Goal: Contribute content

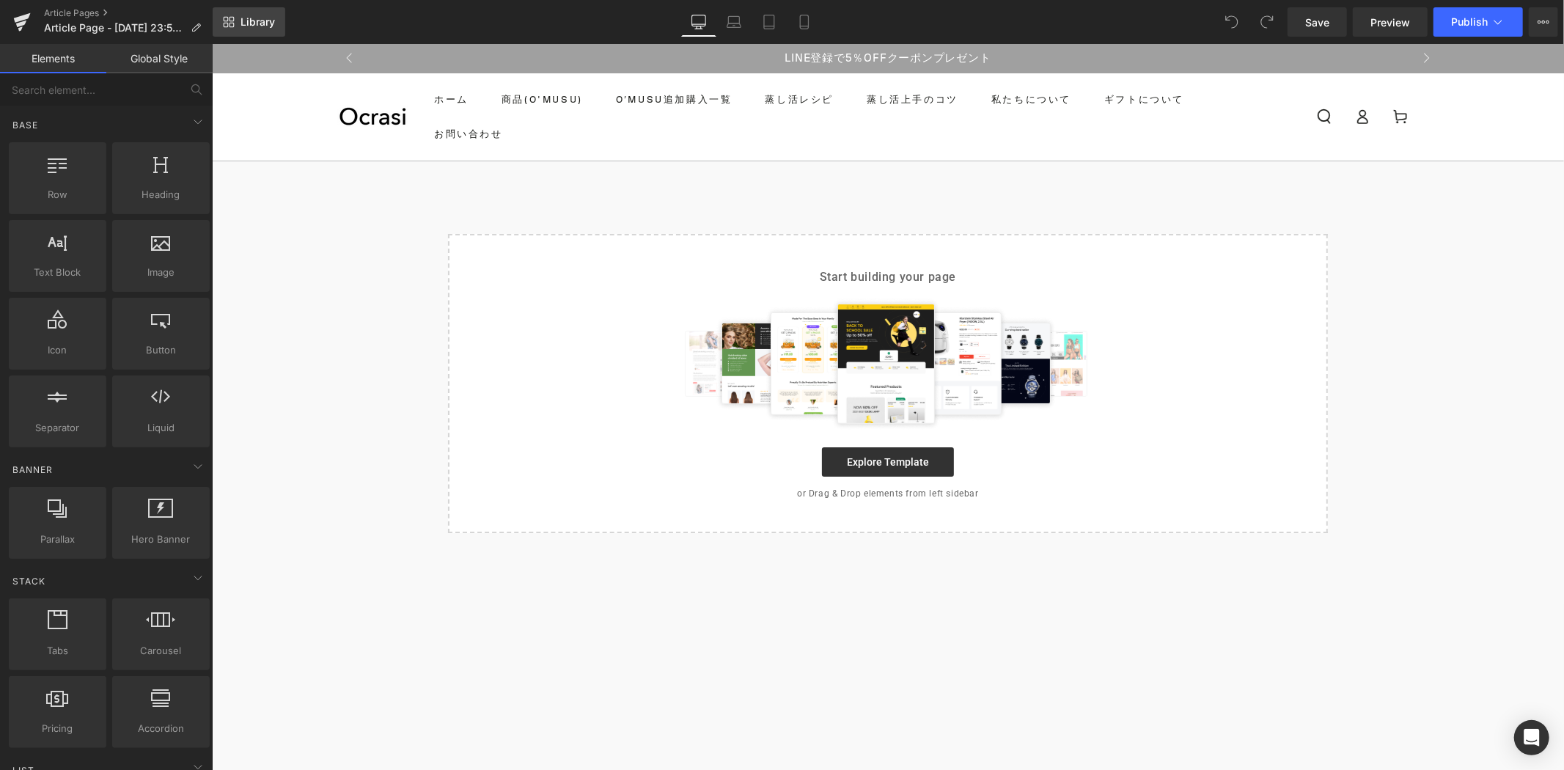
click at [267, 23] on span "Library" at bounding box center [257, 21] width 34 height 13
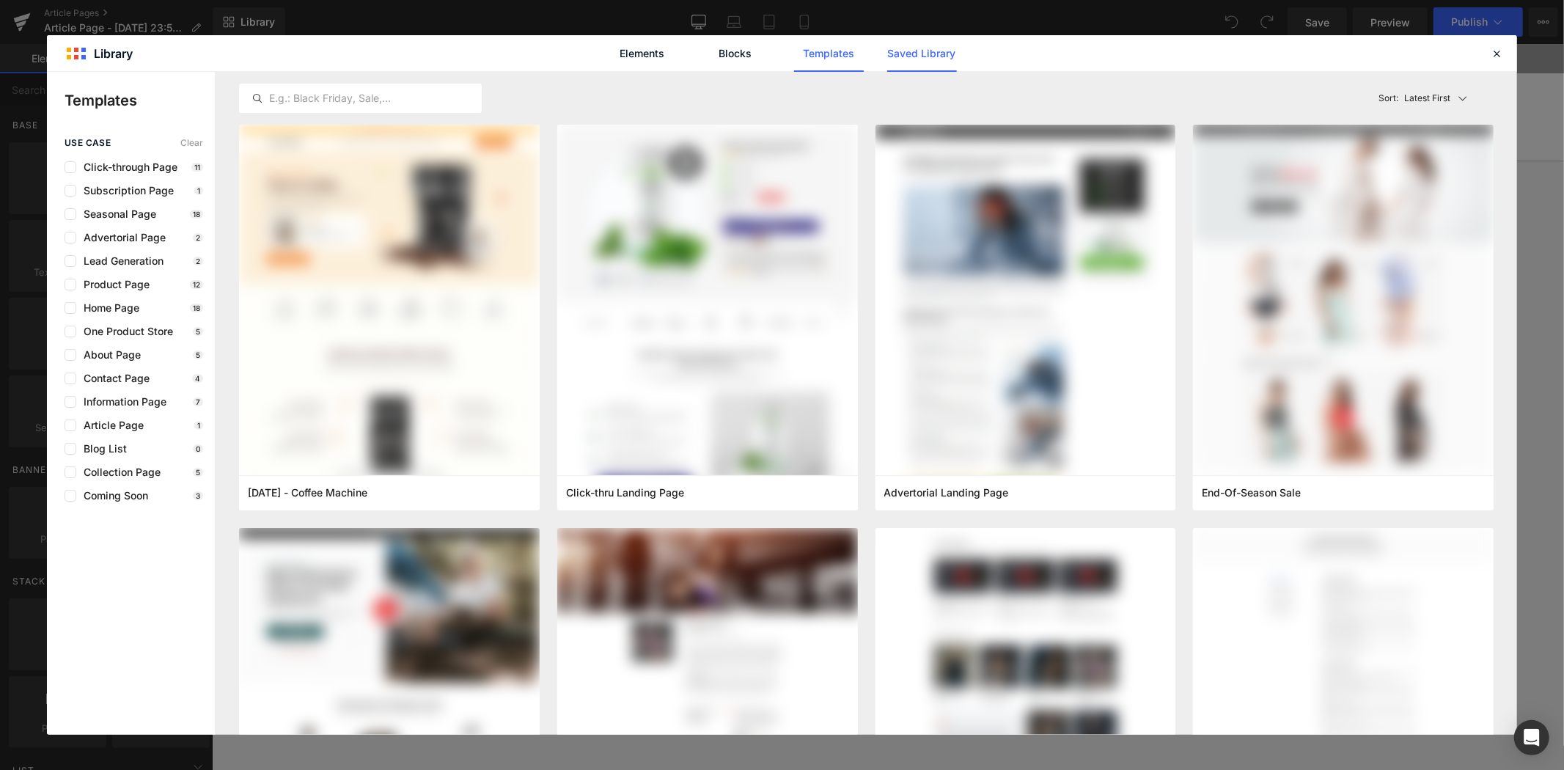
click at [922, 63] on link "Saved Library" at bounding box center [922, 53] width 70 height 37
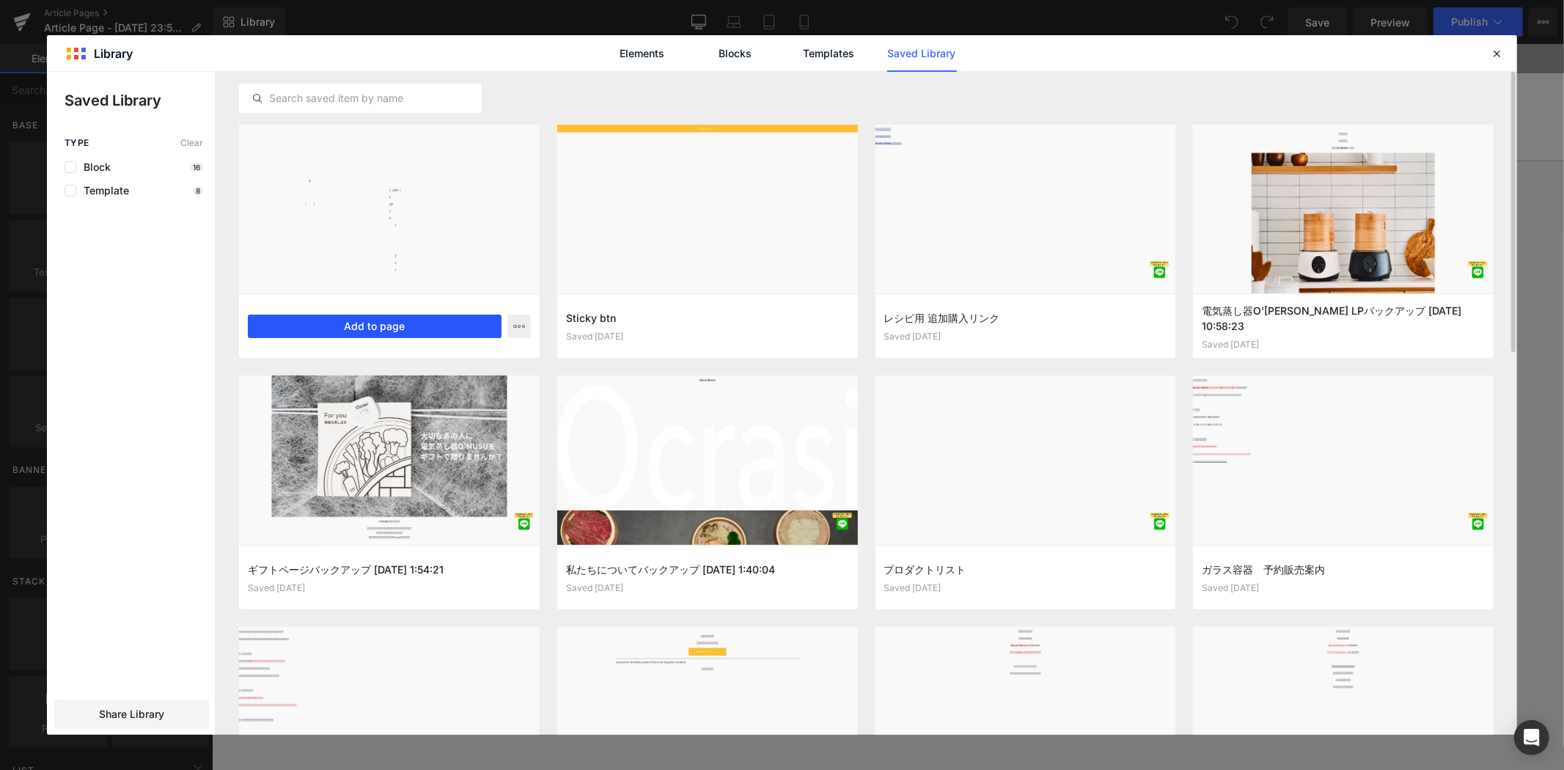
click at [418, 323] on button "Add to page" at bounding box center [375, 326] width 254 height 23
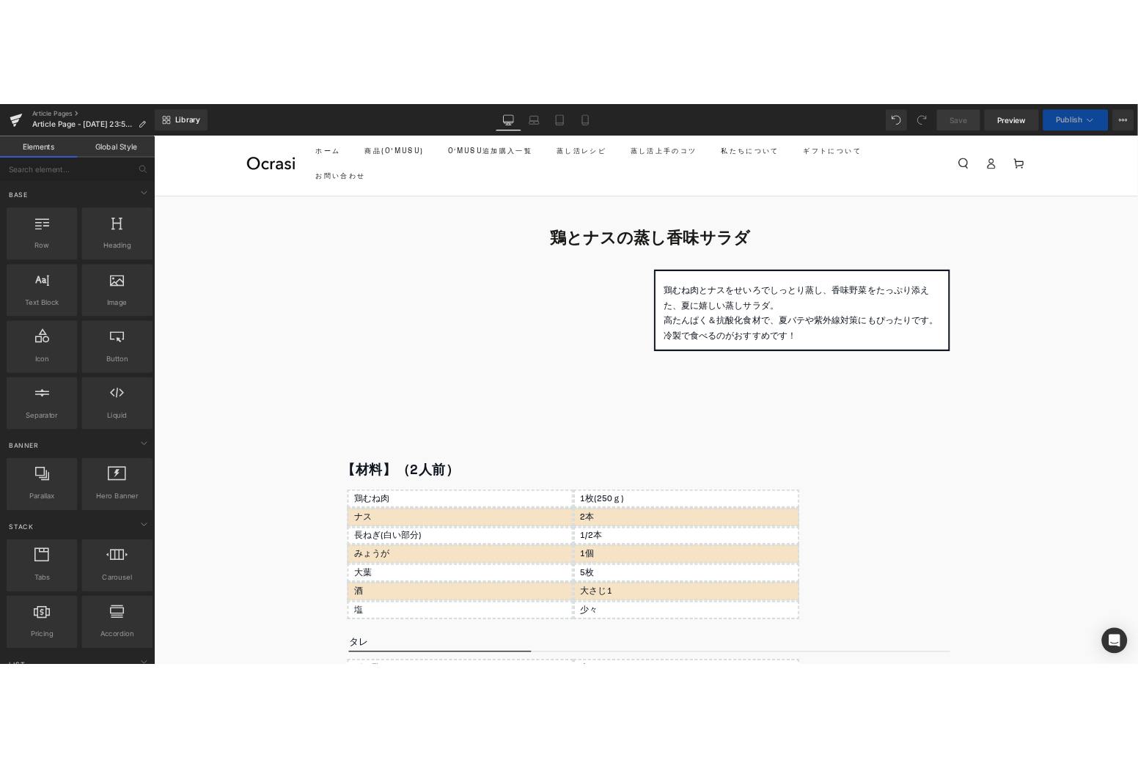
scroll to position [81, 0]
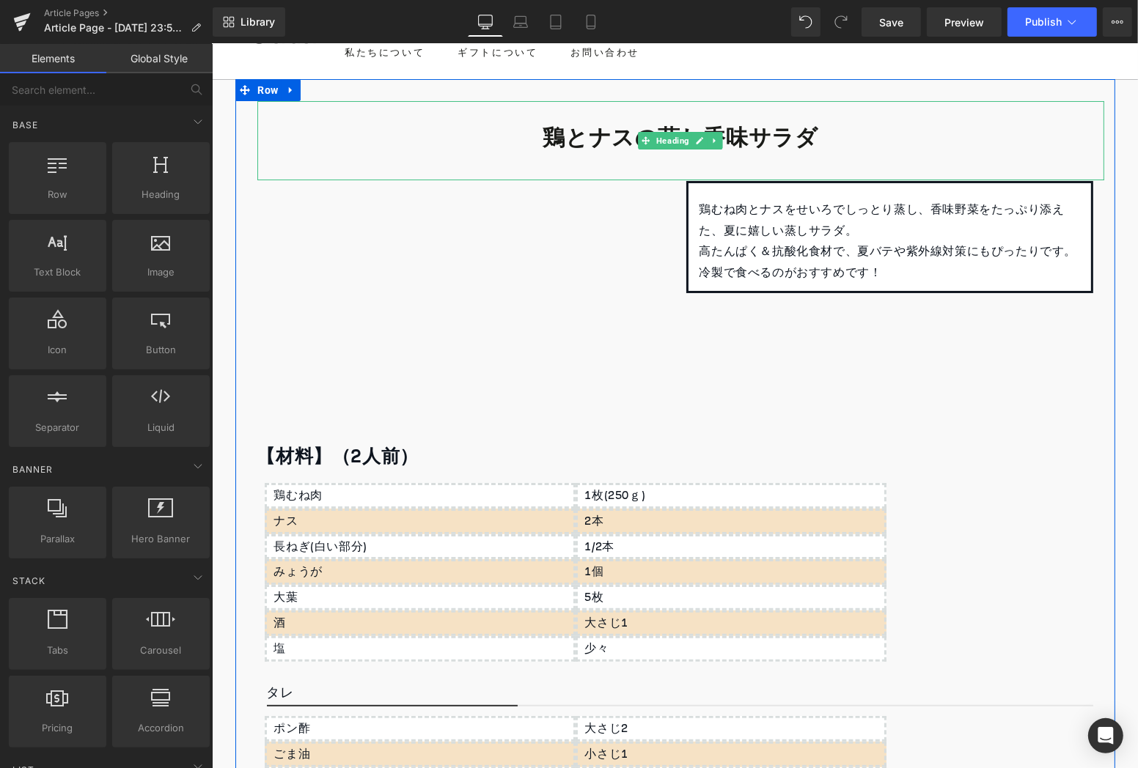
click at [572, 142] on b "鶏とナスの蒸し香味サラダ" at bounding box center [679, 137] width 275 height 43
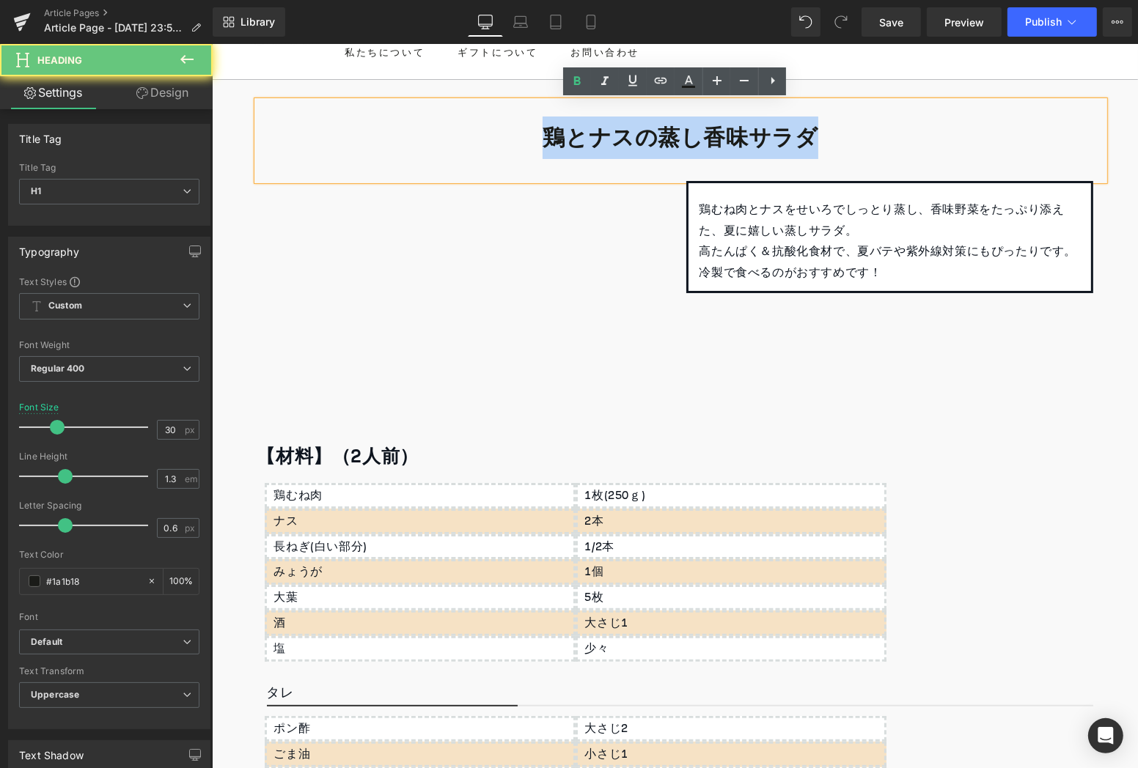
click at [572, 142] on b "鶏とナスの蒸し香味サラダ" at bounding box center [679, 137] width 275 height 43
paste div
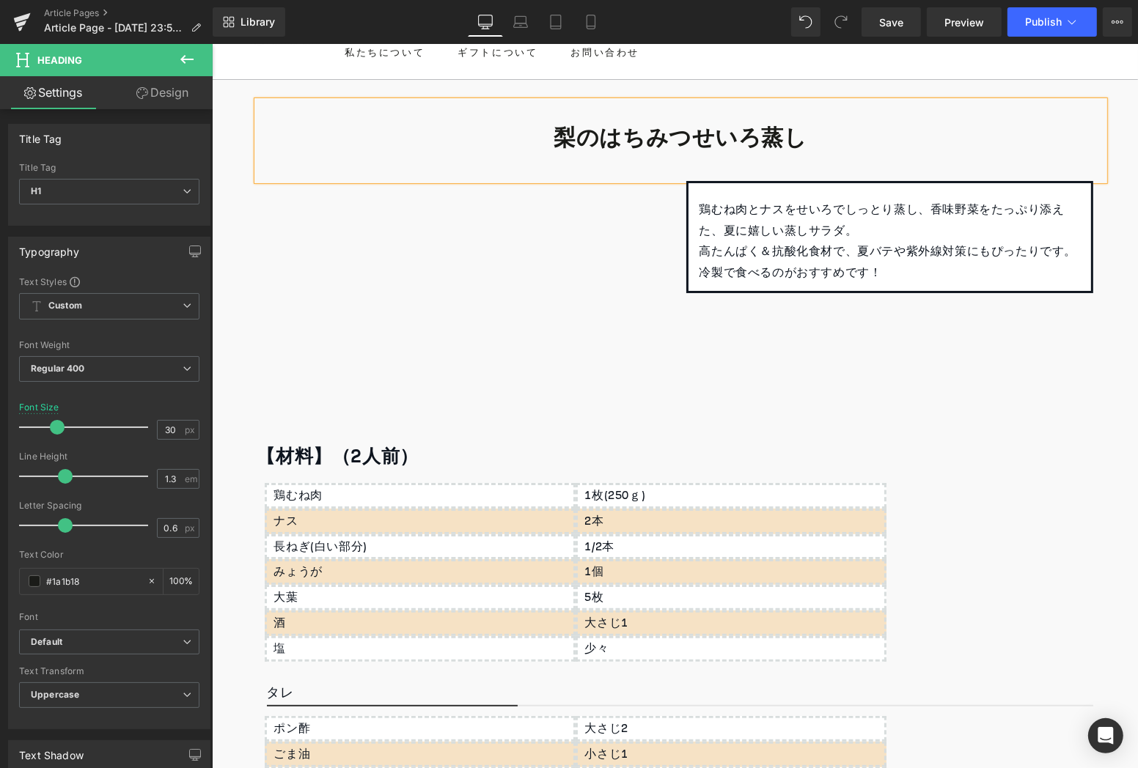
click at [750, 139] on b "梨のはちみつせいろ蒸し" at bounding box center [680, 137] width 254 height 43
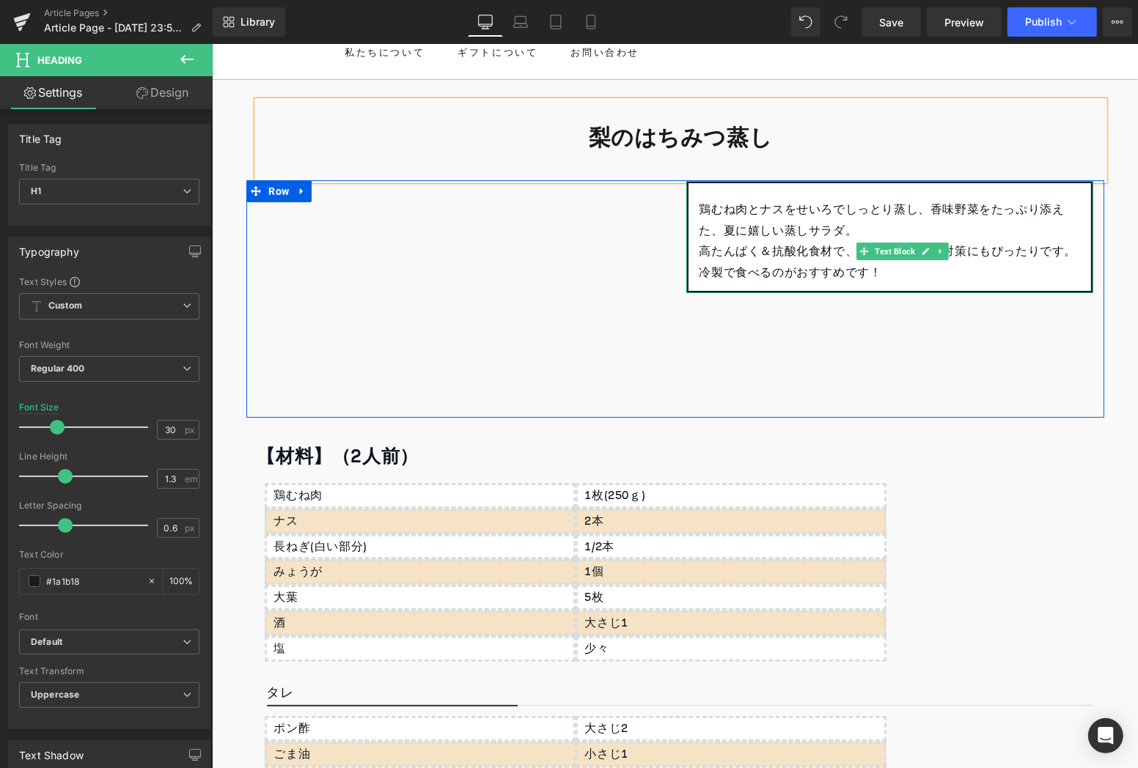
click at [736, 228] on p "鶏むね肉とナスをせいろでしっとり蒸し、香味野菜をたっぷり添えた、夏に嬉しい蒸しサラダ。" at bounding box center [889, 220] width 381 height 43
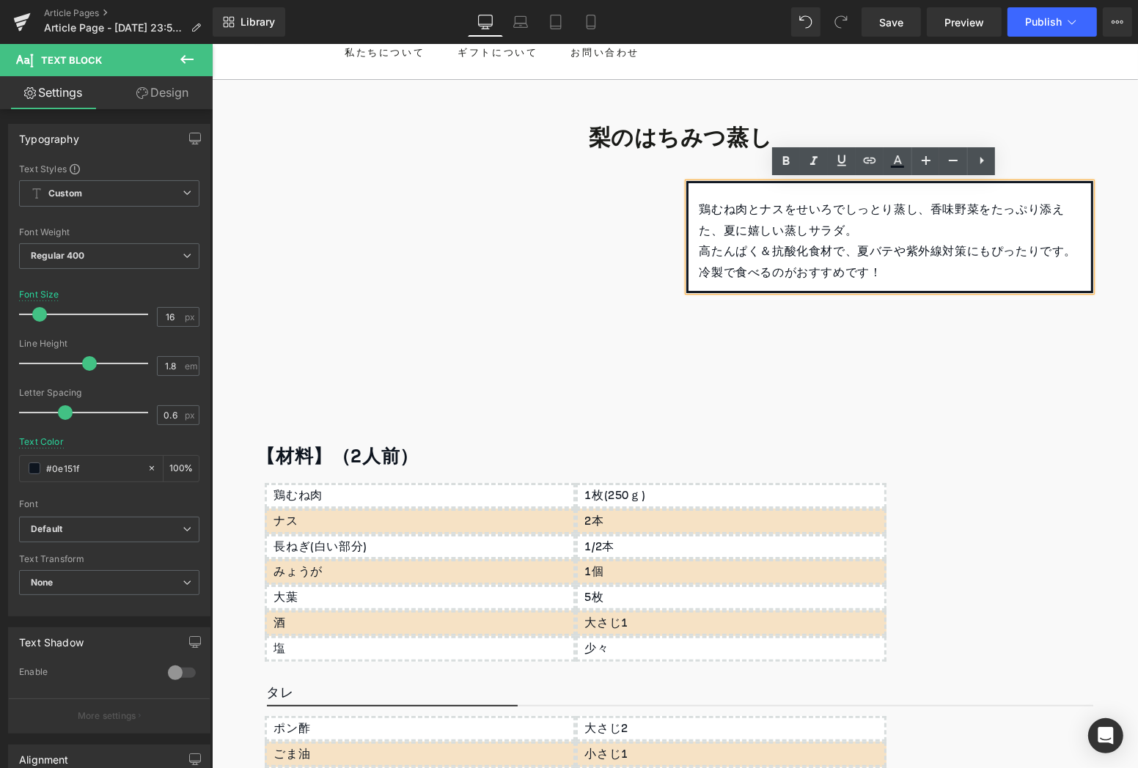
click at [775, 245] on p "高たんぱく＆抗酸化食材で、夏バテや紫外線対策にもぴったりです。" at bounding box center [889, 250] width 381 height 21
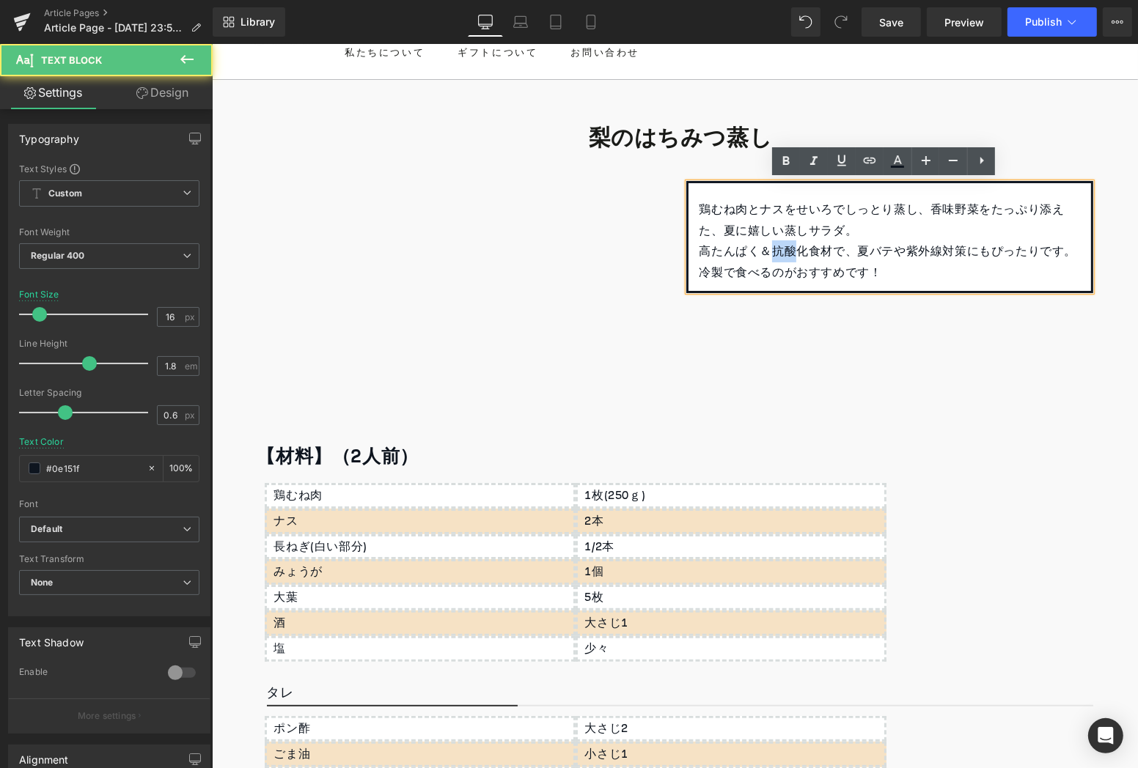
click at [775, 245] on p "高たんぱく＆抗酸化食材で、夏バテや紫外線対策にもぴったりです。" at bounding box center [889, 250] width 381 height 21
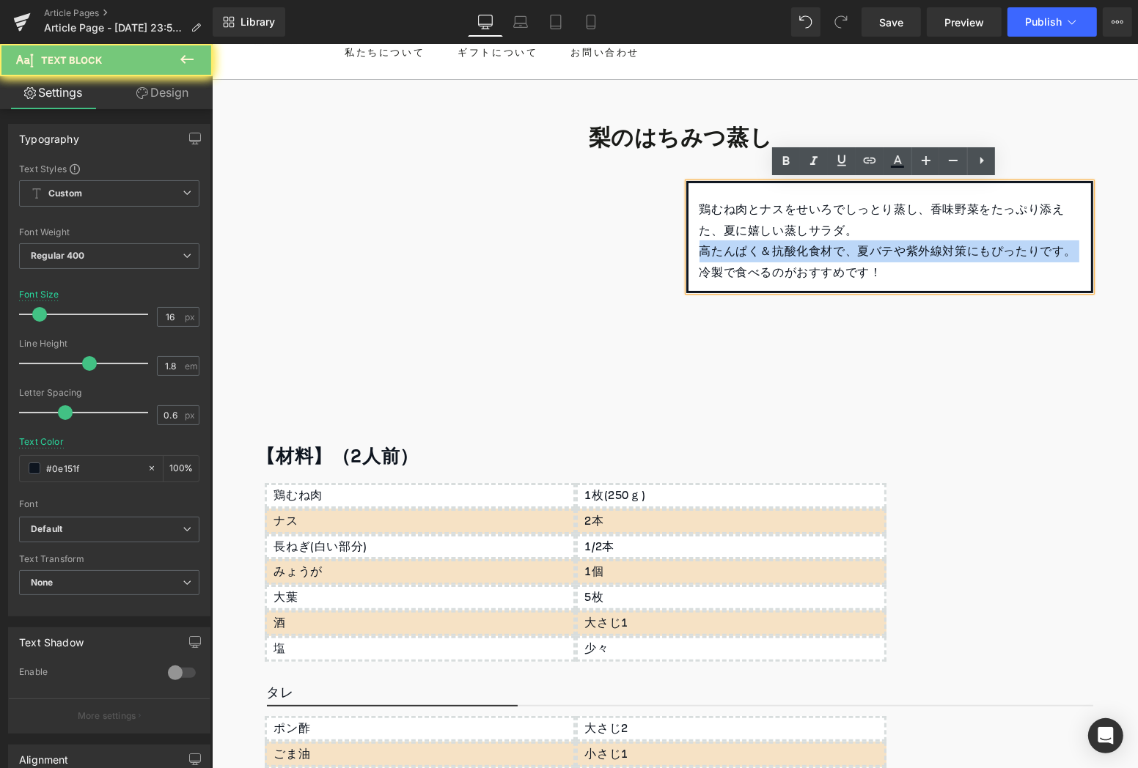
click at [775, 245] on p "高たんぱく＆抗酸化食材で、夏バテや紫外線対策にもぴったりです。" at bounding box center [889, 250] width 381 height 21
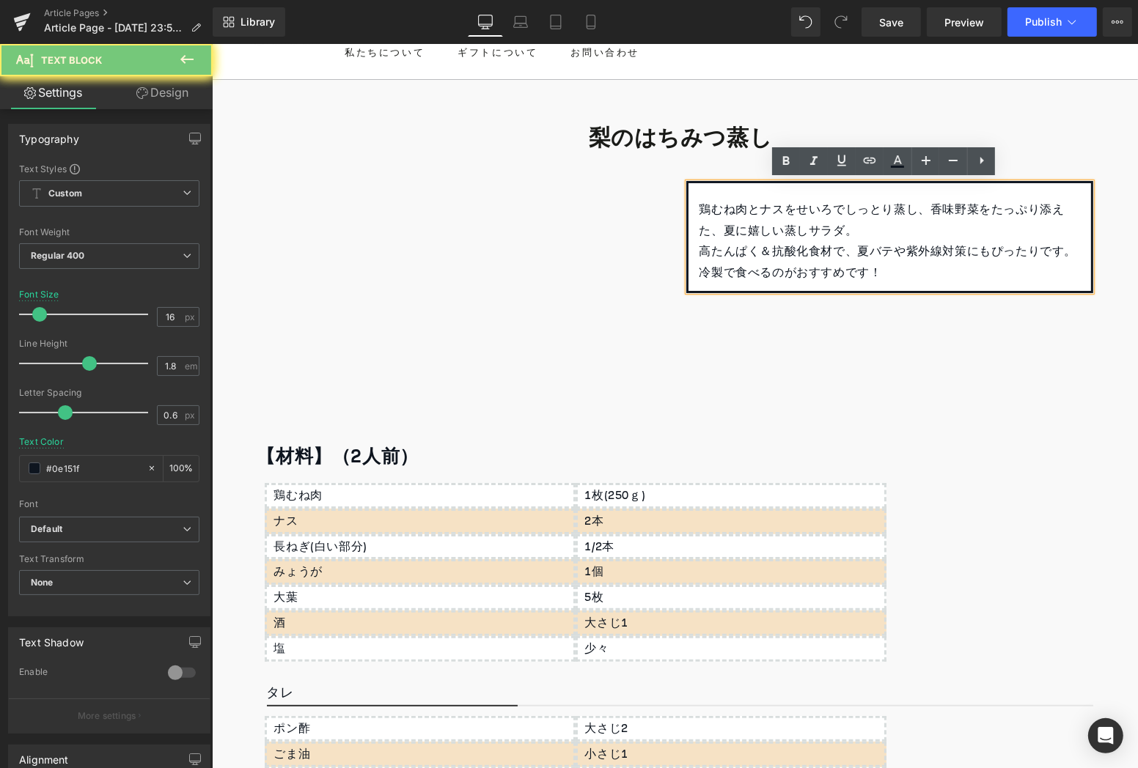
click at [868, 273] on p "冷製で食べるのがおすすめです！" at bounding box center [889, 272] width 381 height 21
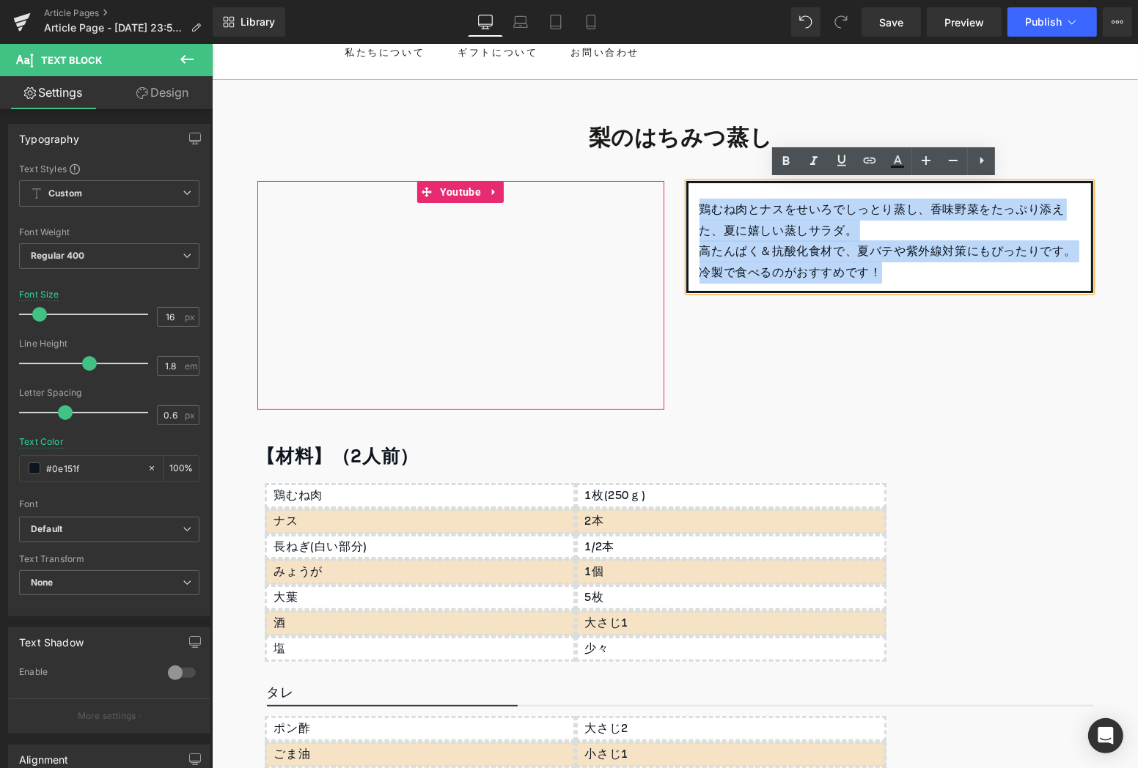
drag, startPoint x: 913, startPoint y: 272, endPoint x: 642, endPoint y: 202, distance: 279.5
click at [642, 202] on div "Youtube 鶏むね肉とナスをせいろでしっとり蒸し、香味野菜をたっぷり添えた、夏に嬉しい蒸しサラダ。 高たんぱく＆抗酸化食材で、夏バテや紫外線対策にもぴった…" at bounding box center [675, 299] width 858 height 238
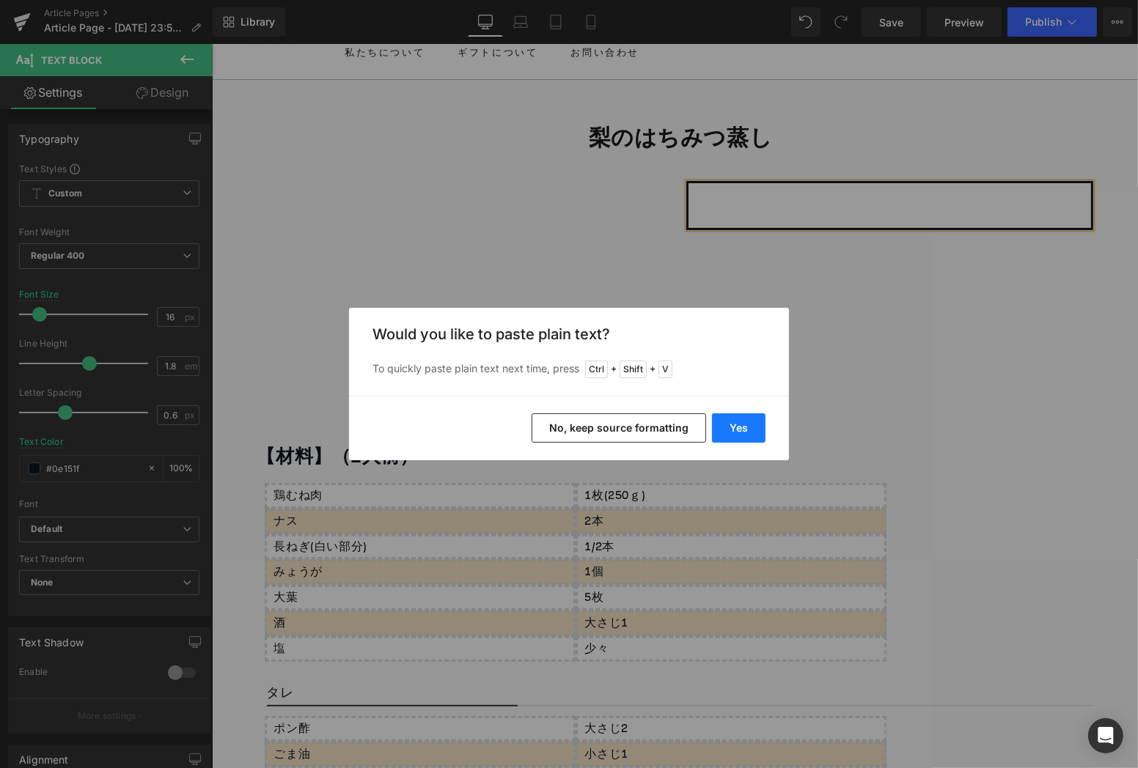
click at [757, 431] on button "Yes" at bounding box center [739, 427] width 54 height 29
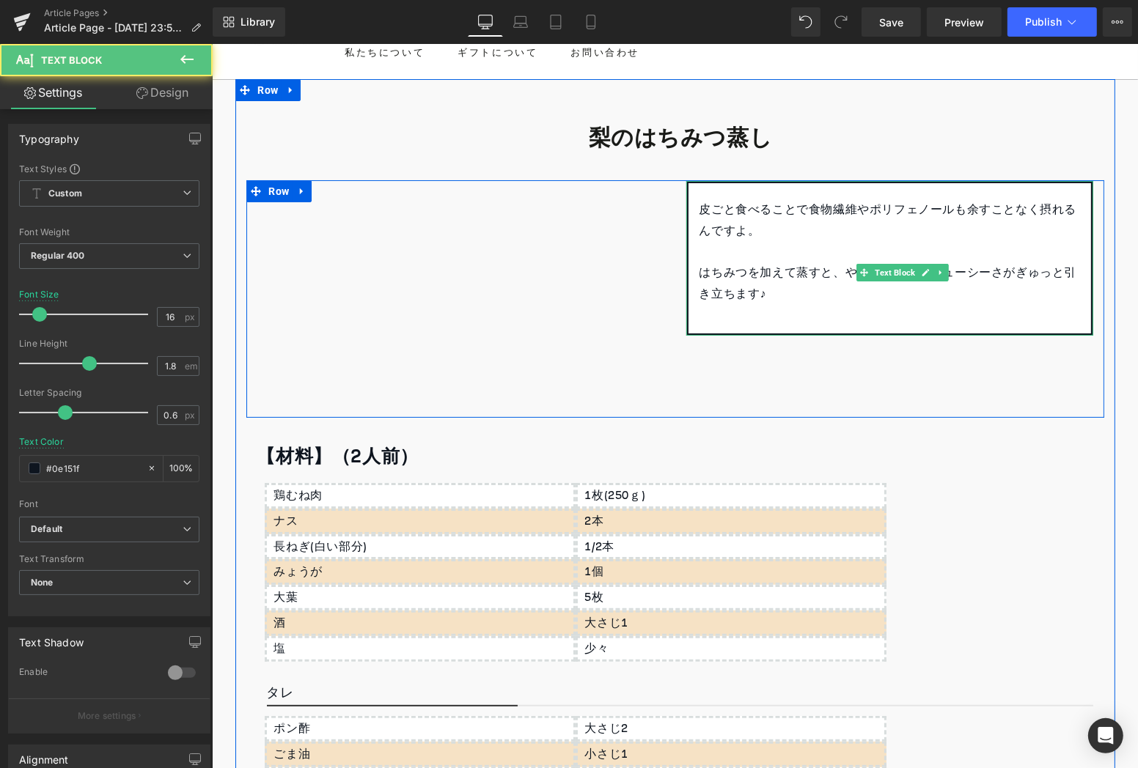
click at [729, 323] on p "⁡" at bounding box center [889, 314] width 381 height 21
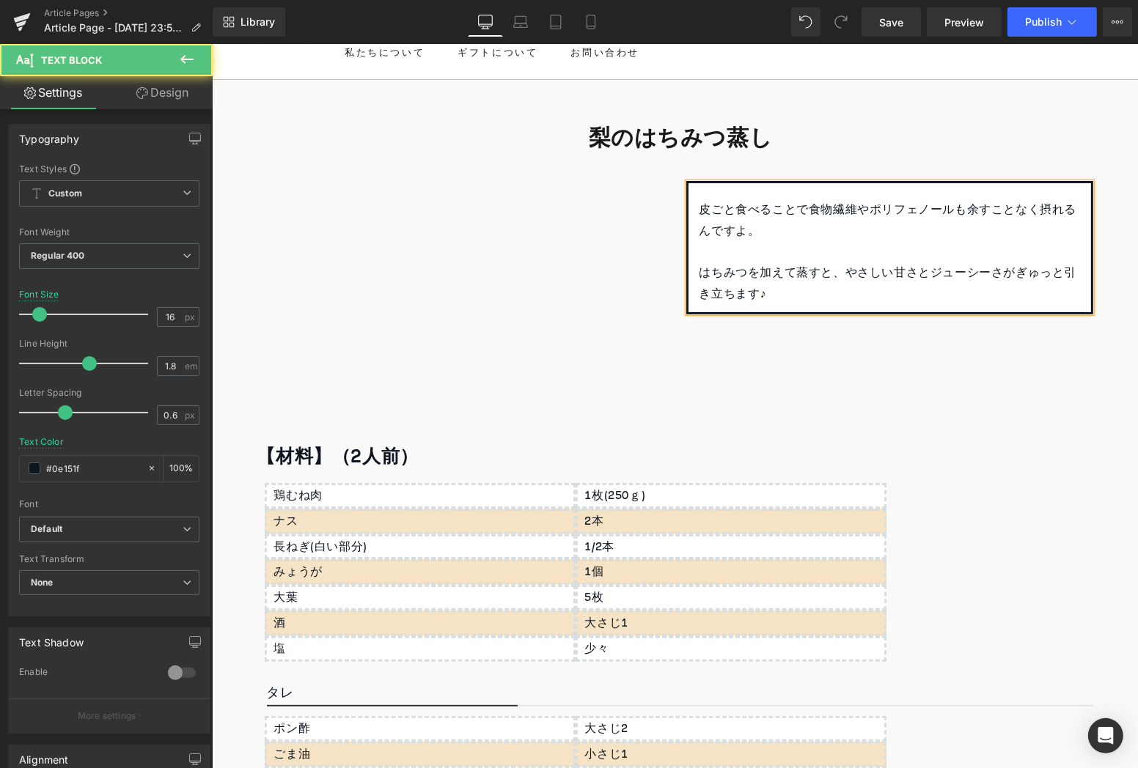
click at [699, 276] on p "はちみつを加えて蒸すと、やさしい甘さとジューシーさがぎゅっと引き立ちます♪" at bounding box center [889, 283] width 381 height 43
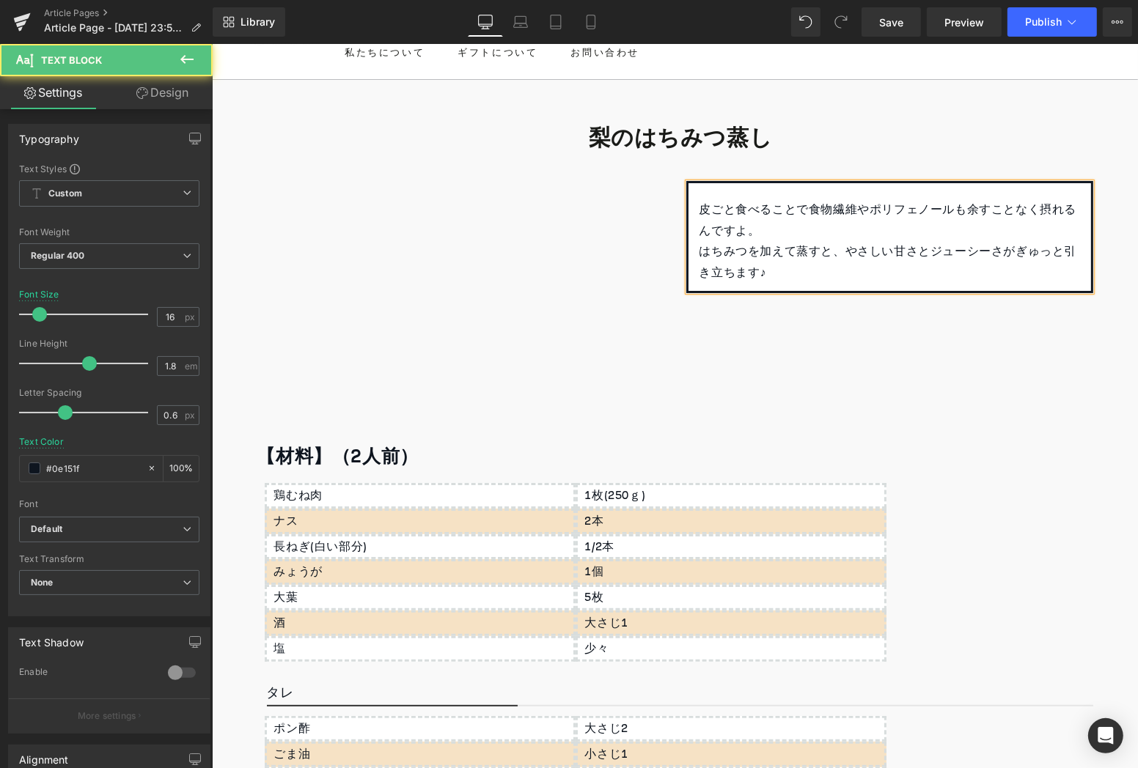
click at [840, 232] on p "皮ごと食べることで食物繊維やポリフェノールも余すことなく摂れるんですよ。" at bounding box center [889, 220] width 381 height 43
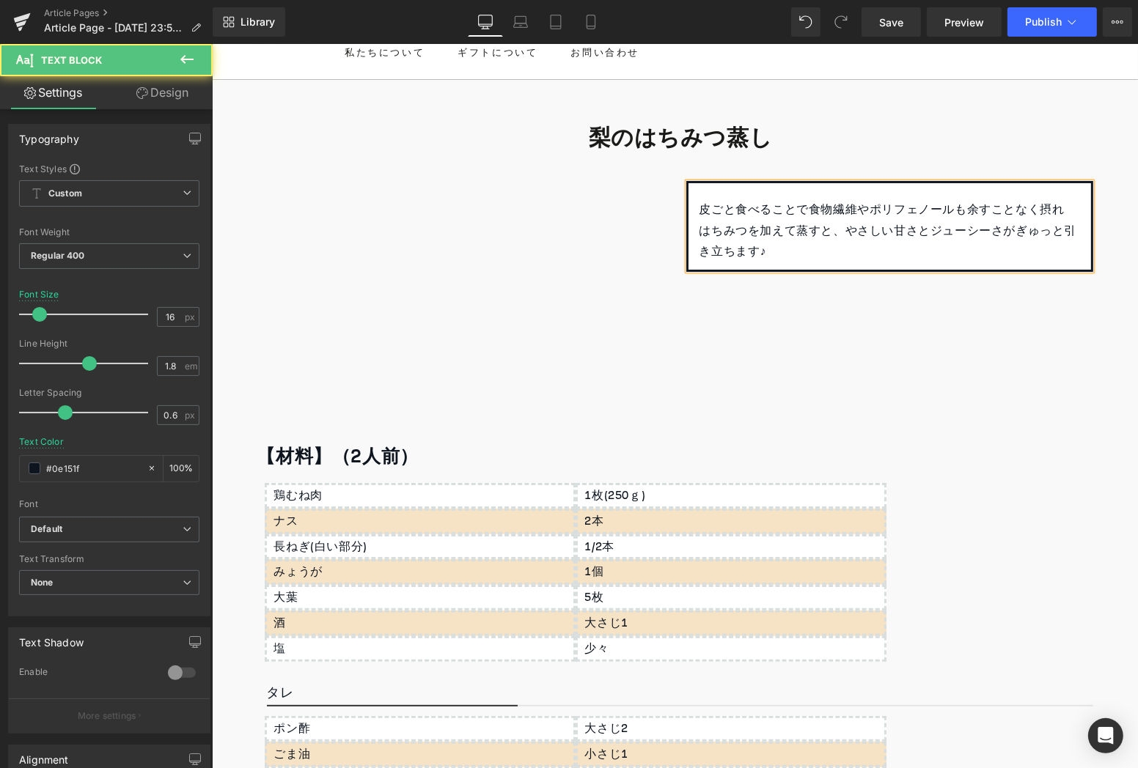
click at [699, 213] on p "皮ごと食べることで食物繊維やポリフェノールも余すことなく摂れ" at bounding box center [889, 209] width 381 height 21
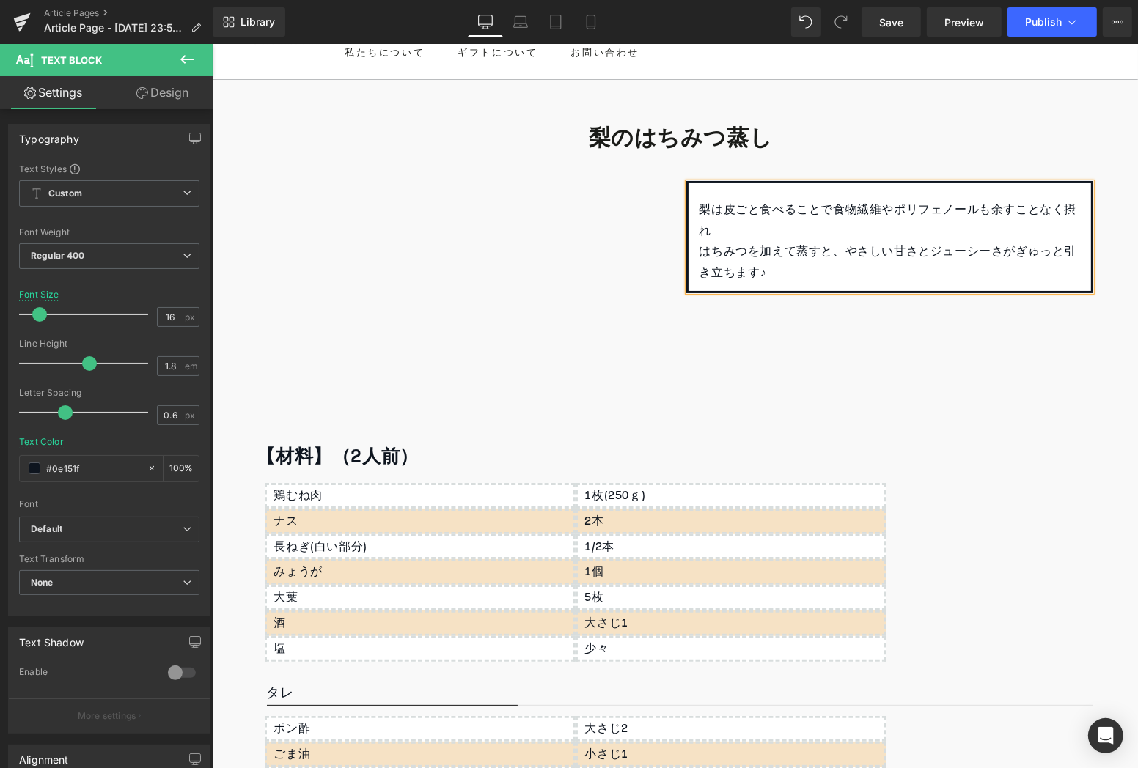
click at [826, 234] on p "梨は皮ごと食べることで食物繊維やポリフェノールも余すことなく摂れ" at bounding box center [889, 220] width 381 height 43
click at [863, 274] on p "⁡ はちみつを加えて蒸すと、やさしい甘さとジューシーさがぎゅっと引き立ちます♪" at bounding box center [889, 261] width 381 height 43
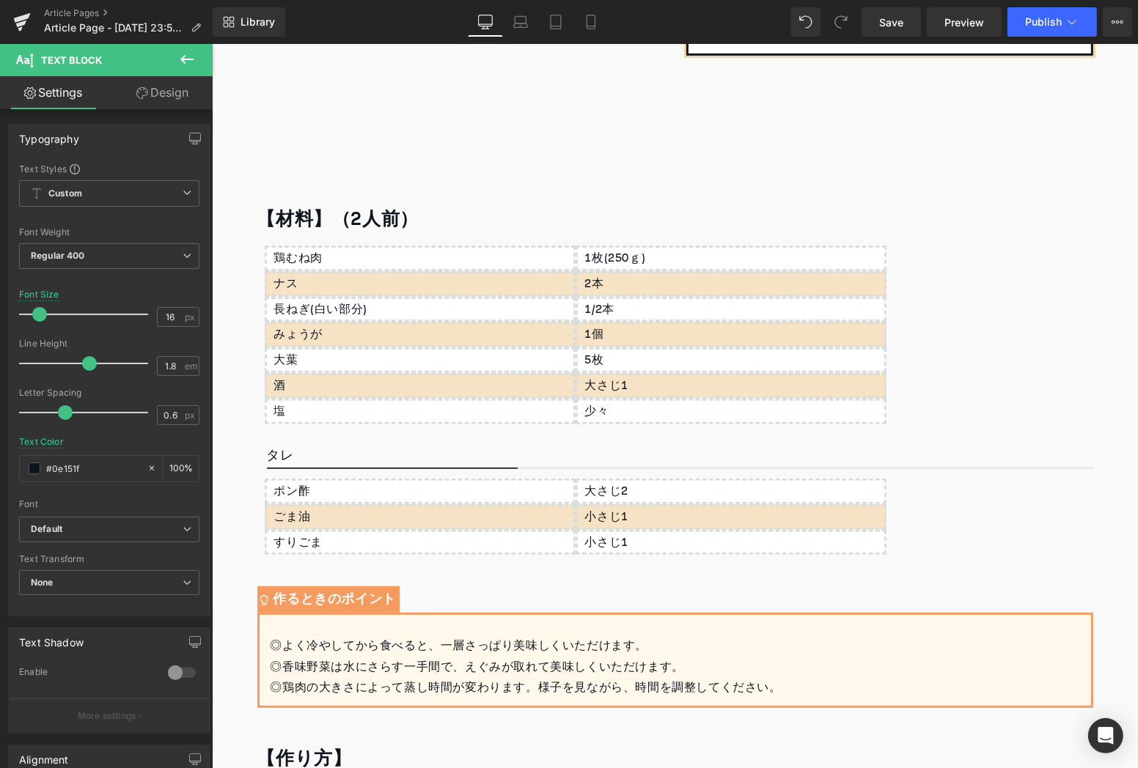
scroll to position [323, 0]
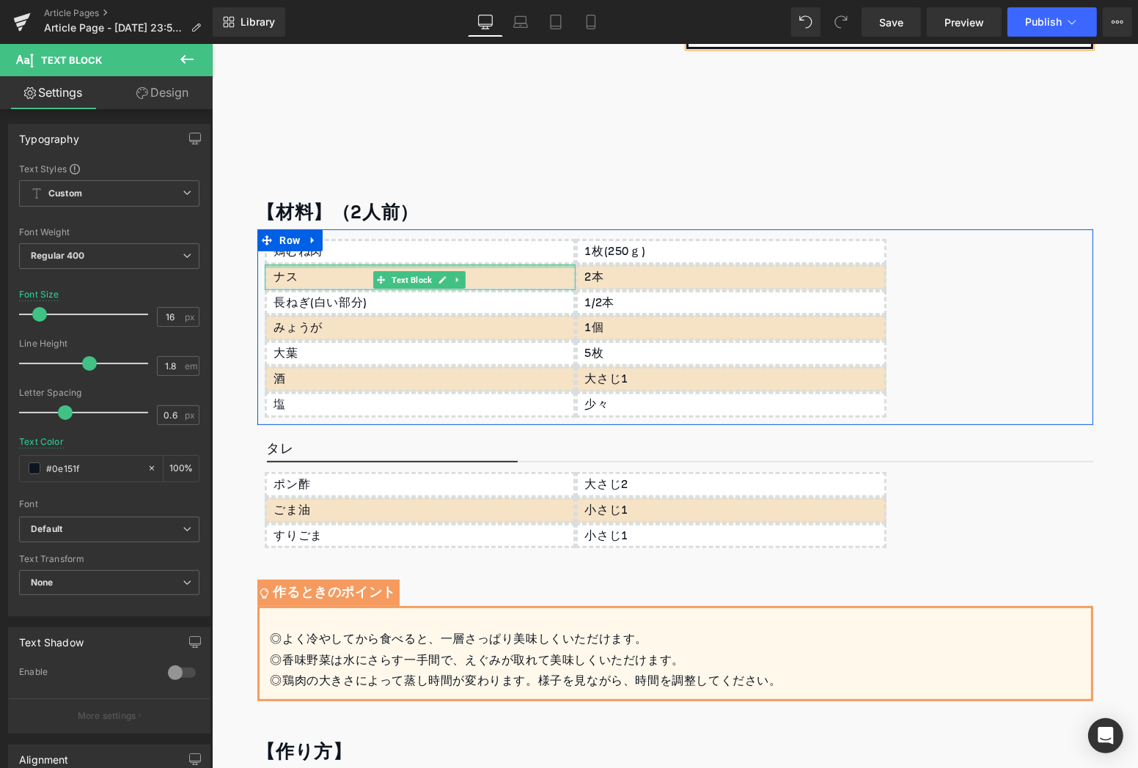
click at [356, 257] on div "鶏むね肉" at bounding box center [419, 251] width 311 height 26
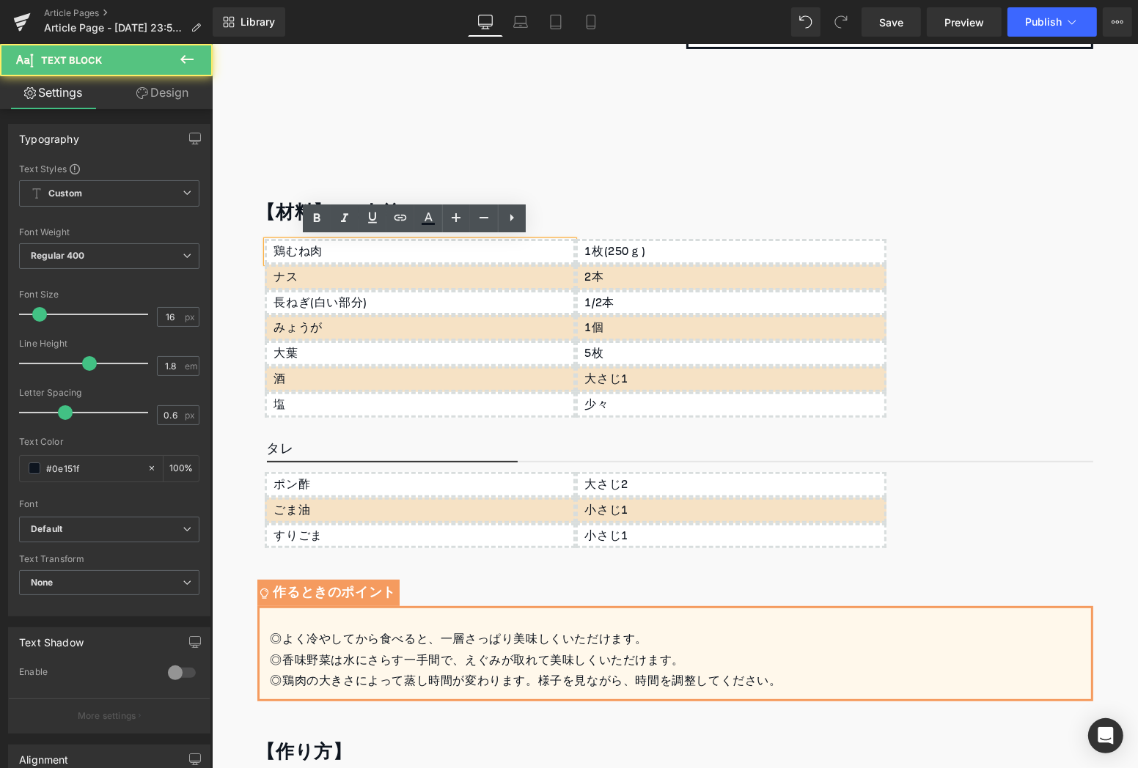
click at [349, 251] on div "鶏むね肉" at bounding box center [419, 251] width 311 height 26
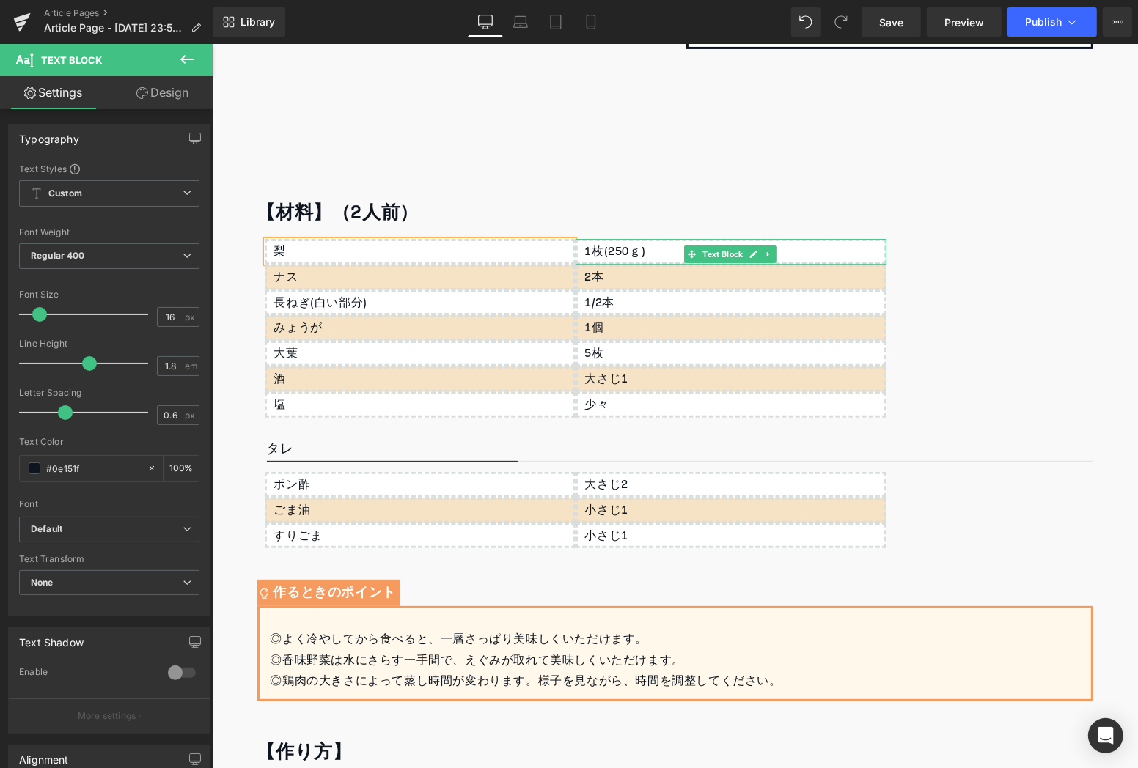
click at [670, 253] on div "1枚(250ｇ)" at bounding box center [730, 251] width 311 height 26
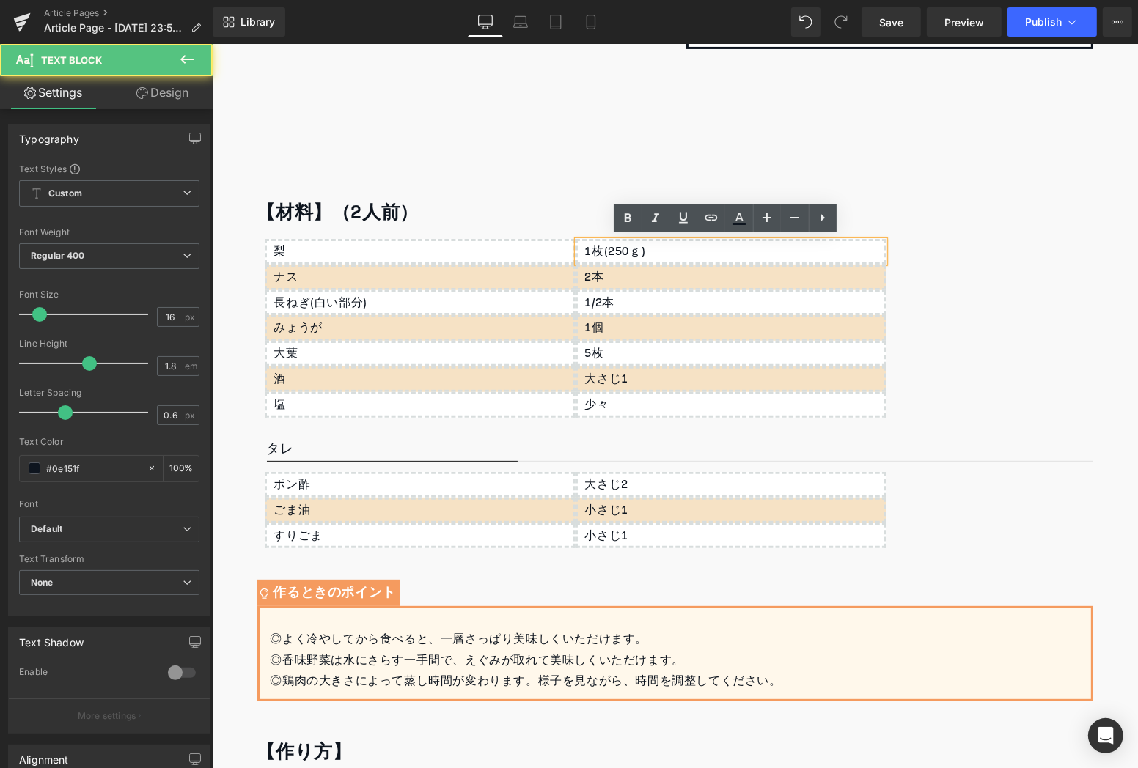
click at [669, 253] on div "1枚(250ｇ)" at bounding box center [730, 251] width 311 height 26
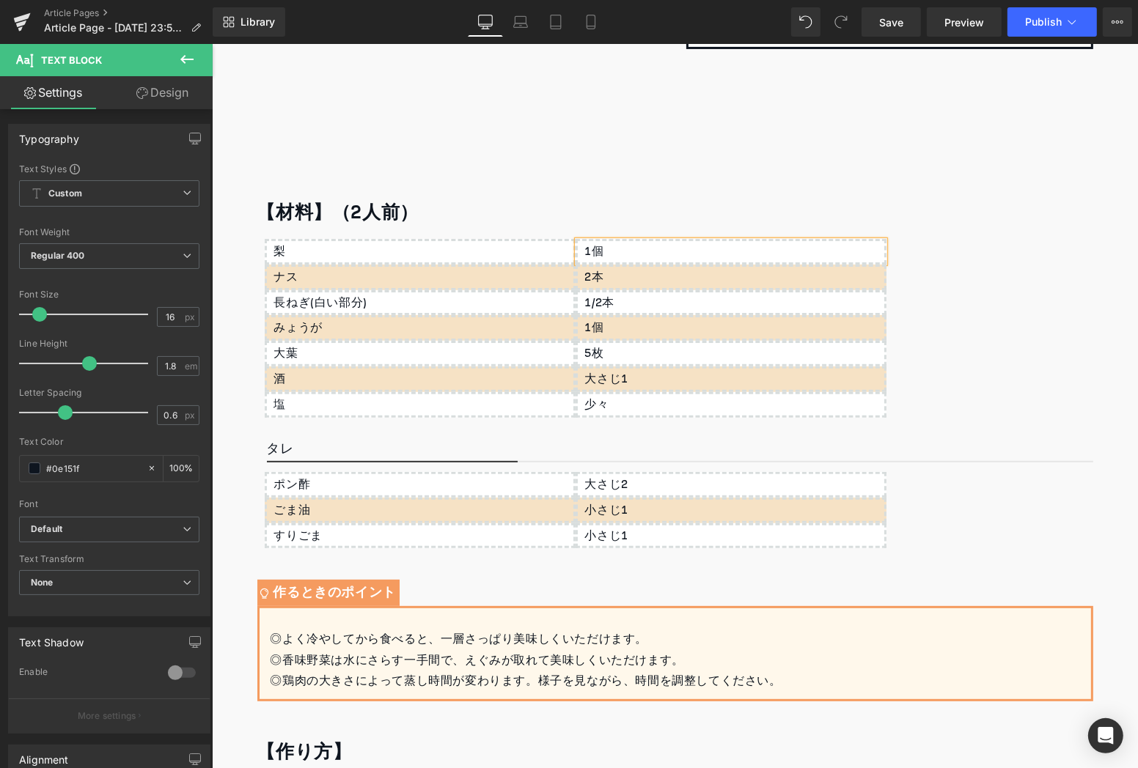
click at [324, 283] on p "ナス" at bounding box center [422, 276] width 299 height 21
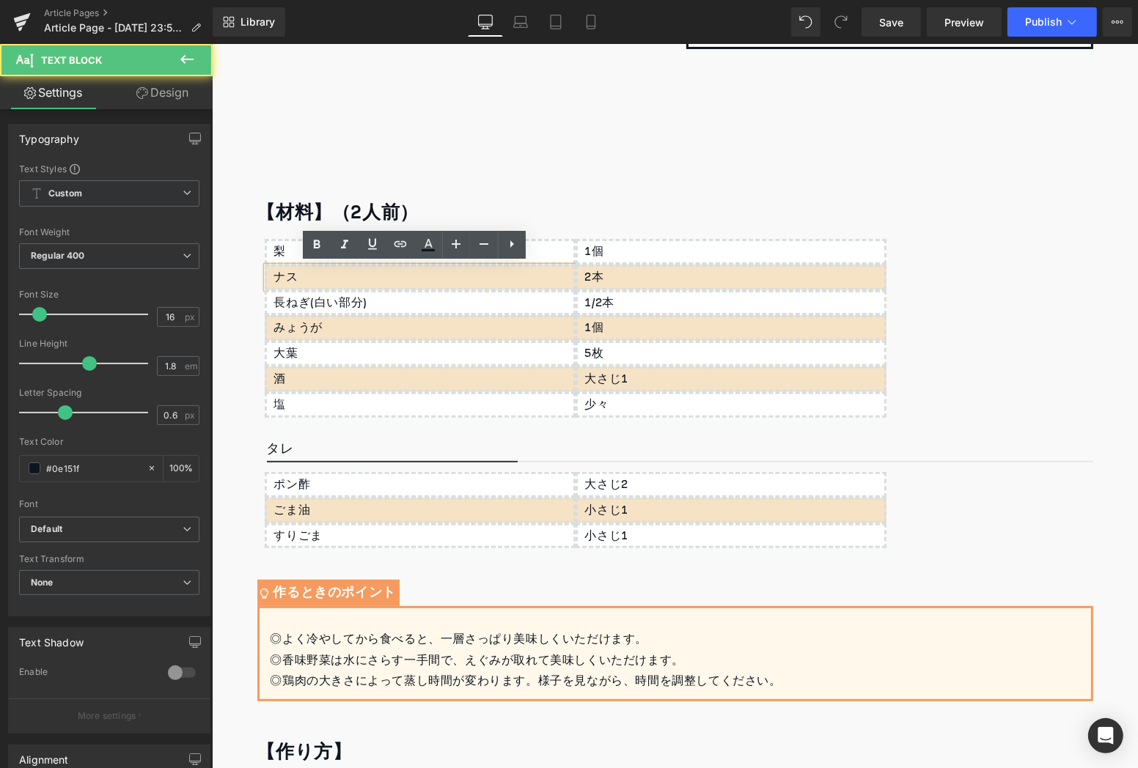
click at [324, 283] on p "ナス" at bounding box center [422, 276] width 299 height 21
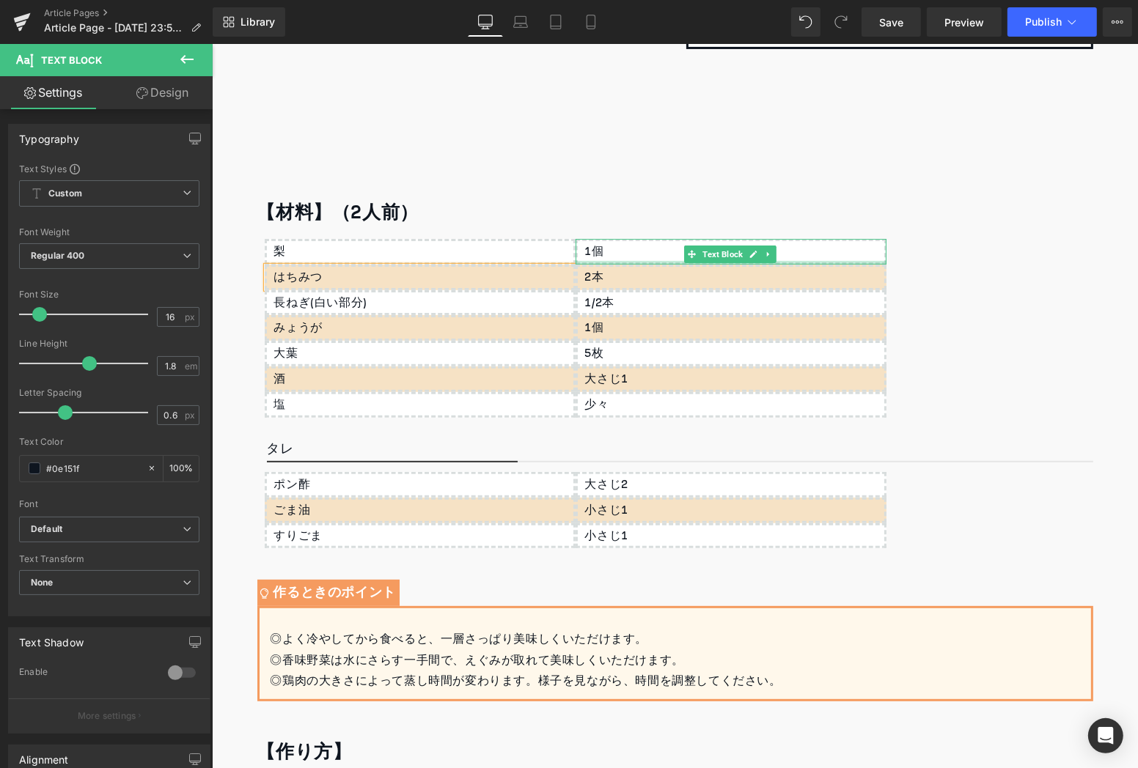
click at [593, 273] on p "2本" at bounding box center [733, 276] width 299 height 21
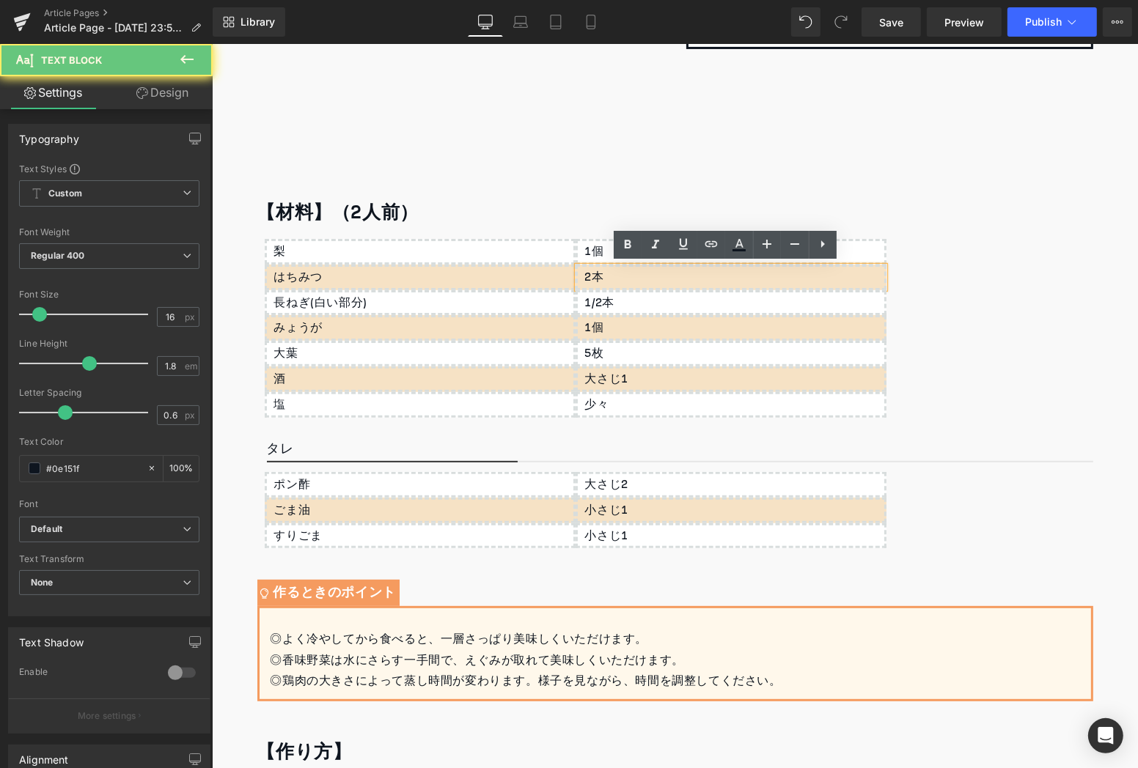
click at [604, 275] on p "2本" at bounding box center [733, 276] width 299 height 21
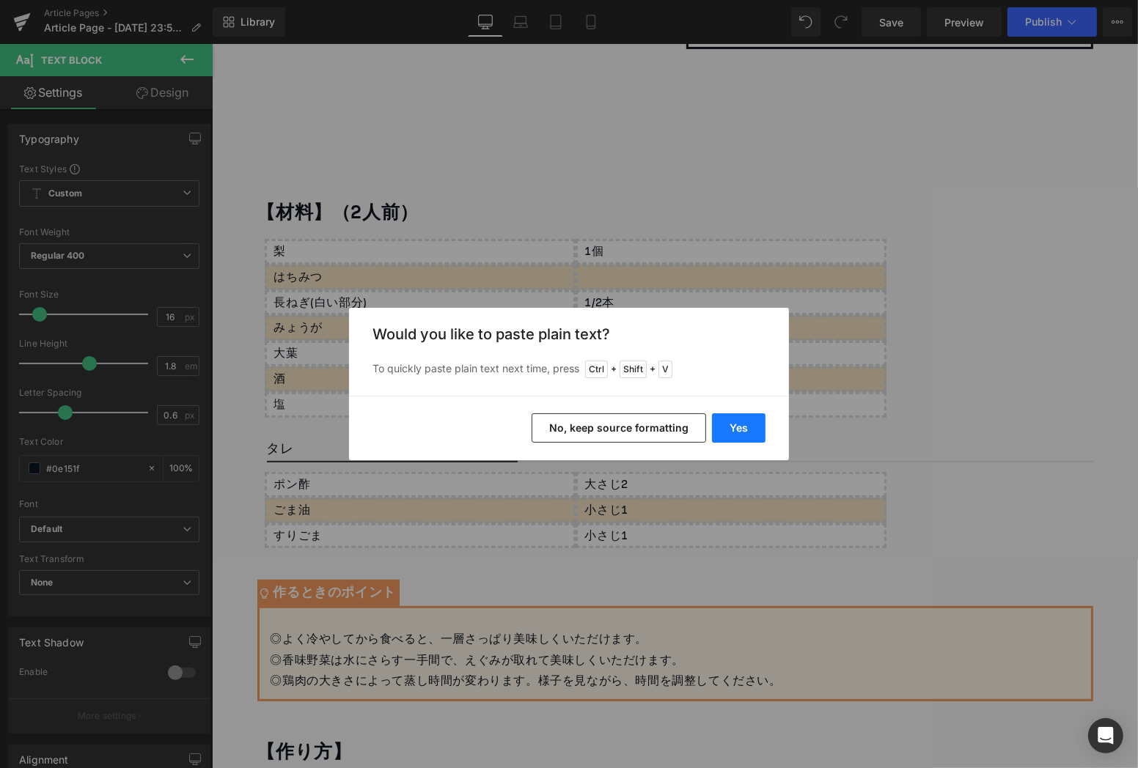
click at [729, 420] on button "Yes" at bounding box center [739, 427] width 54 height 29
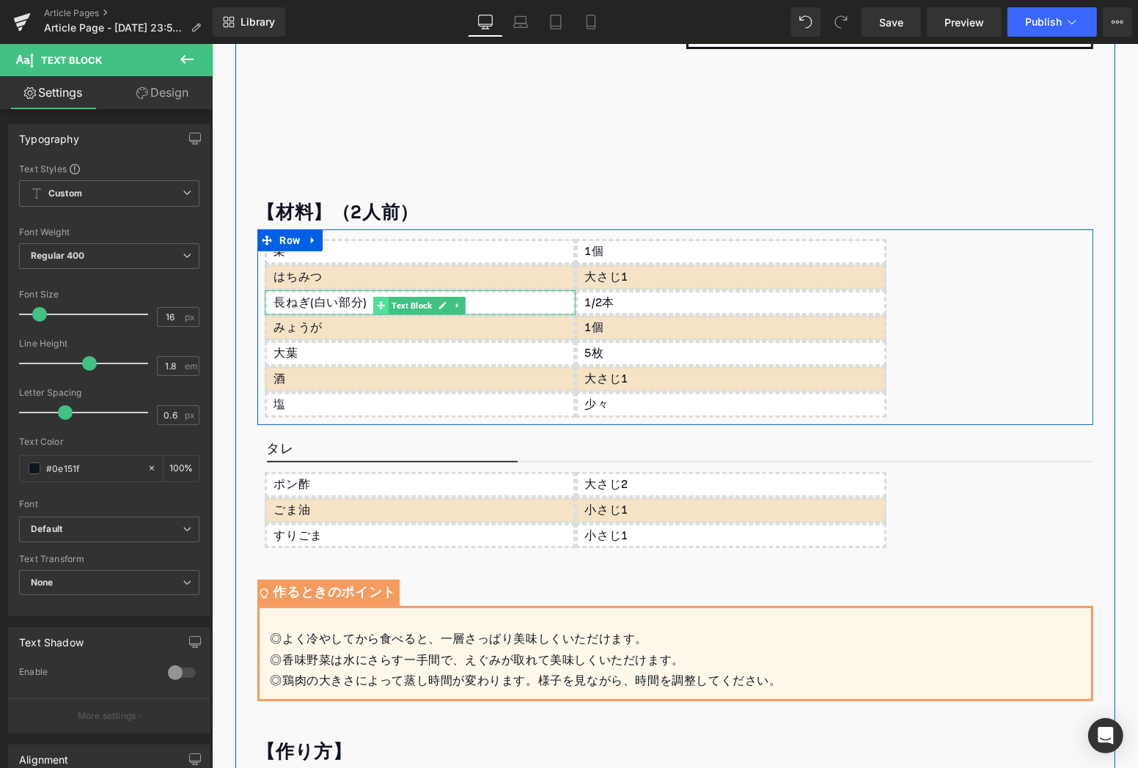
click at [376, 304] on icon at bounding box center [380, 305] width 8 height 8
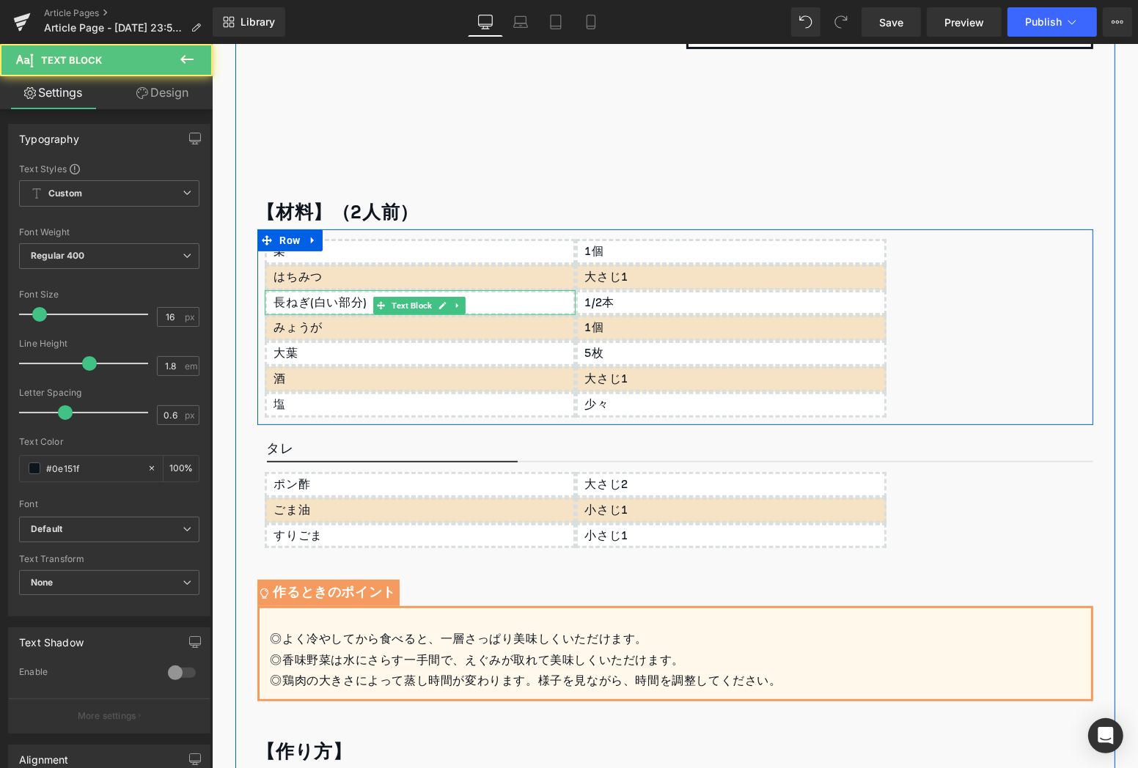
click at [361, 302] on div "長ねぎ(白い部分)" at bounding box center [419, 303] width 311 height 26
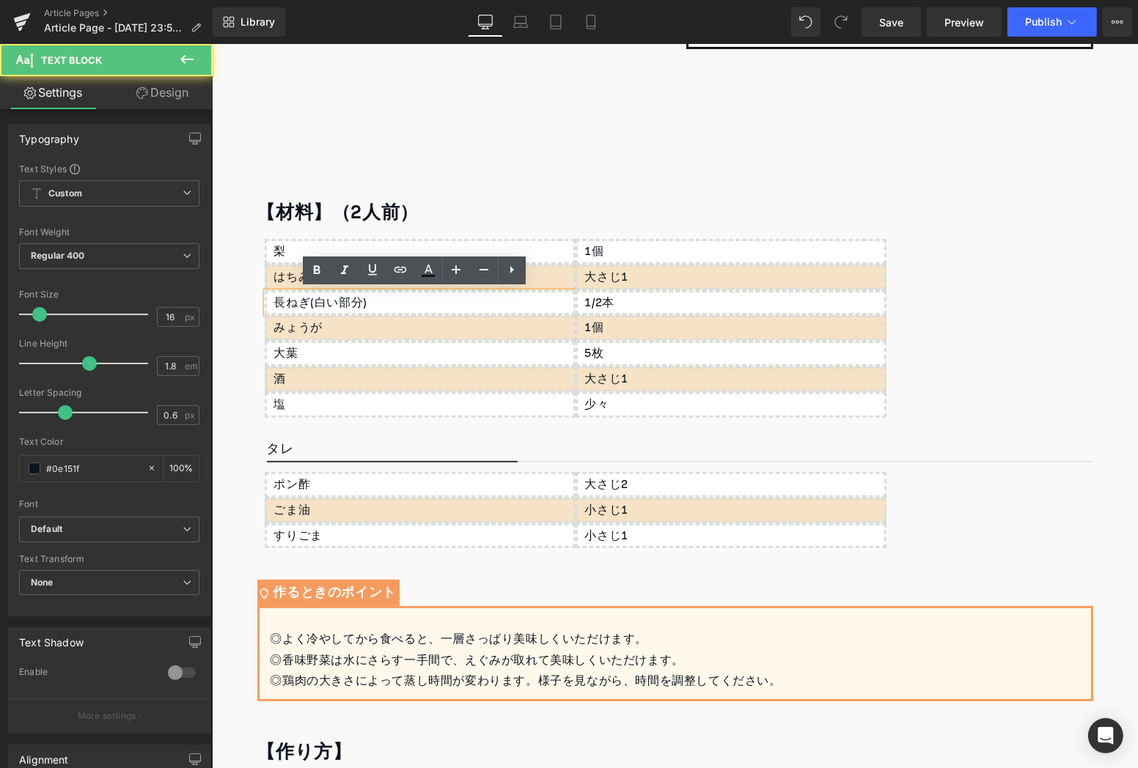
click at [361, 302] on div "長ねぎ(白い部分)" at bounding box center [419, 303] width 311 height 26
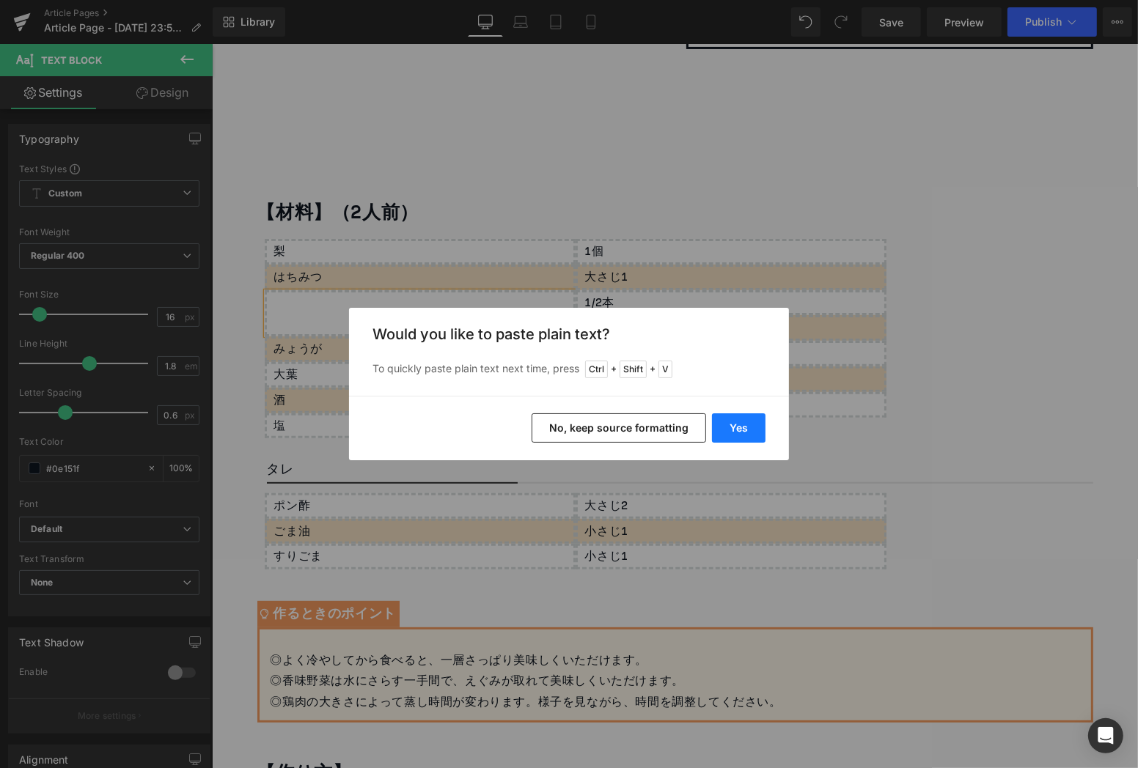
drag, startPoint x: 753, startPoint y: 428, endPoint x: 541, endPoint y: 383, distance: 216.5
click at [753, 428] on button "Yes" at bounding box center [739, 427] width 54 height 29
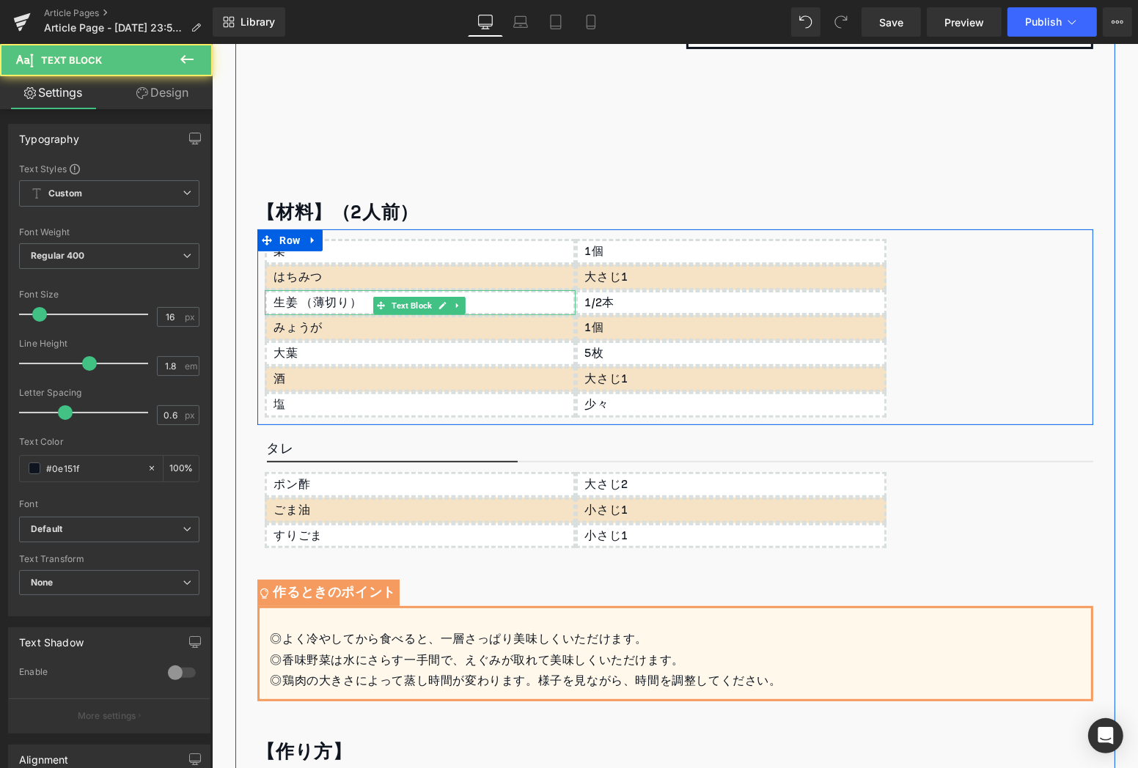
click at [310, 309] on div "生姜 （薄切り）" at bounding box center [419, 303] width 311 height 26
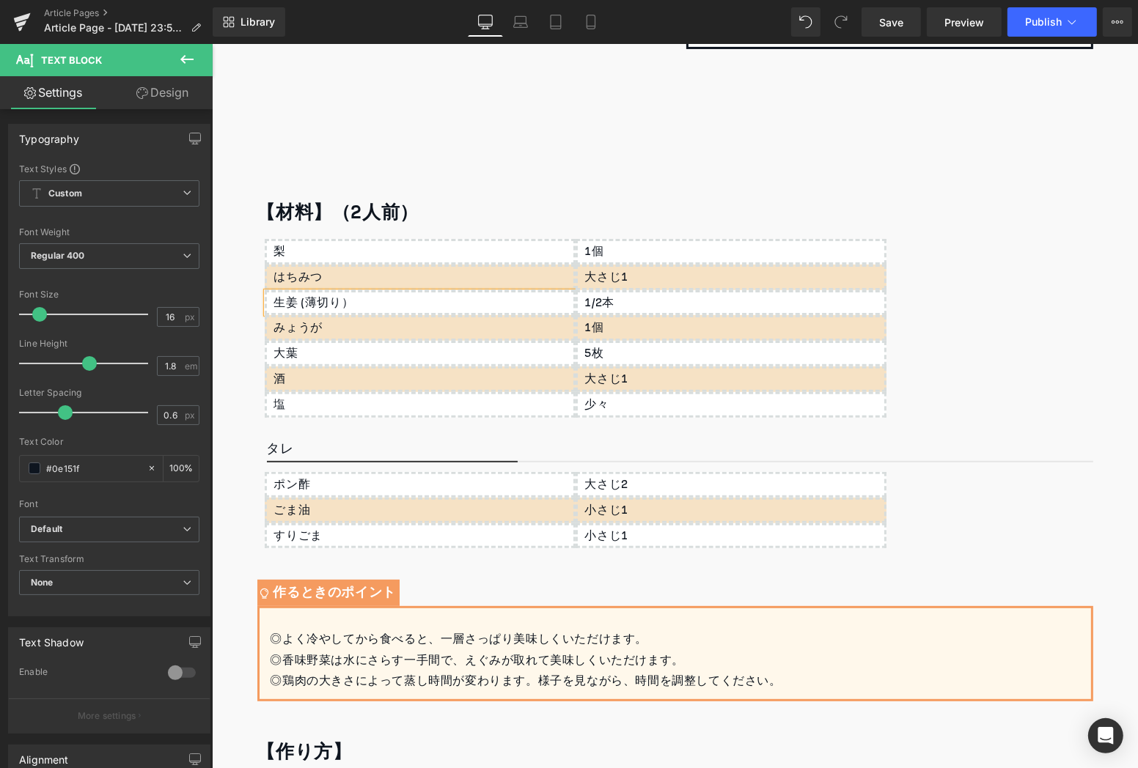
click at [352, 302] on div "生姜 (薄切り）" at bounding box center [419, 303] width 311 height 26
click at [609, 301] on div "1/2本" at bounding box center [730, 303] width 311 height 26
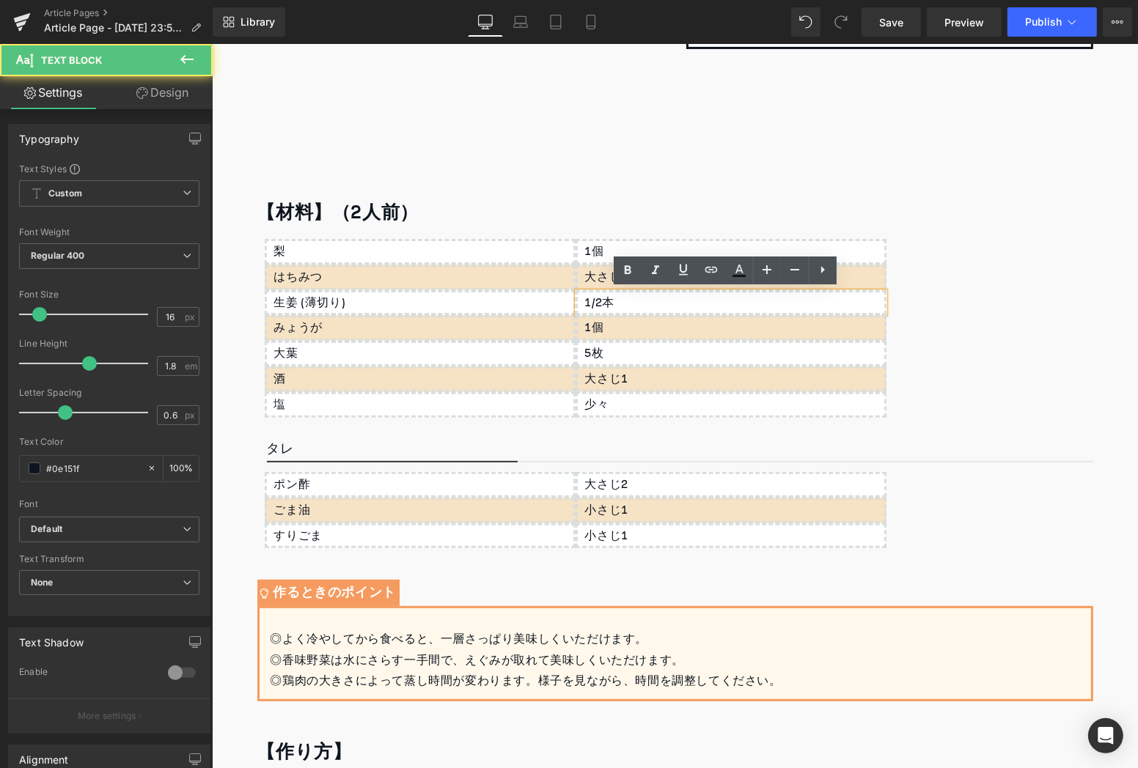
click at [609, 301] on div "1/2本" at bounding box center [730, 303] width 311 height 26
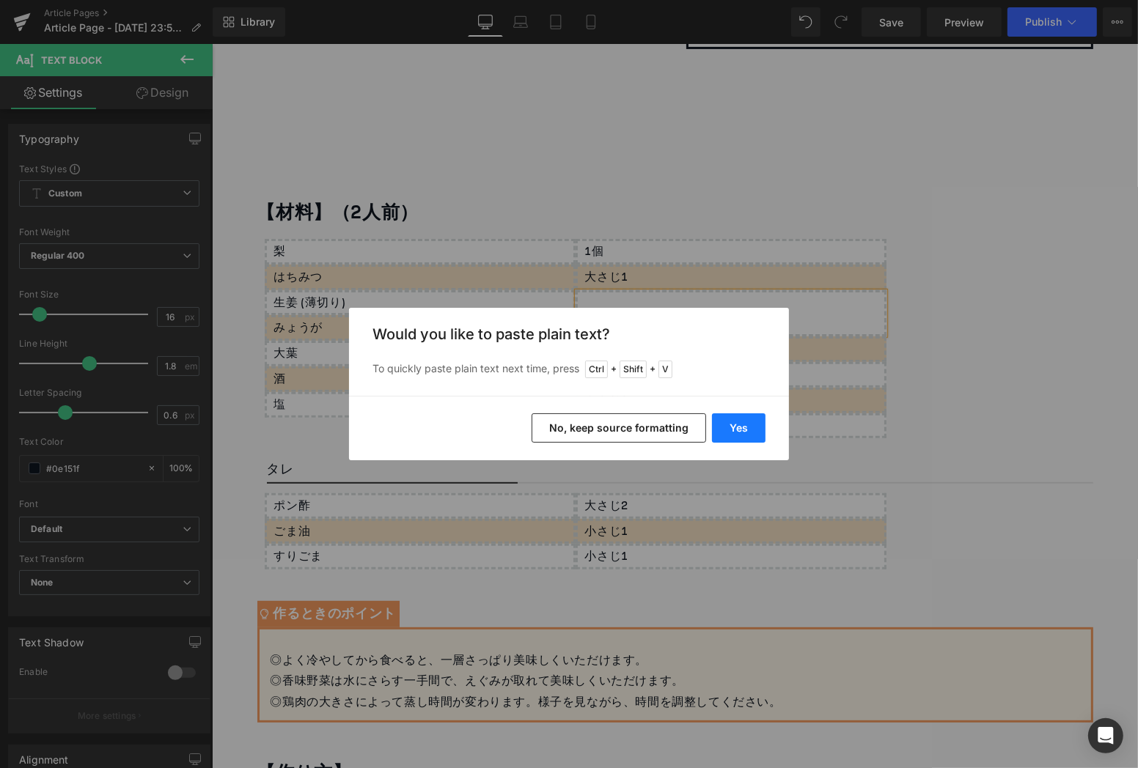
click at [745, 435] on button "Yes" at bounding box center [739, 427] width 54 height 29
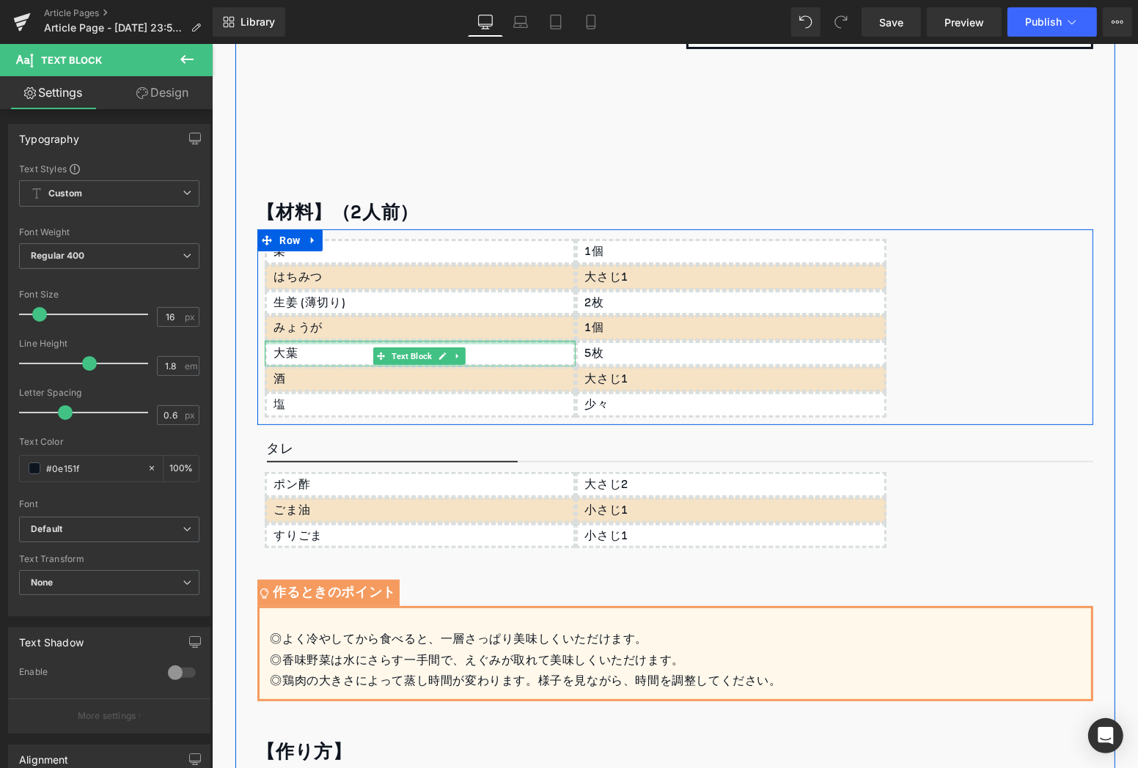
click at [328, 335] on div "みょうが" at bounding box center [419, 328] width 311 height 26
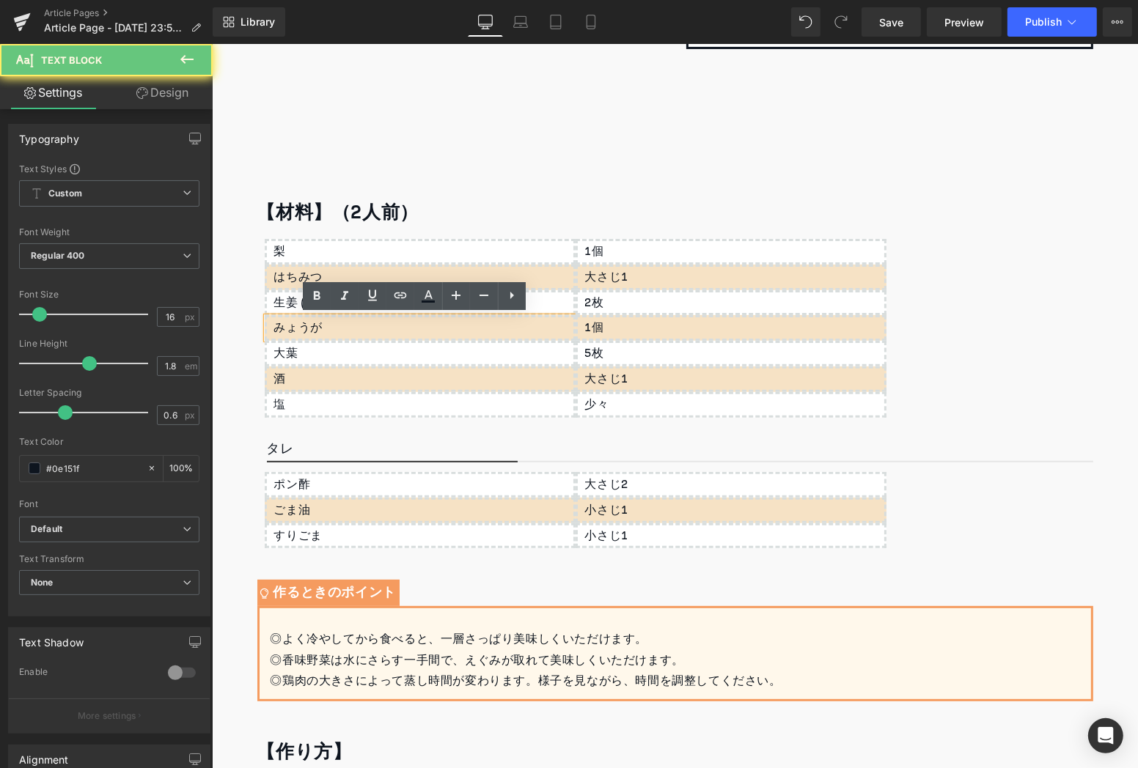
click at [328, 335] on div "みょうが" at bounding box center [419, 328] width 311 height 26
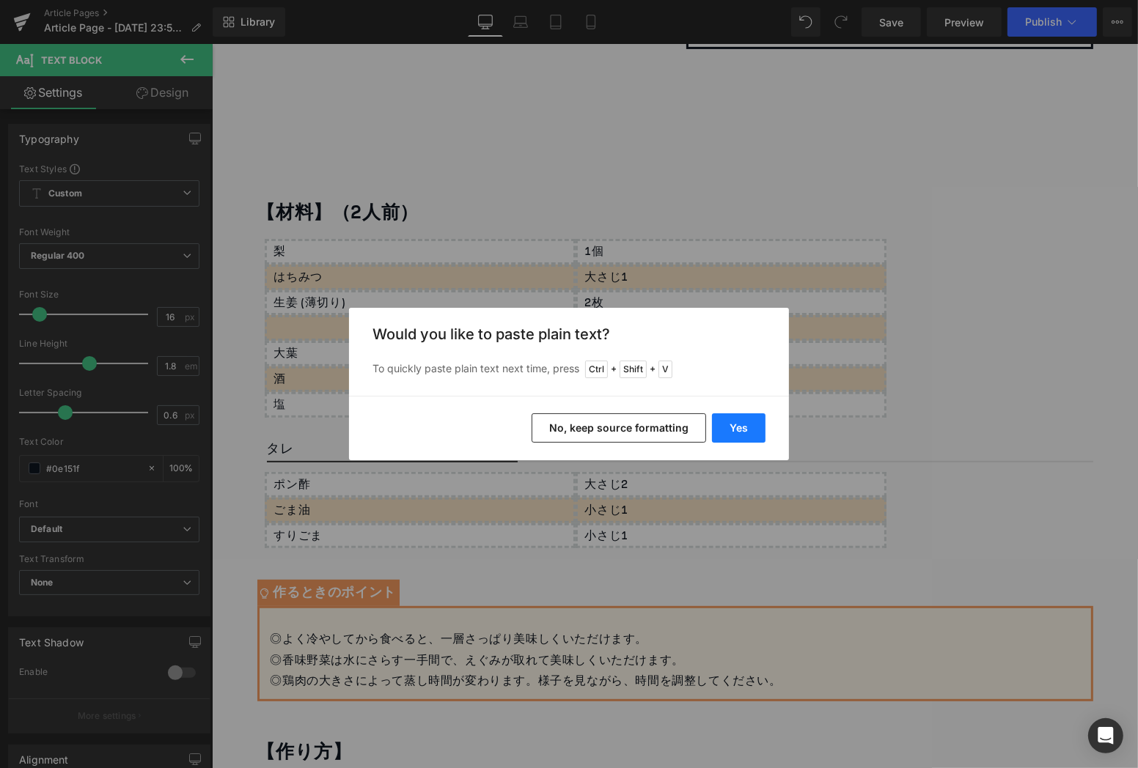
click at [754, 419] on button "Yes" at bounding box center [739, 427] width 54 height 29
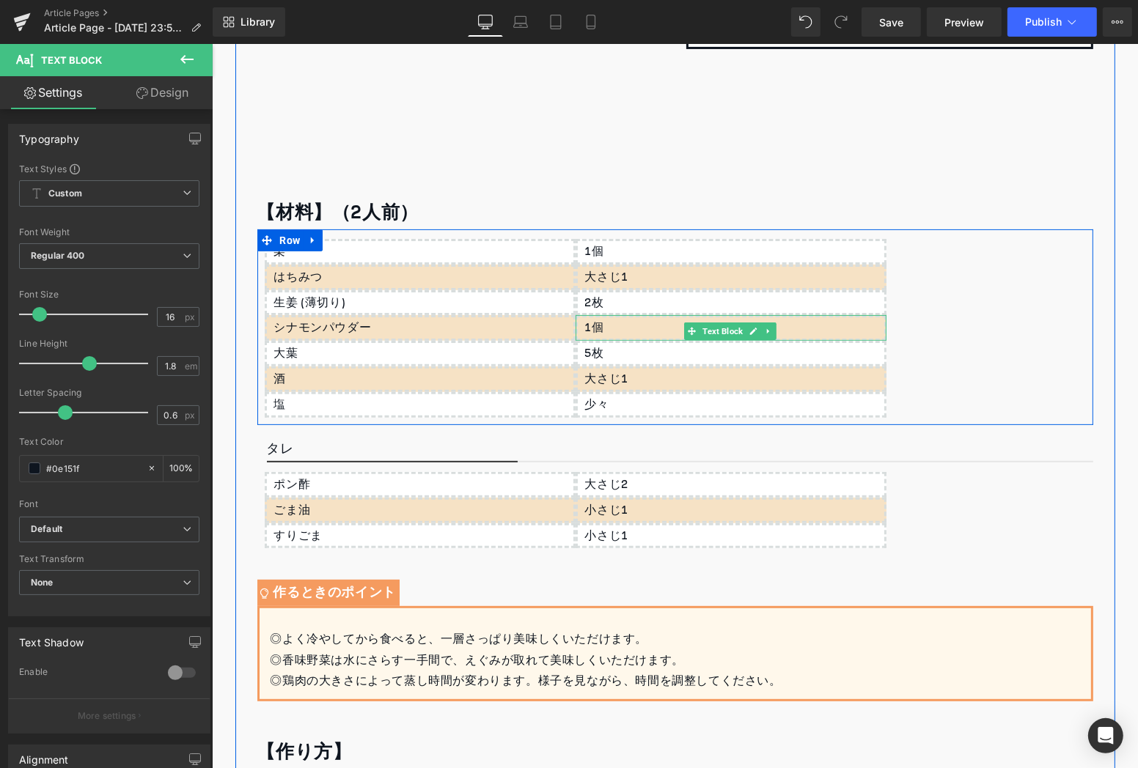
click at [614, 329] on p "1個" at bounding box center [733, 327] width 299 height 21
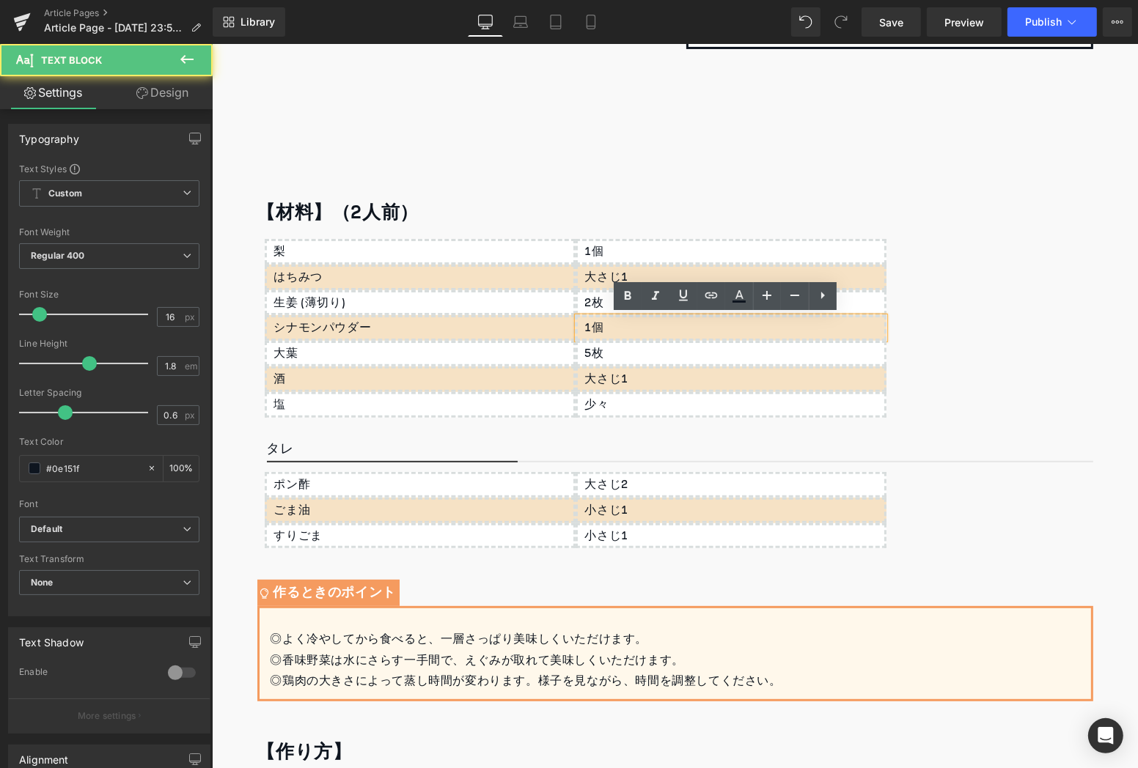
click at [614, 329] on p "1個" at bounding box center [733, 327] width 299 height 21
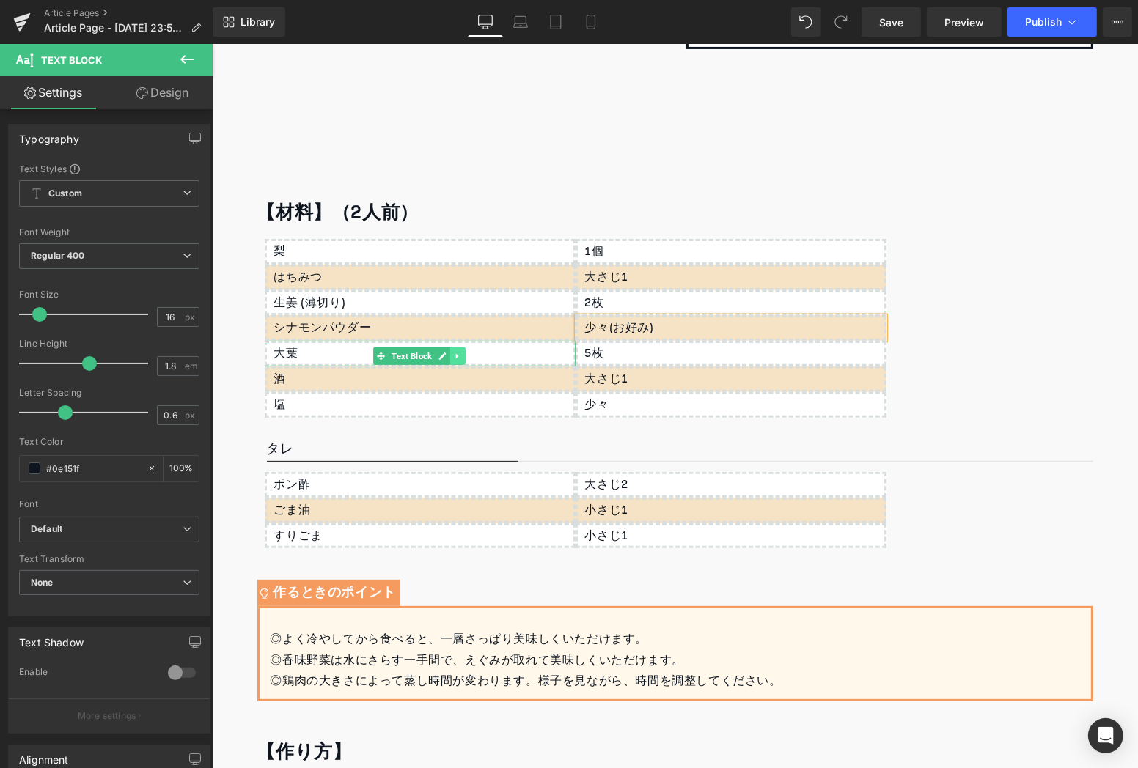
click at [453, 359] on icon at bounding box center [457, 355] width 8 height 9
click at [457, 355] on link at bounding box center [464, 356] width 15 height 18
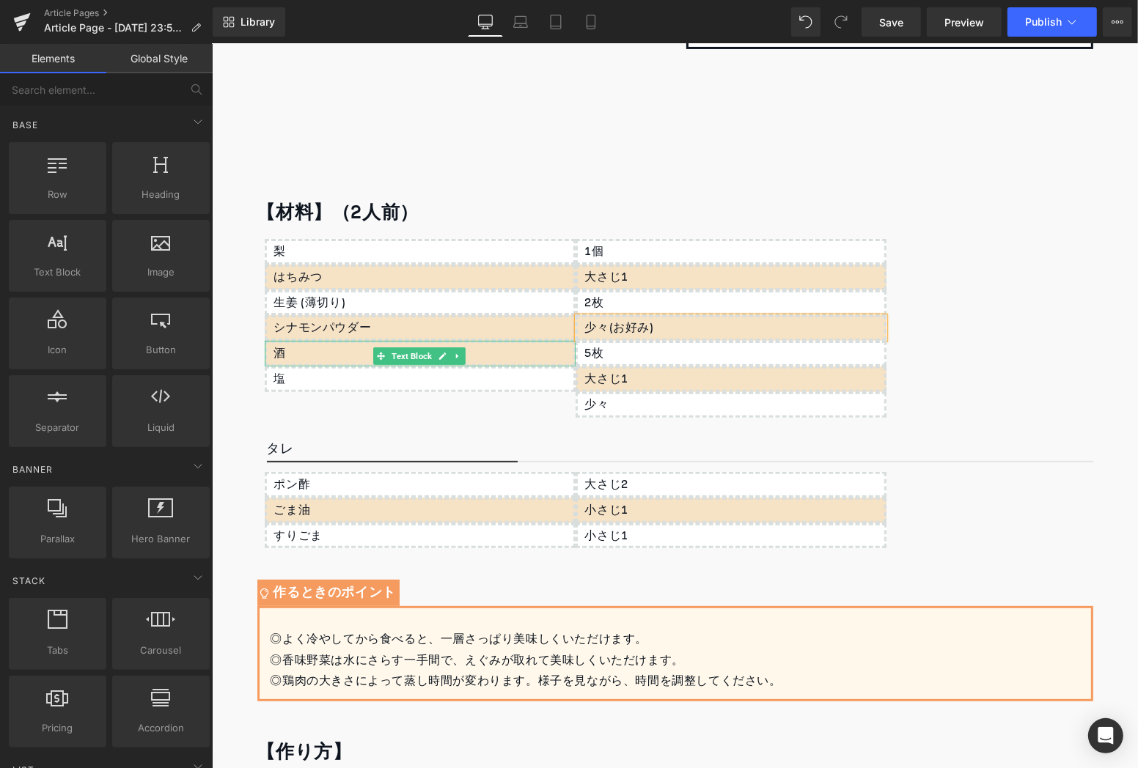
click at [453, 355] on icon at bounding box center [457, 355] width 8 height 9
click at [457, 355] on link at bounding box center [464, 356] width 15 height 18
click at [453, 355] on icon at bounding box center [457, 355] width 8 height 9
click at [457, 355] on link at bounding box center [464, 356] width 15 height 18
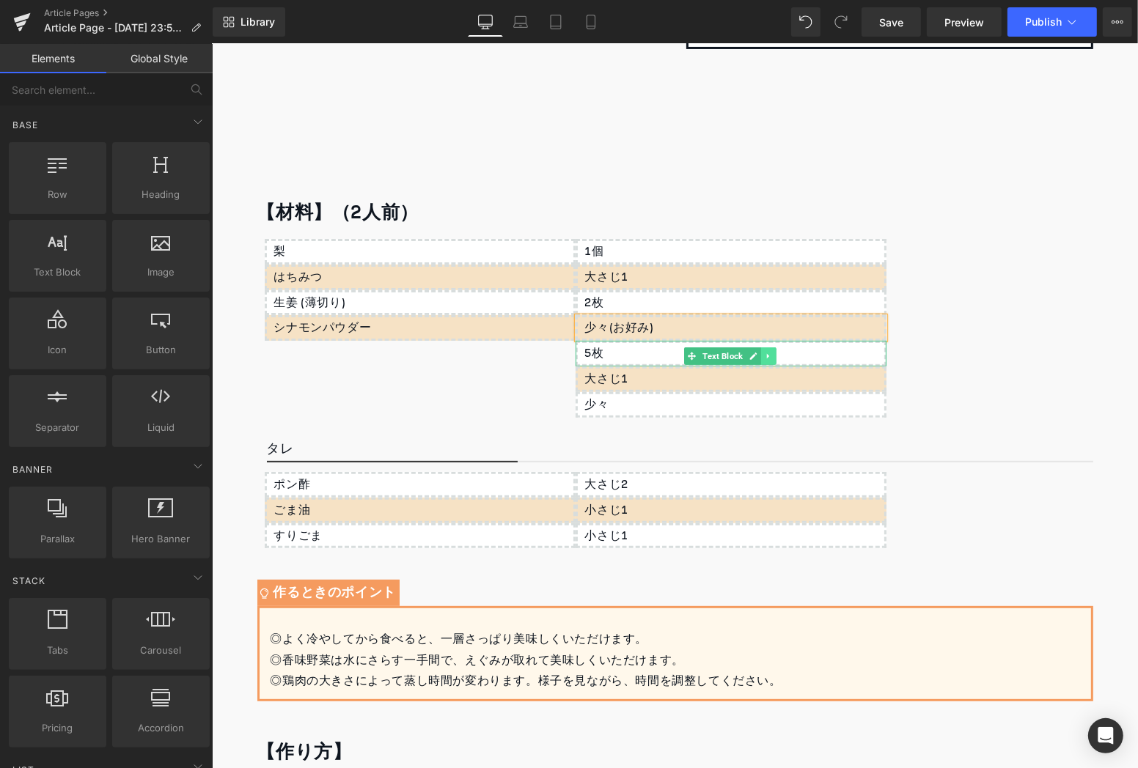
click at [766, 356] on icon at bounding box center [767, 355] width 2 height 5
click at [768, 356] on link at bounding box center [775, 356] width 15 height 18
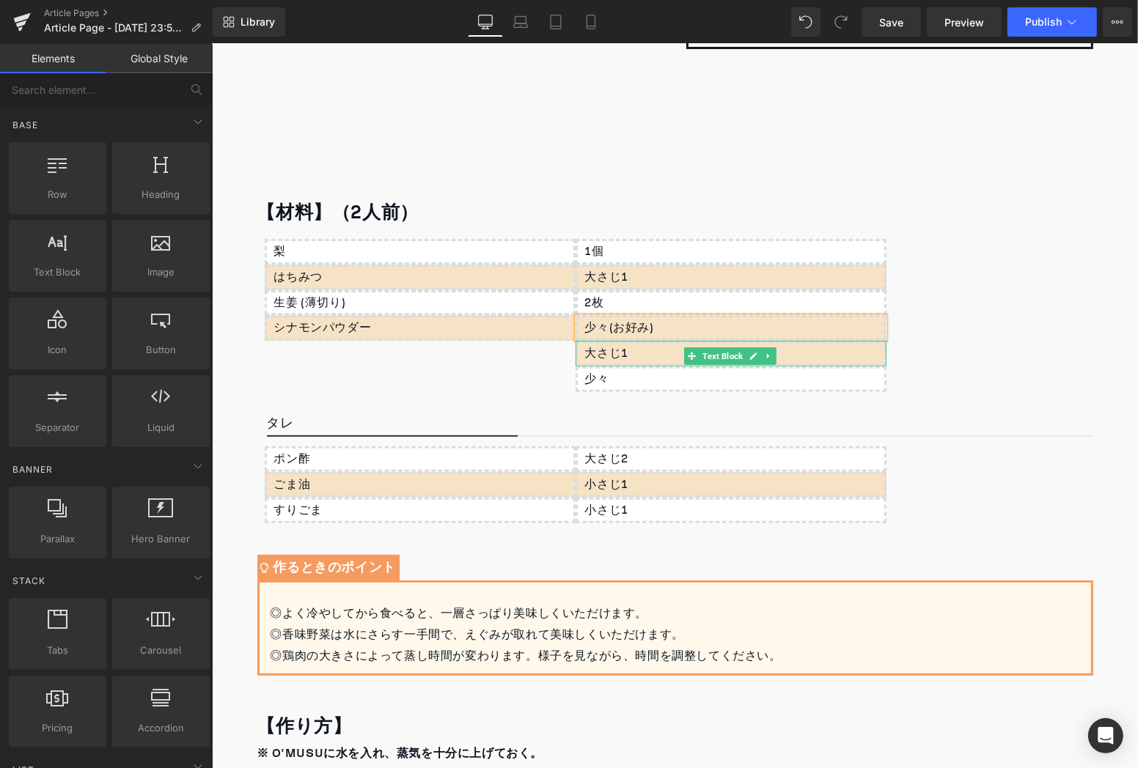
click at [766, 356] on icon at bounding box center [767, 355] width 2 height 5
click at [768, 356] on link at bounding box center [775, 356] width 15 height 18
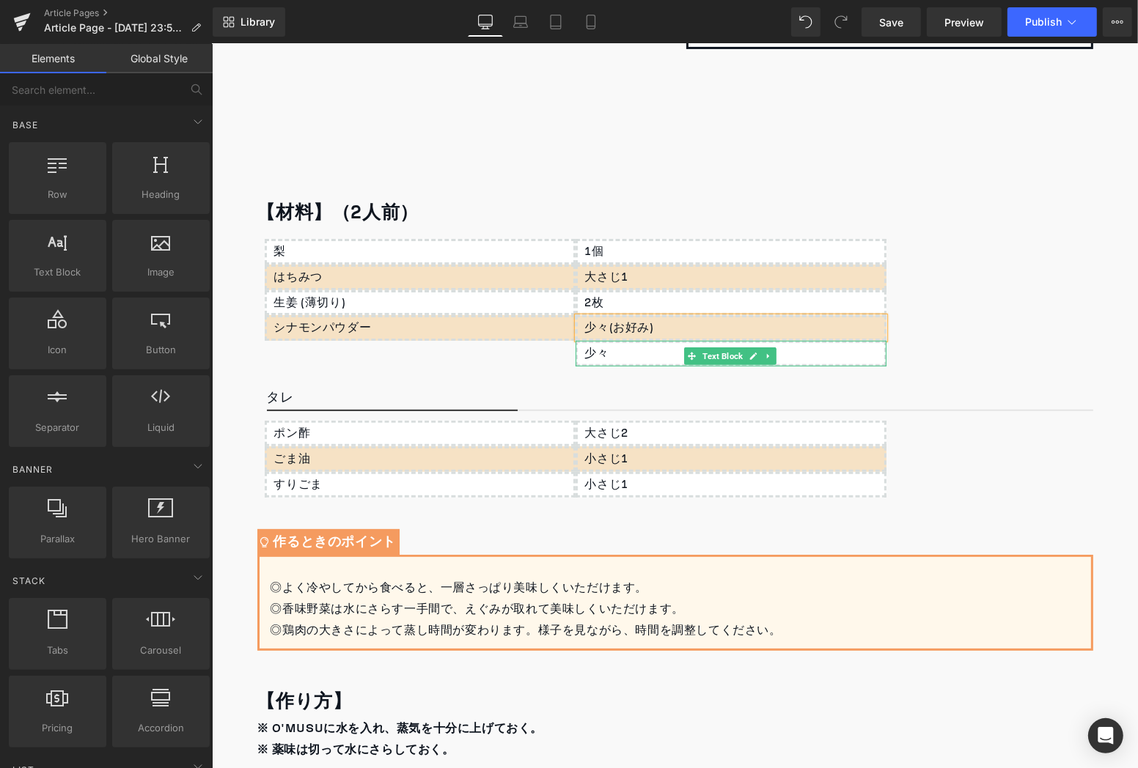
click at [766, 356] on icon at bounding box center [767, 355] width 2 height 5
click at [768, 356] on link at bounding box center [775, 356] width 15 height 18
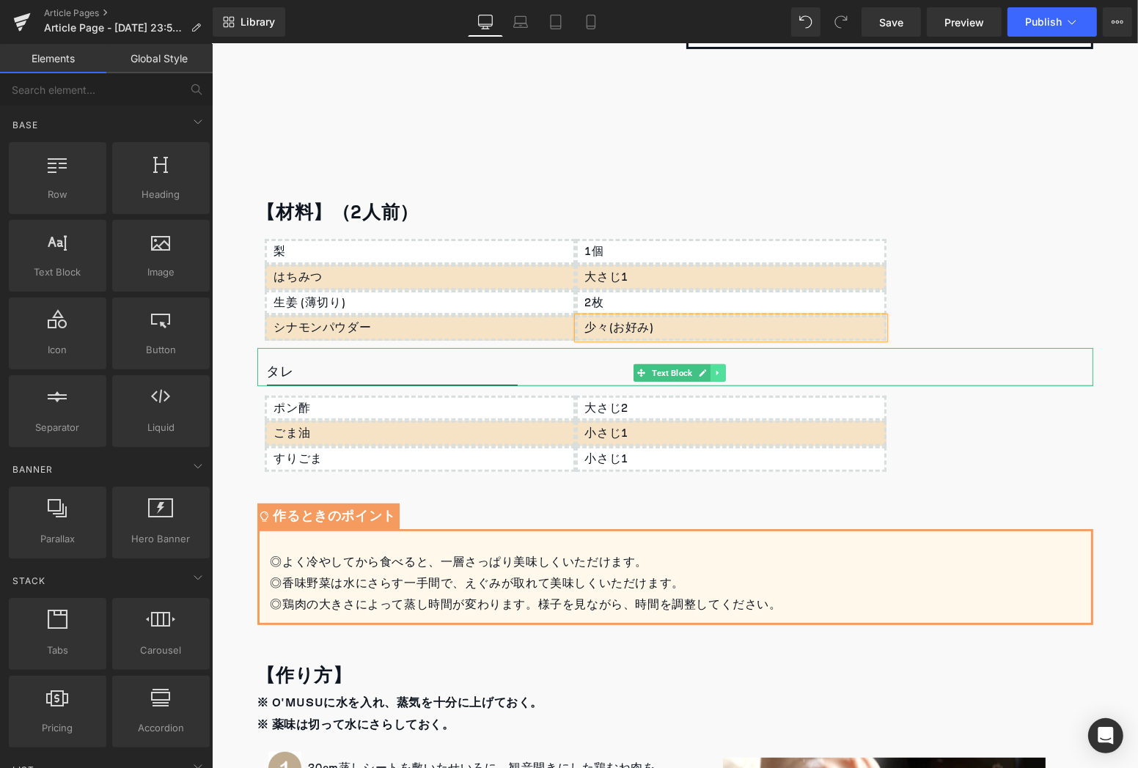
click at [716, 371] on link at bounding box center [717, 373] width 15 height 18
click at [721, 372] on icon at bounding box center [725, 372] width 8 height 9
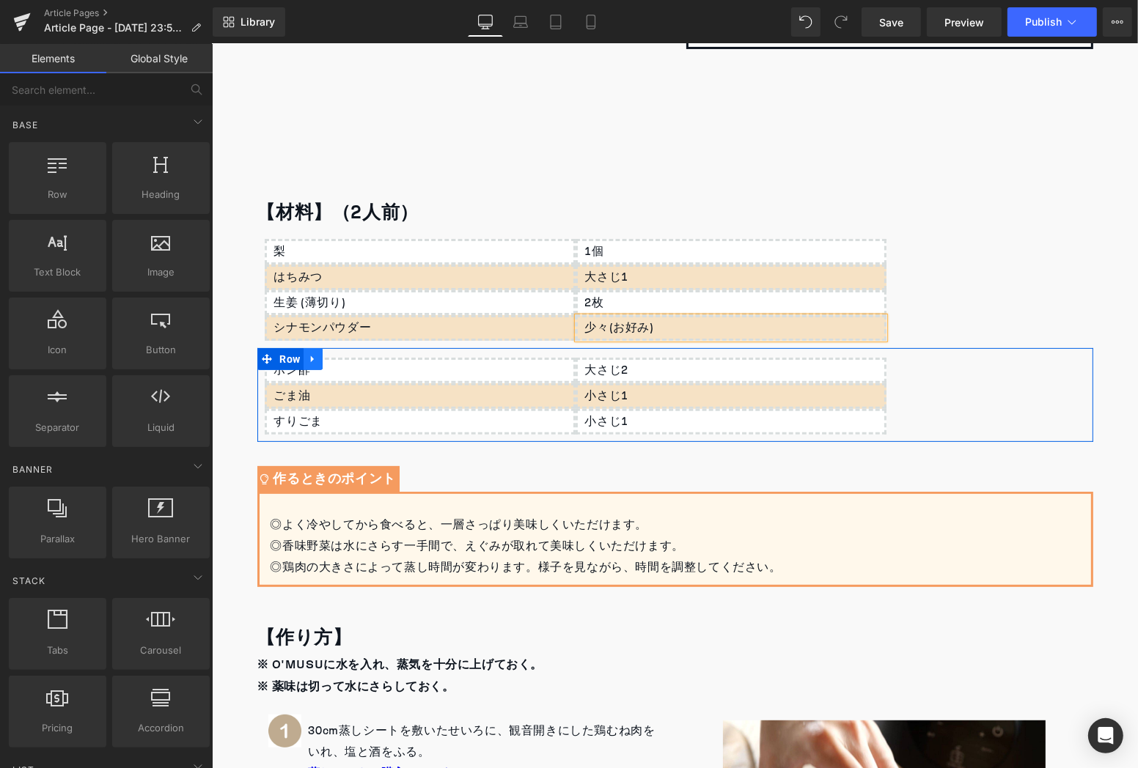
click at [303, 366] on link at bounding box center [312, 359] width 19 height 22
click at [350, 361] on link at bounding box center [350, 359] width 19 height 22
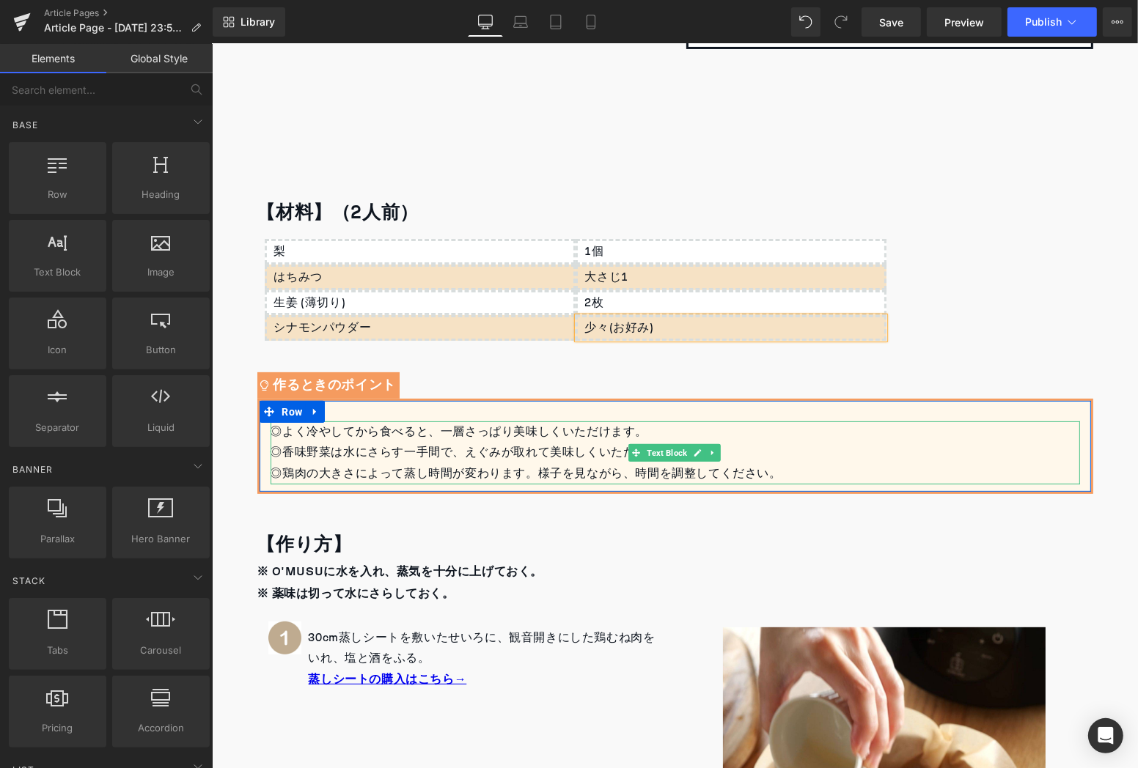
click at [474, 456] on div "◎香味野菜は水にさらす一手間で、えぐみが取れて美味しくいただけます。" at bounding box center [674, 451] width 809 height 21
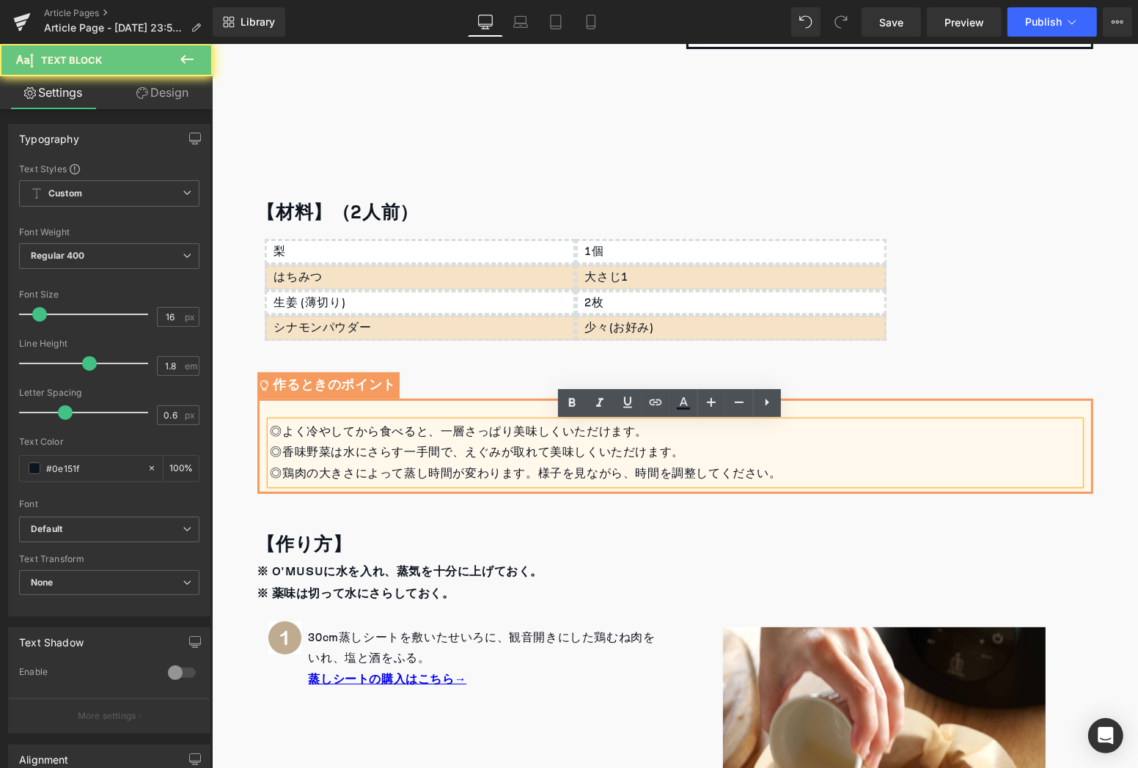
click at [766, 467] on div "◎鶏肉の大きさによって蒸し時間が変わります。様子を見ながら、時間を調整してください。" at bounding box center [674, 473] width 809 height 21
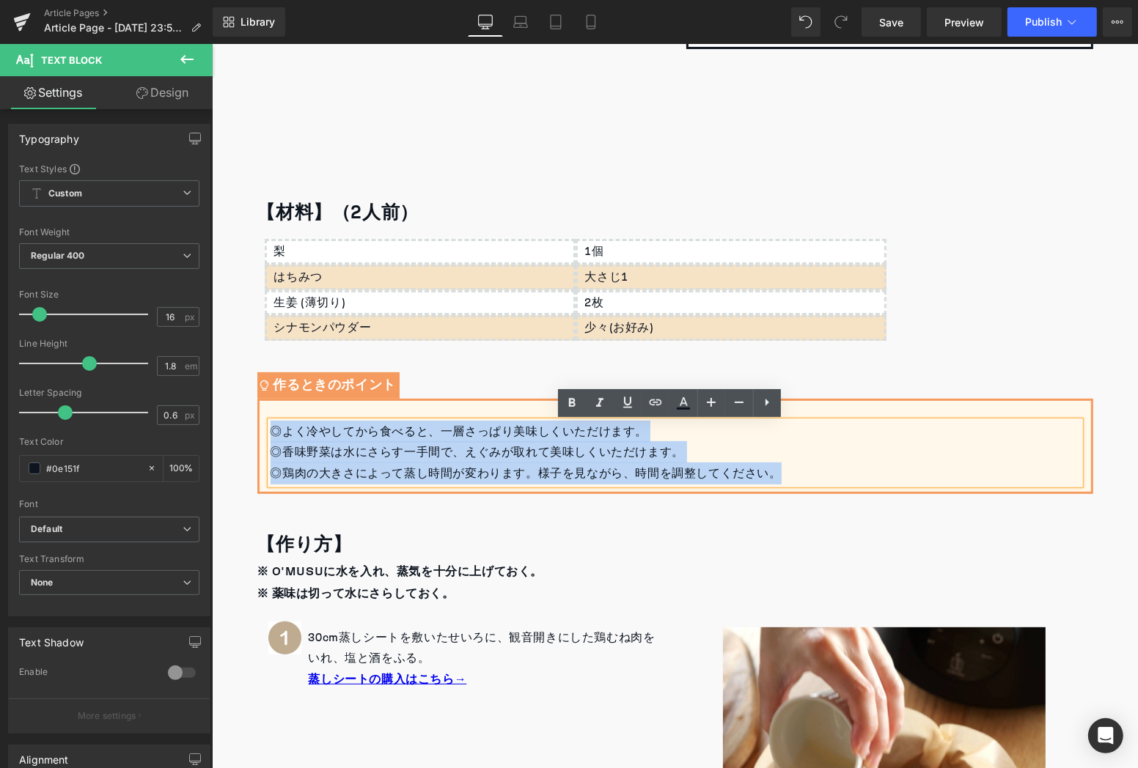
drag, startPoint x: 788, startPoint y: 477, endPoint x: 246, endPoint y: 427, distance: 544.1
click at [246, 427] on div "【材料】（2人前） Heading 梨 Text Block はちみつ Text Block 生姜 (薄切り) Text Block シナモンパウダー Tex…" at bounding box center [675, 344] width 858 height 298
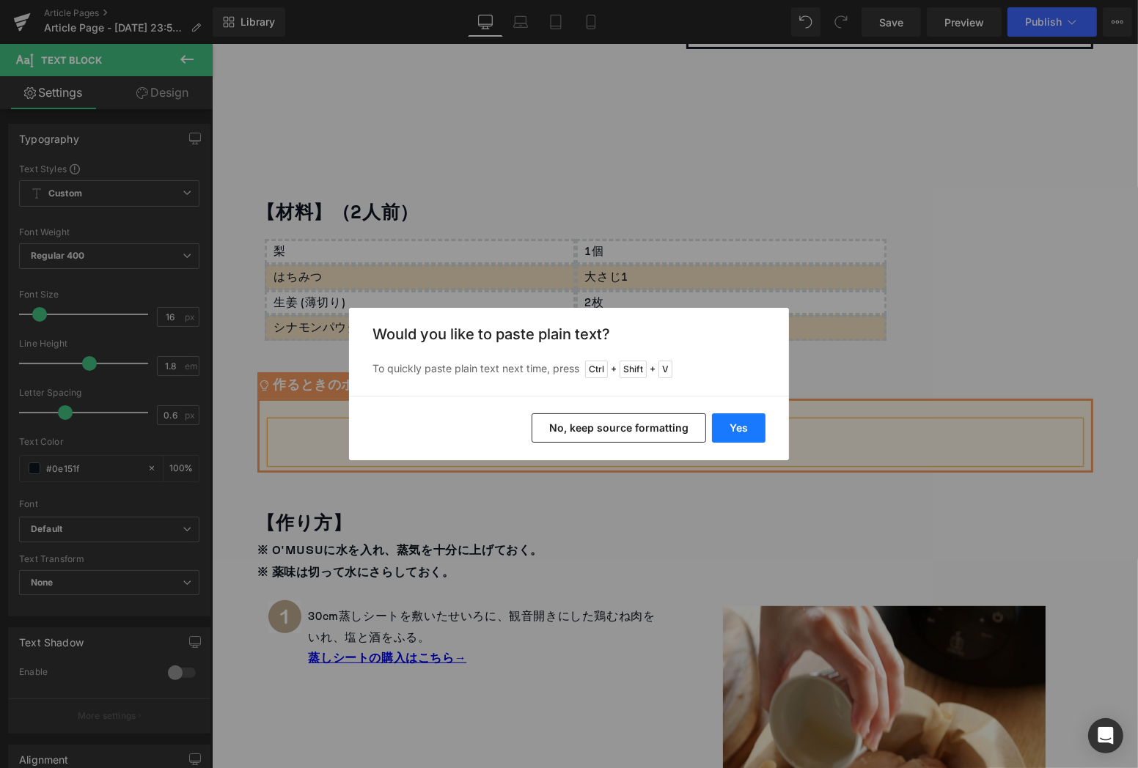
click at [751, 428] on button "Yes" at bounding box center [739, 427] width 54 height 29
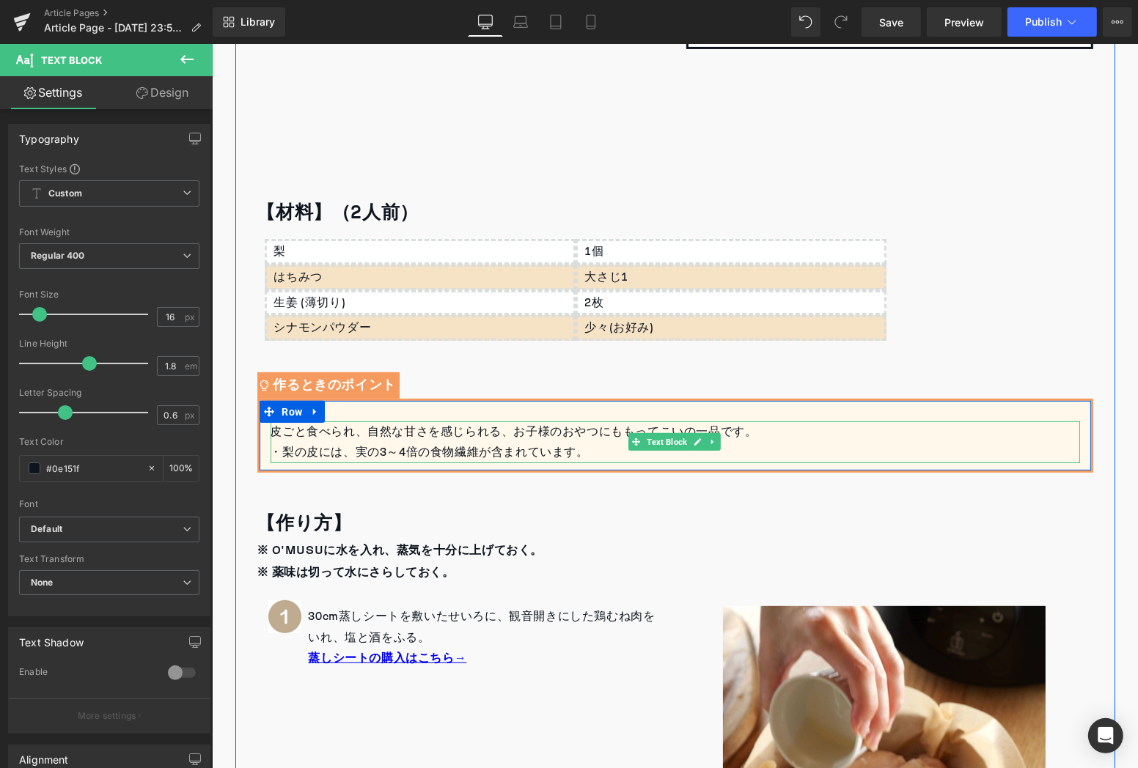
click at [279, 455] on div "・梨の皮には、実の3～4倍の食物繊維が含まれています。" at bounding box center [674, 451] width 809 height 21
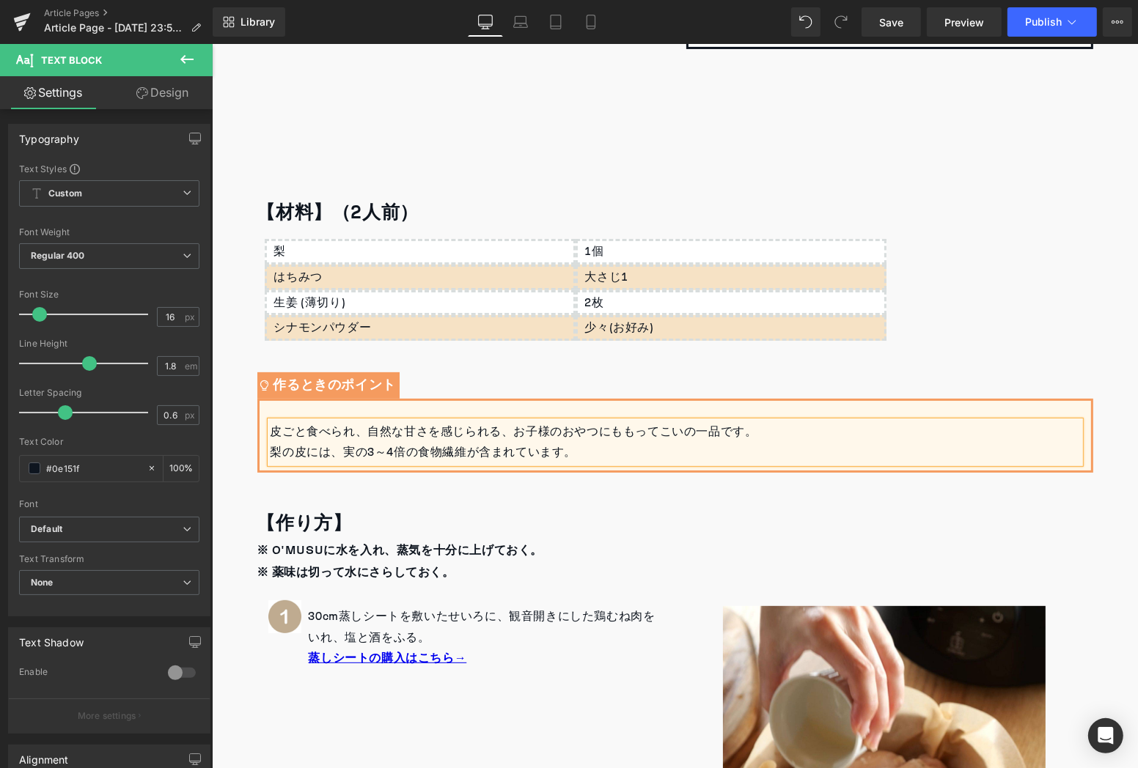
click at [682, 449] on div "梨の皮には、実の3～4倍の食物繊維が含まれています。" at bounding box center [674, 451] width 809 height 21
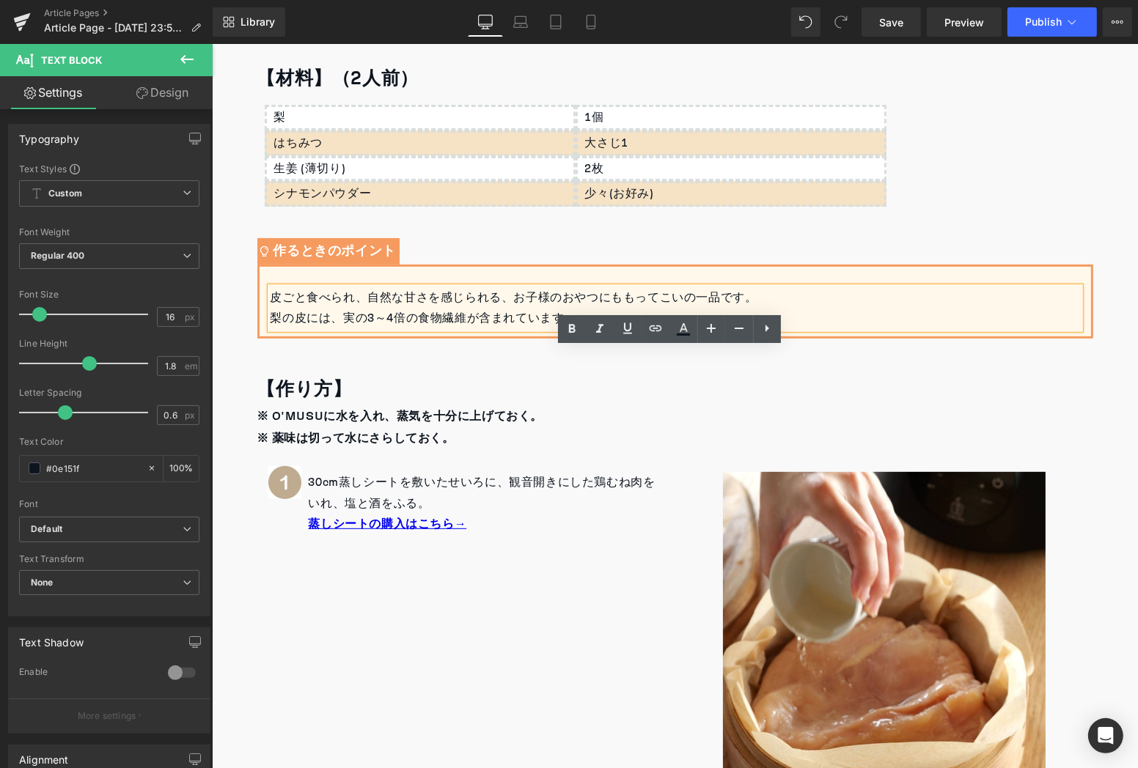
scroll to position [648, 0]
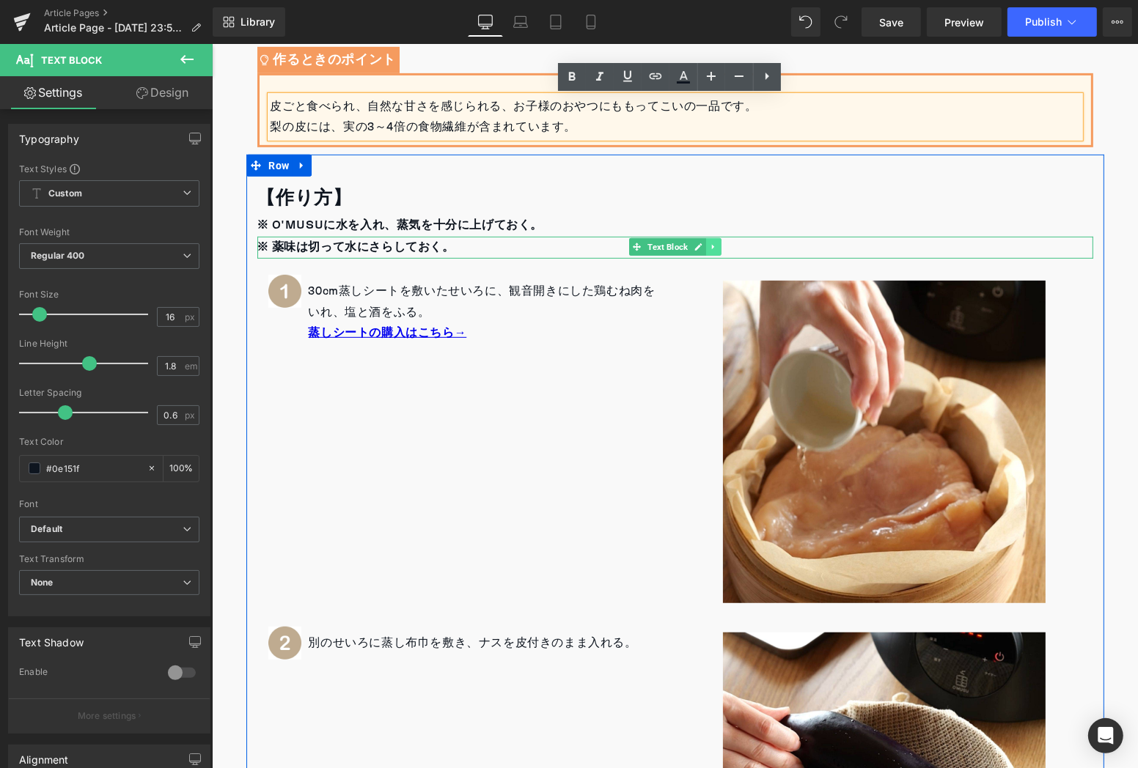
click at [708, 243] on icon at bounding box center [712, 246] width 8 height 9
click at [713, 243] on link at bounding box center [720, 247] width 15 height 18
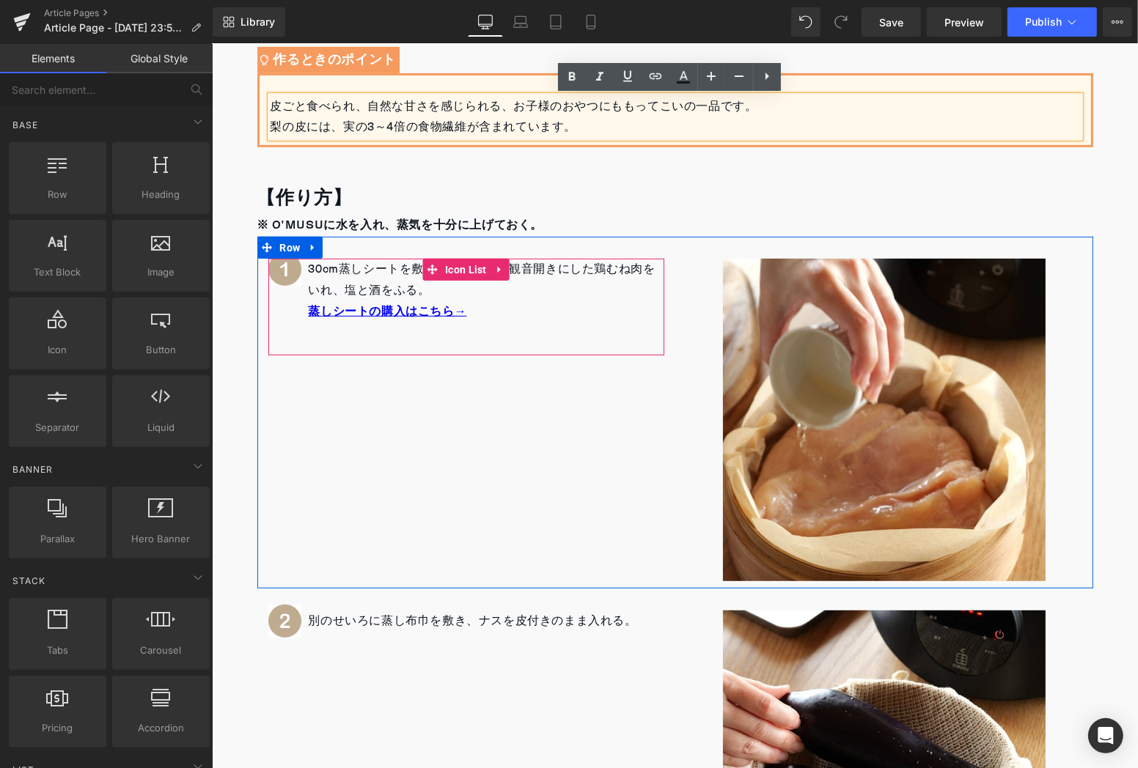
click at [488, 313] on p "蒸しシートの購入はこちら→" at bounding box center [486, 312] width 356 height 22
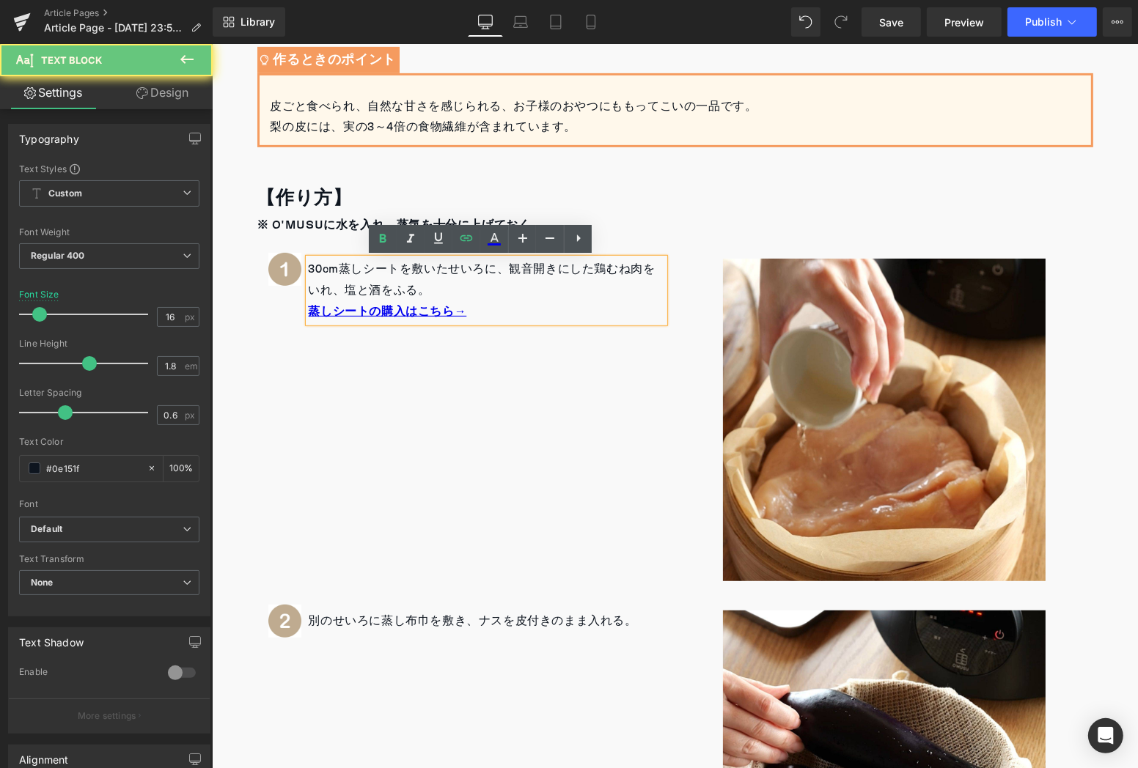
click at [500, 311] on p "蒸しシートの購入はこちら→" at bounding box center [486, 312] width 356 height 22
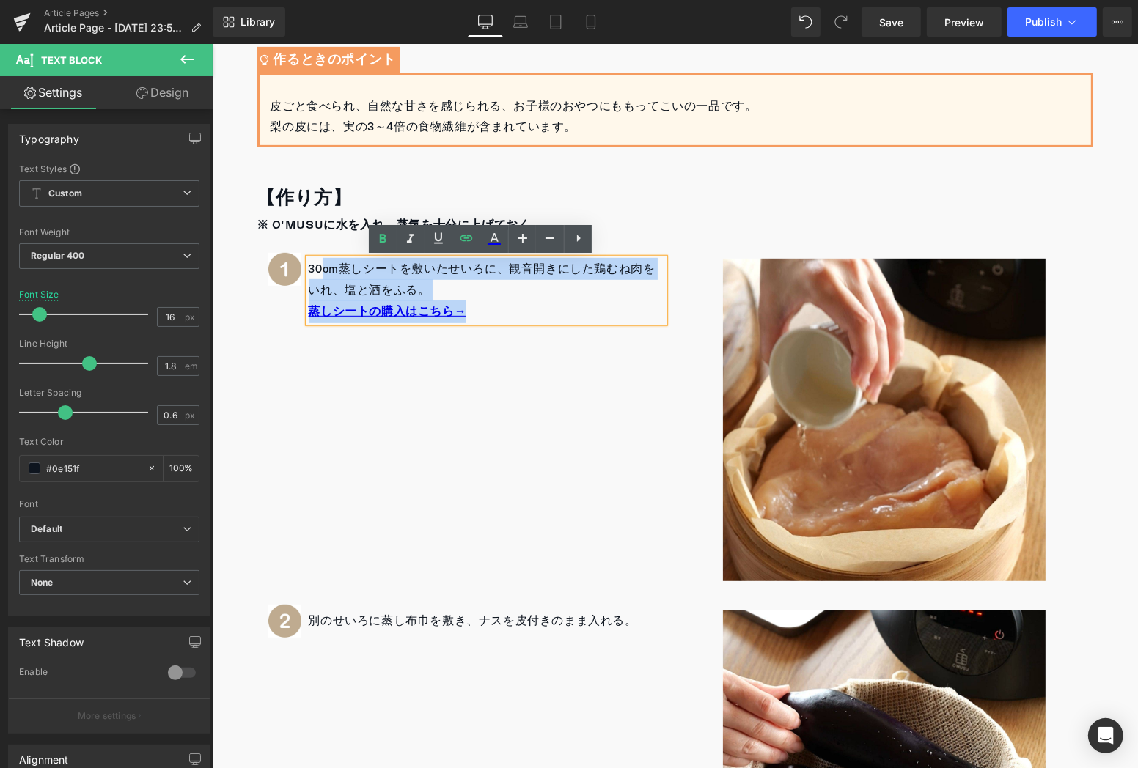
drag, startPoint x: 500, startPoint y: 311, endPoint x: 317, endPoint y: 269, distance: 188.0
click at [317, 269] on div "30cm蒸しシートを敷いたせいろに、観音開きにした鶏むね肉をいれ、塩と酒をふる。 蒸しシートの購入はこちら→" at bounding box center [486, 290] width 356 height 64
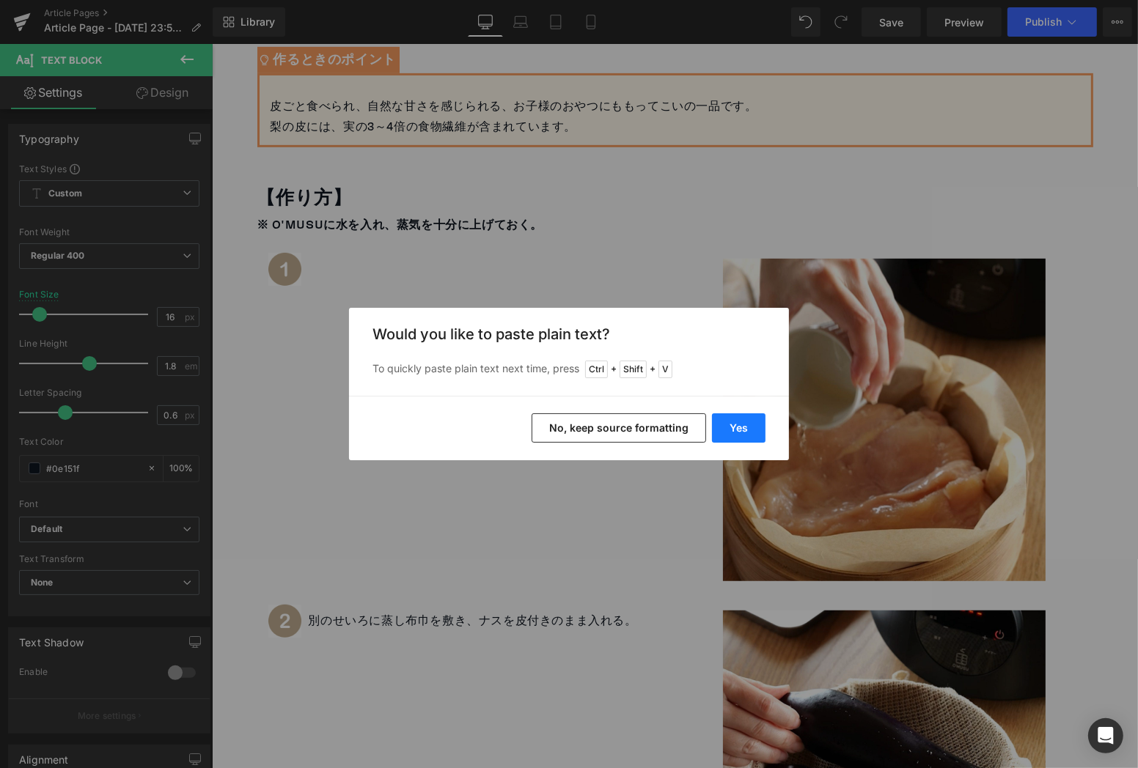
click at [737, 433] on button "Yes" at bounding box center [739, 427] width 54 height 29
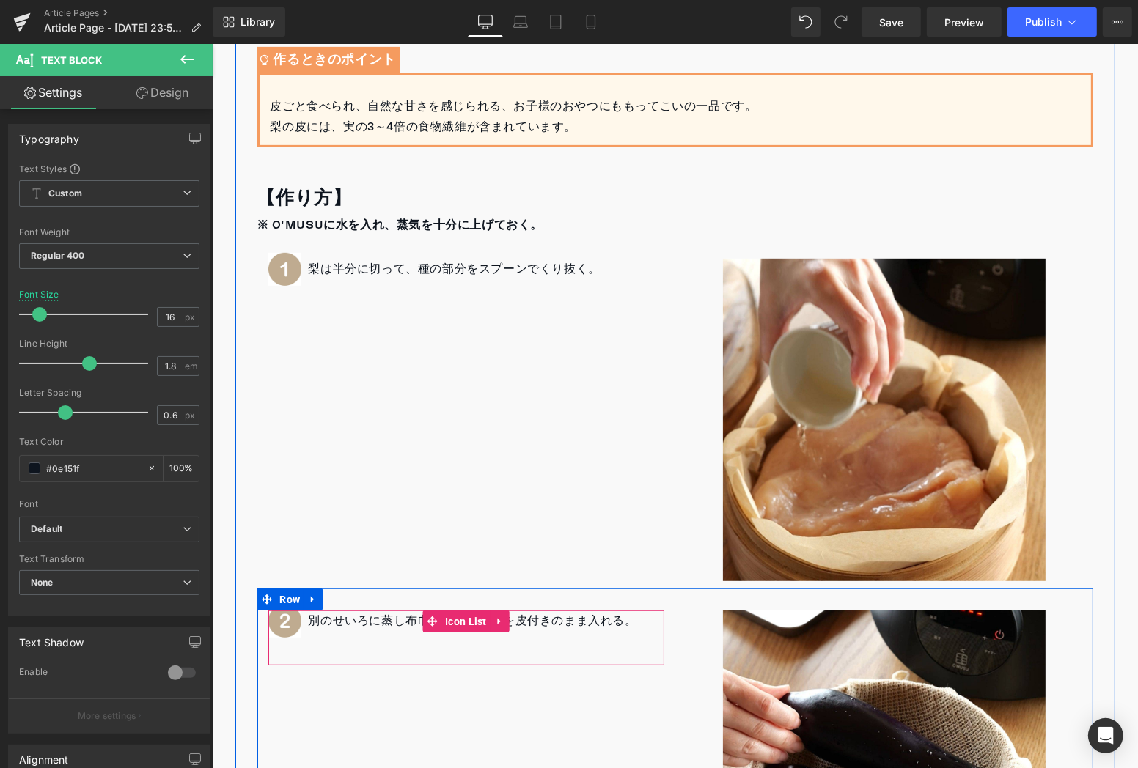
click at [361, 620] on p "別のせいろに蒸し布巾を敷き、ナスを皮付きのまま入れる。" at bounding box center [472, 620] width 328 height 21
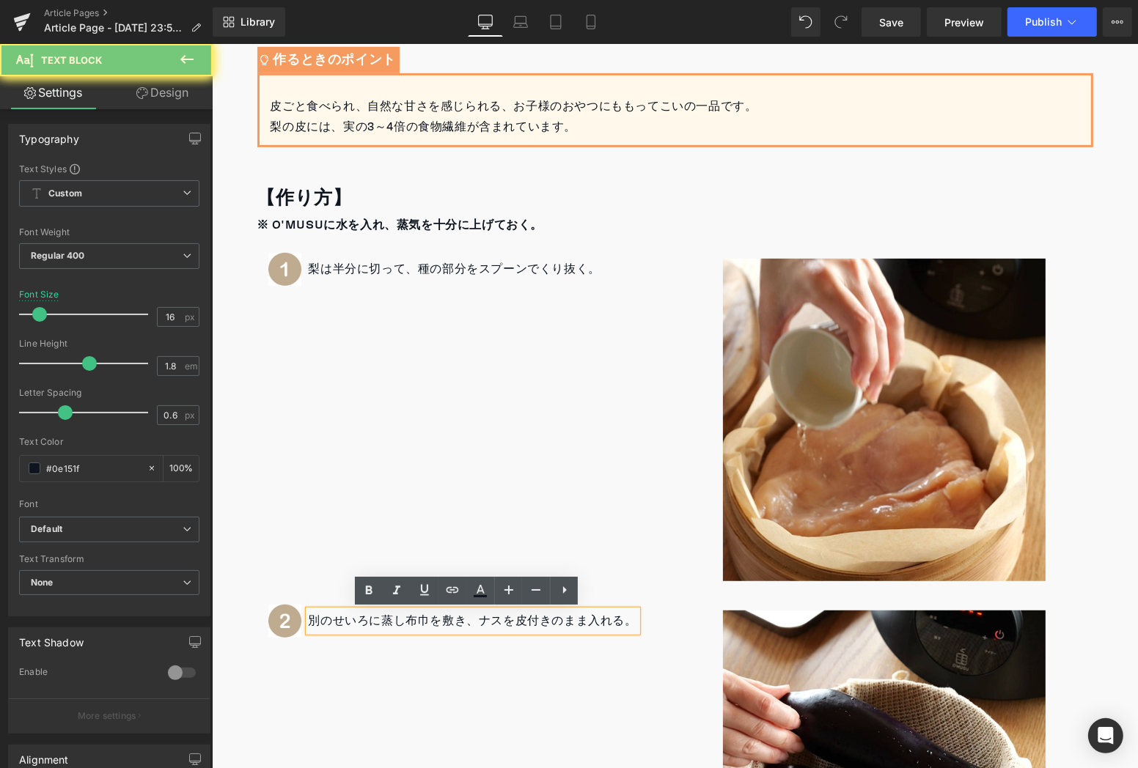
click at [361, 620] on p "別のせいろに蒸し布巾を敷き、ナスを皮付きのまま入れる。" at bounding box center [472, 620] width 328 height 21
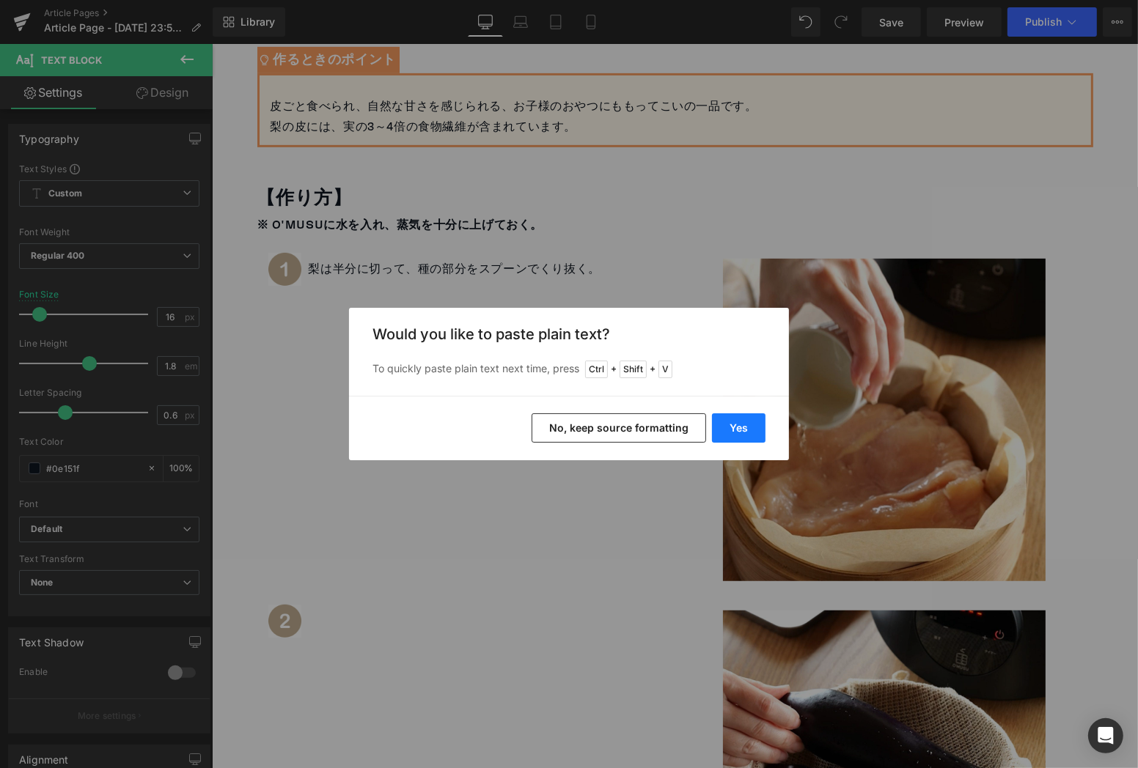
click at [738, 435] on button "Yes" at bounding box center [739, 427] width 54 height 29
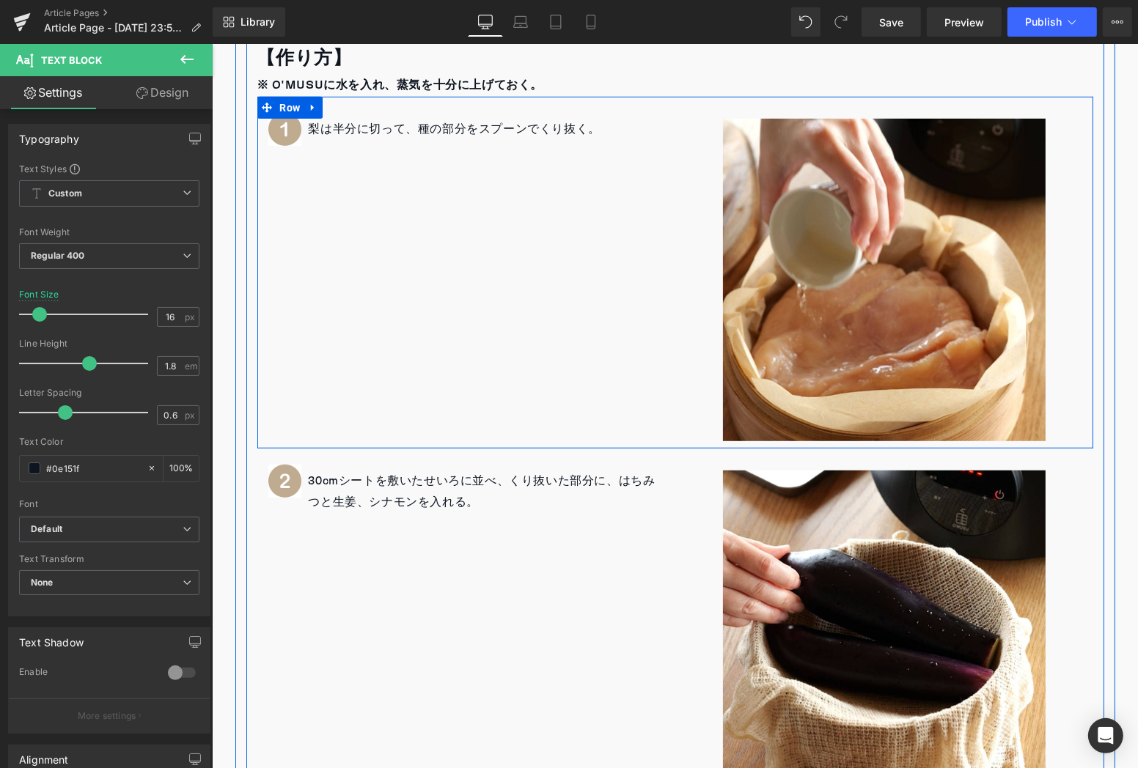
scroll to position [892, 0]
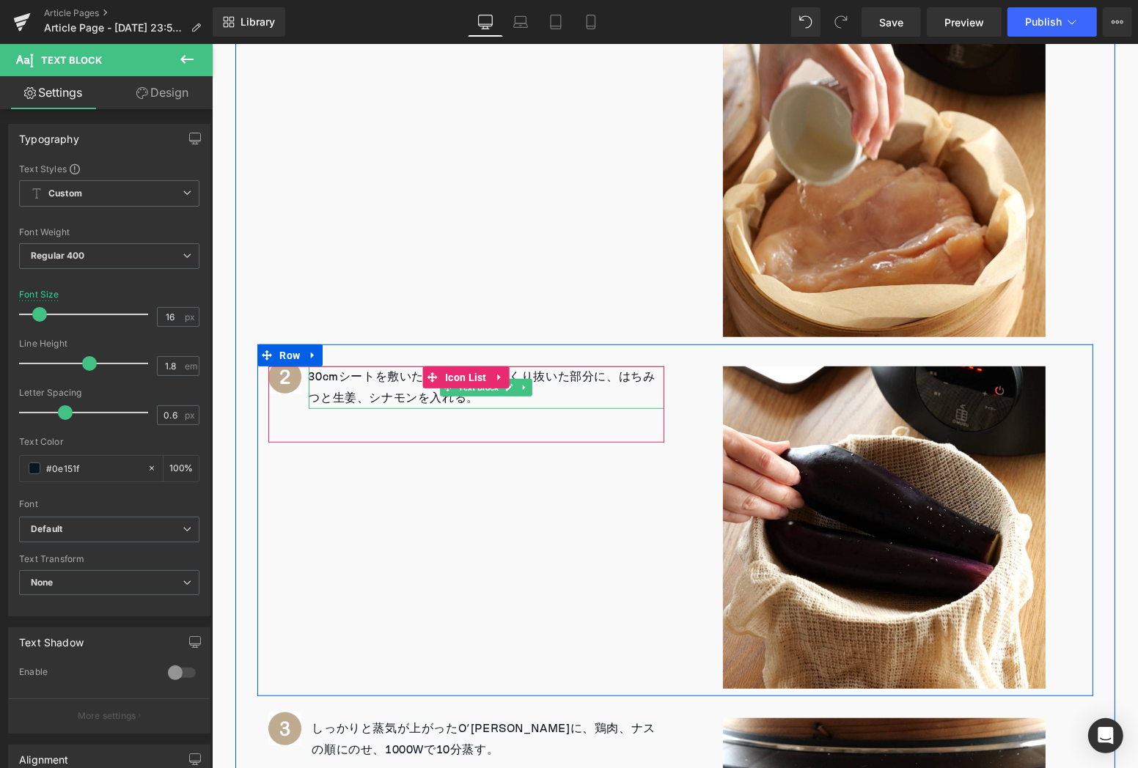
click at [551, 395] on p "30cmシートを敷いたせいろに並べ、くり抜いた部分に、はちみつと生姜、シナモンを入れる。" at bounding box center [486, 387] width 356 height 43
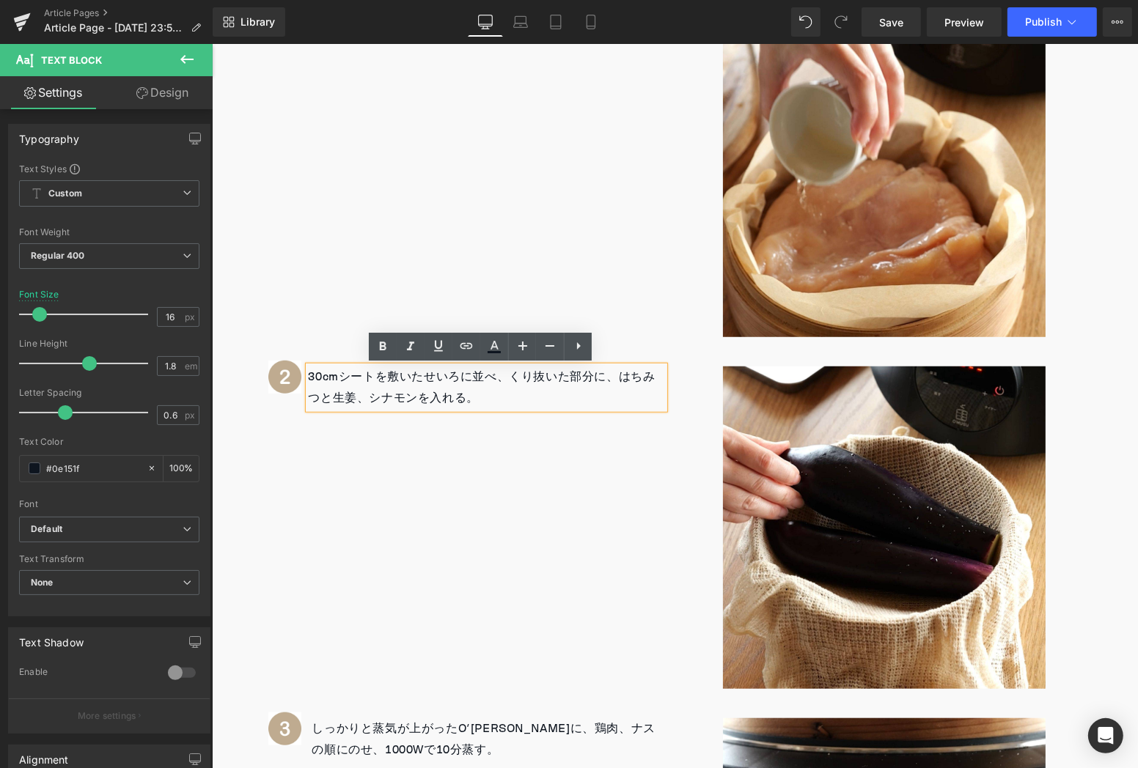
click at [323, 400] on p "30cmシートを敷いたせいろに並べ、くり抜いた部分に、はちみつと生姜、シナモンを入れる。" at bounding box center [486, 387] width 356 height 43
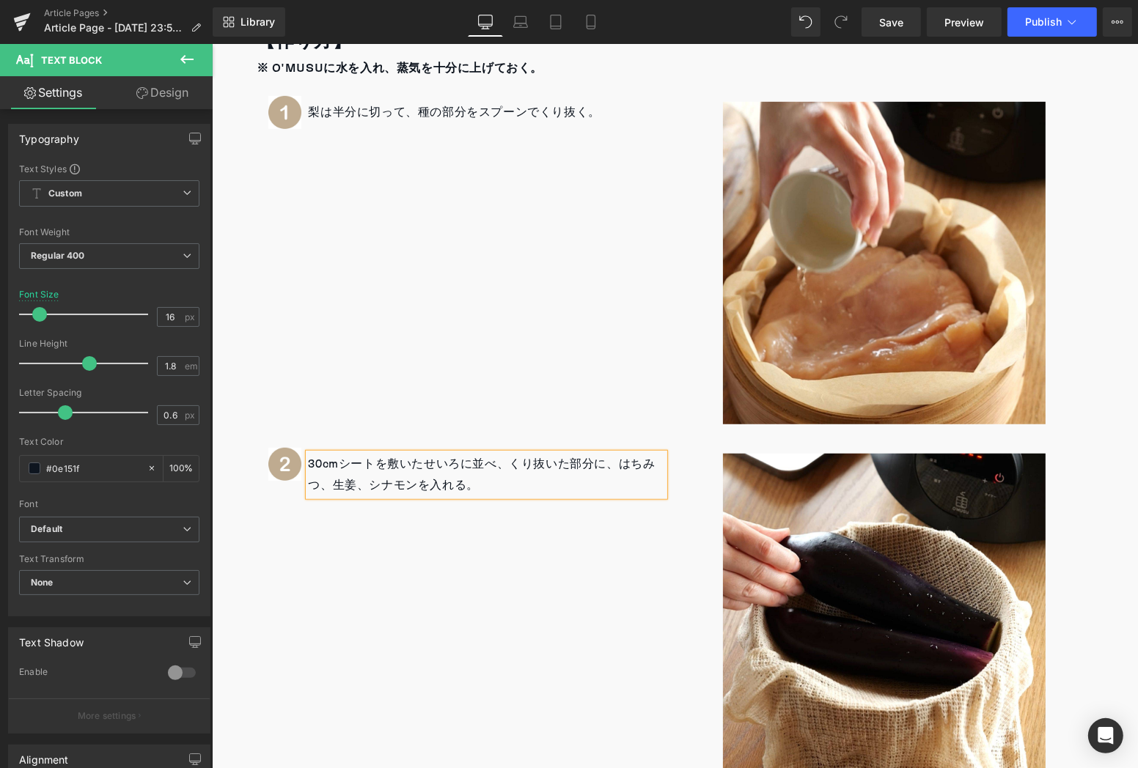
scroll to position [811, 0]
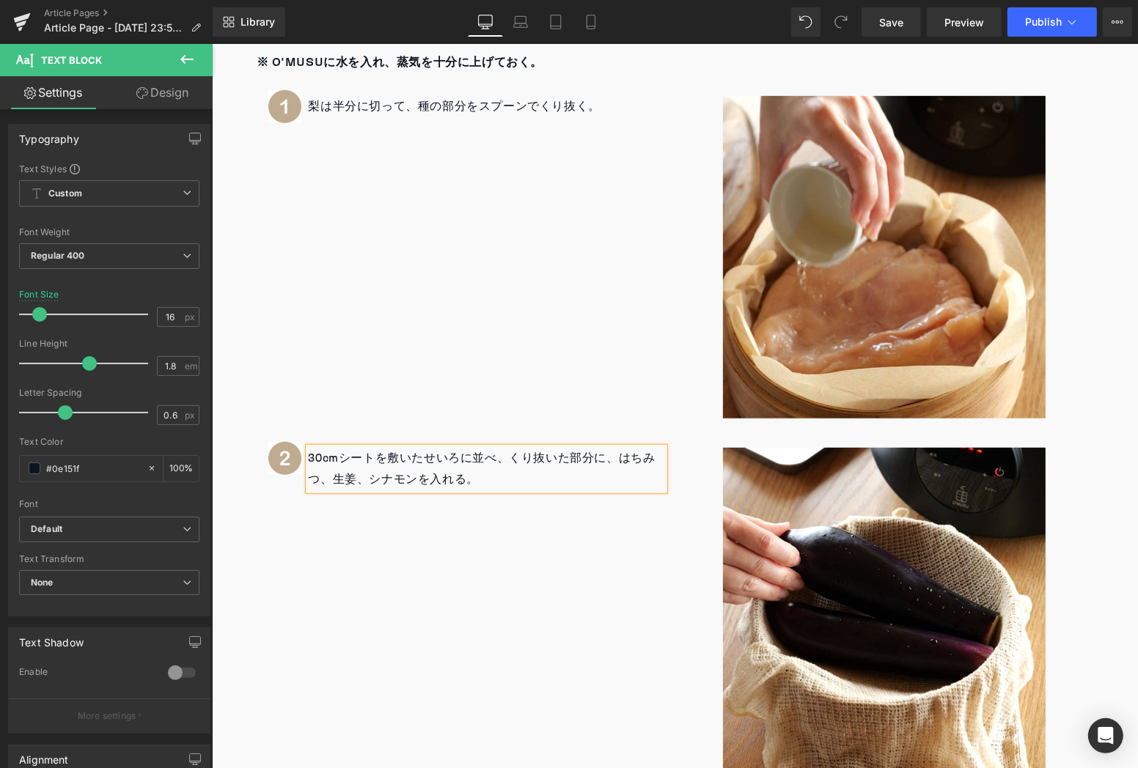
click at [411, 487] on p "30cmシートを敷いたせいろに並べ、くり抜いた部分に、はちみつ、生姜、シナモンを入れる。" at bounding box center [486, 468] width 356 height 43
click at [560, 474] on p "30cmシートを敷いたせいろに並べ、くり抜いた部分に、はちみつ、生姜、シナモンパウダーを入れる。" at bounding box center [486, 468] width 356 height 43
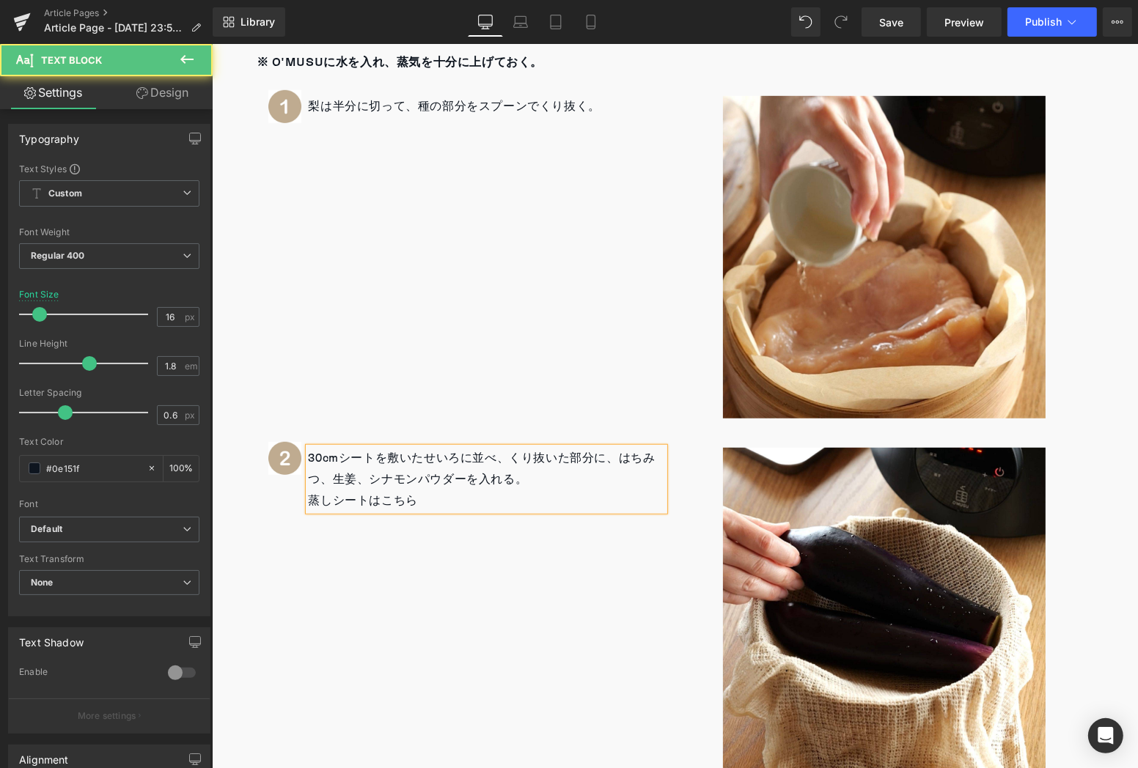
click at [336, 457] on p "30cmシートを敷いたせいろに並べ、くり抜いた部分に、はちみつ、生姜、シナモンパウダーを入れる。" at bounding box center [486, 468] width 356 height 43
click at [351, 500] on p "蒸しシートはこちら" at bounding box center [486, 500] width 356 height 21
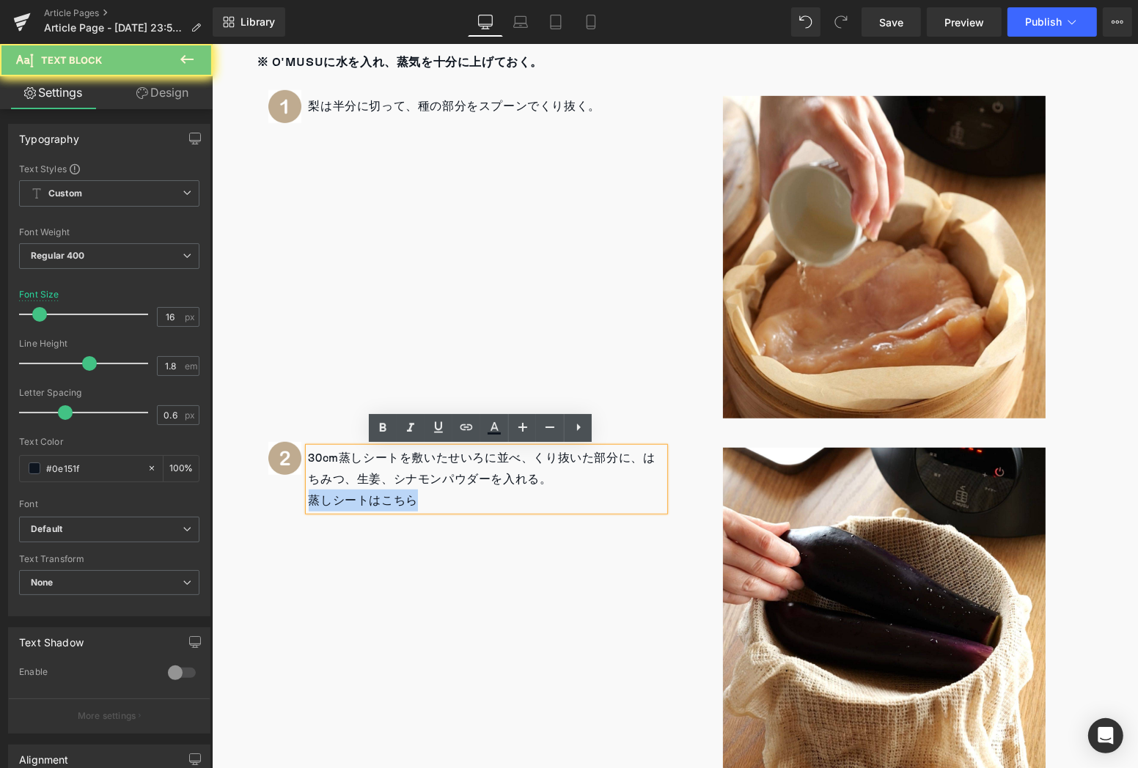
click at [351, 500] on p "蒸しシートはこちら" at bounding box center [486, 500] width 356 height 21
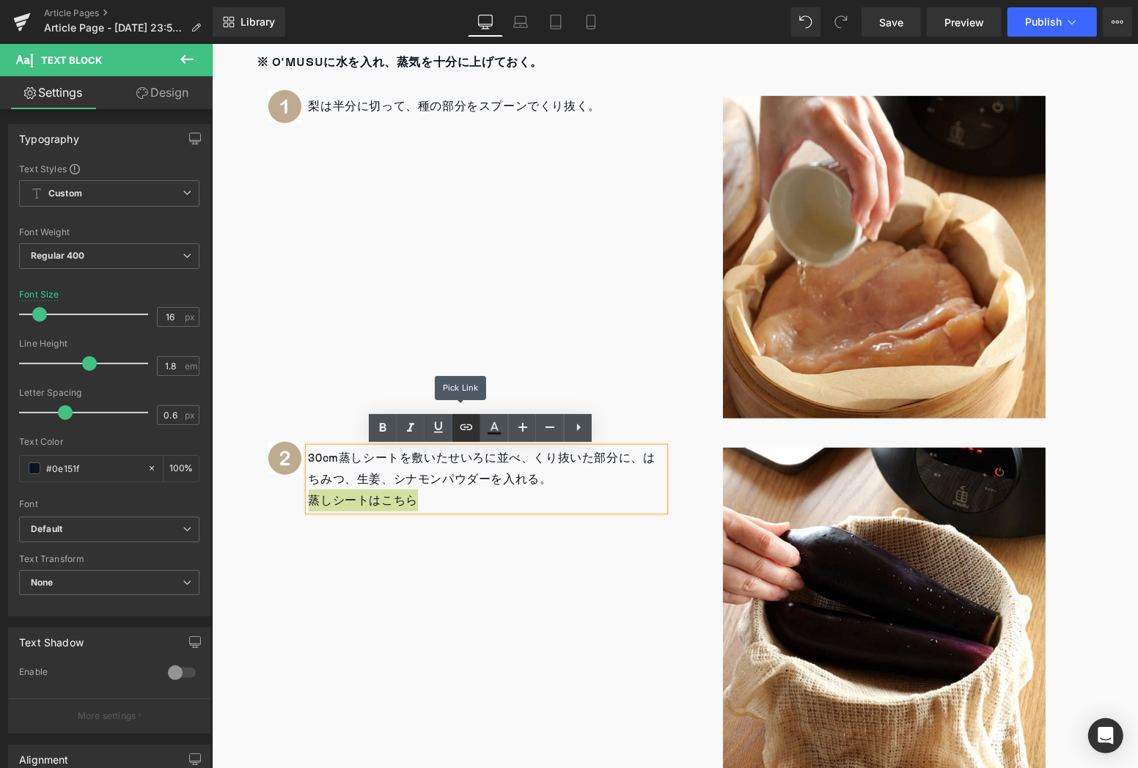
click at [474, 427] on icon at bounding box center [466, 428] width 18 height 18
click at [466, 548] on input "text" at bounding box center [410, 532] width 226 height 37
type input "蒸"
click at [573, 0] on div "Text Color Highlight Color #333333 Edit or remove link: Edit - Unlink - Cancel" at bounding box center [569, 0] width 1138 height 0
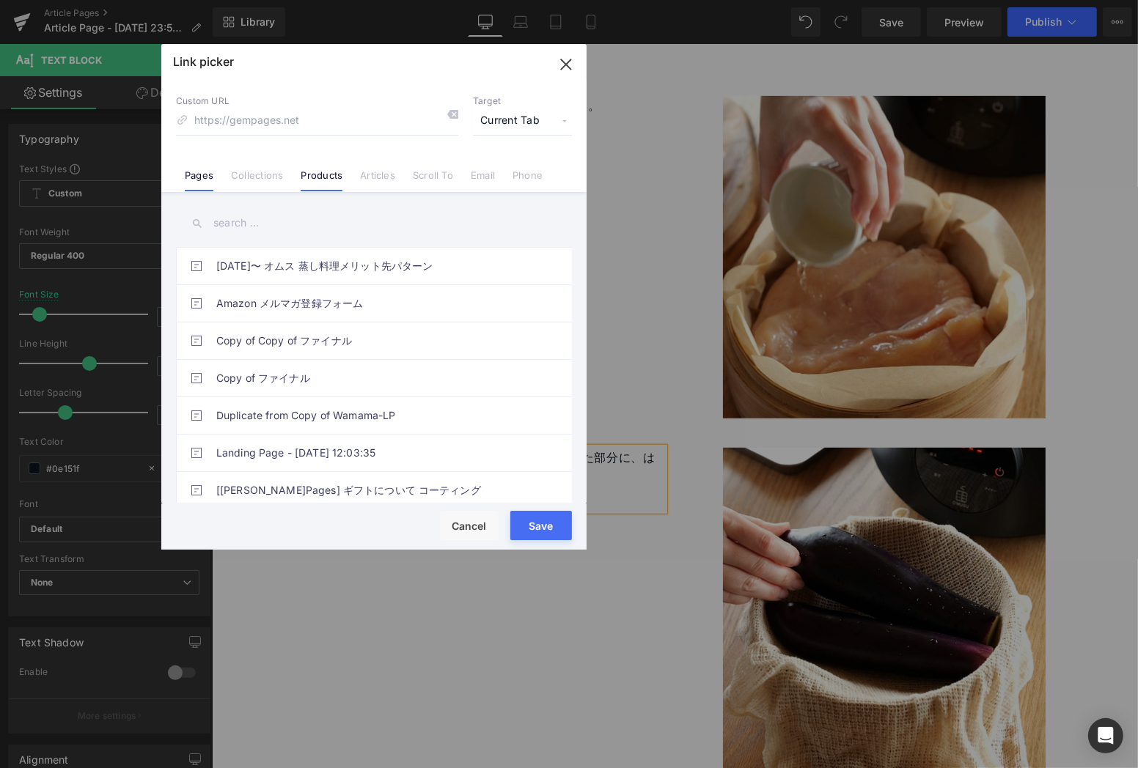
click at [331, 182] on link "Products" at bounding box center [322, 180] width 42 height 22
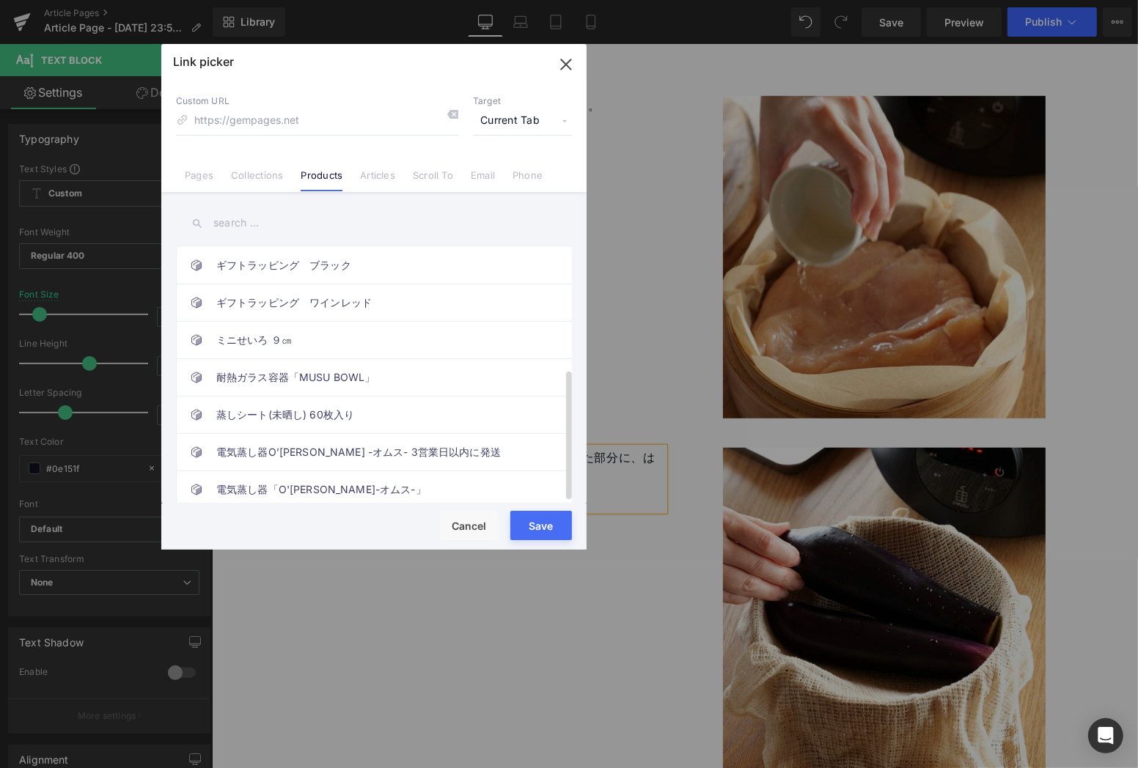
scroll to position [238, 0]
click at [438, 404] on link "蒸しシート(未晒し) 60枚入り" at bounding box center [377, 415] width 323 height 37
type input "/products/mushi-sheet"
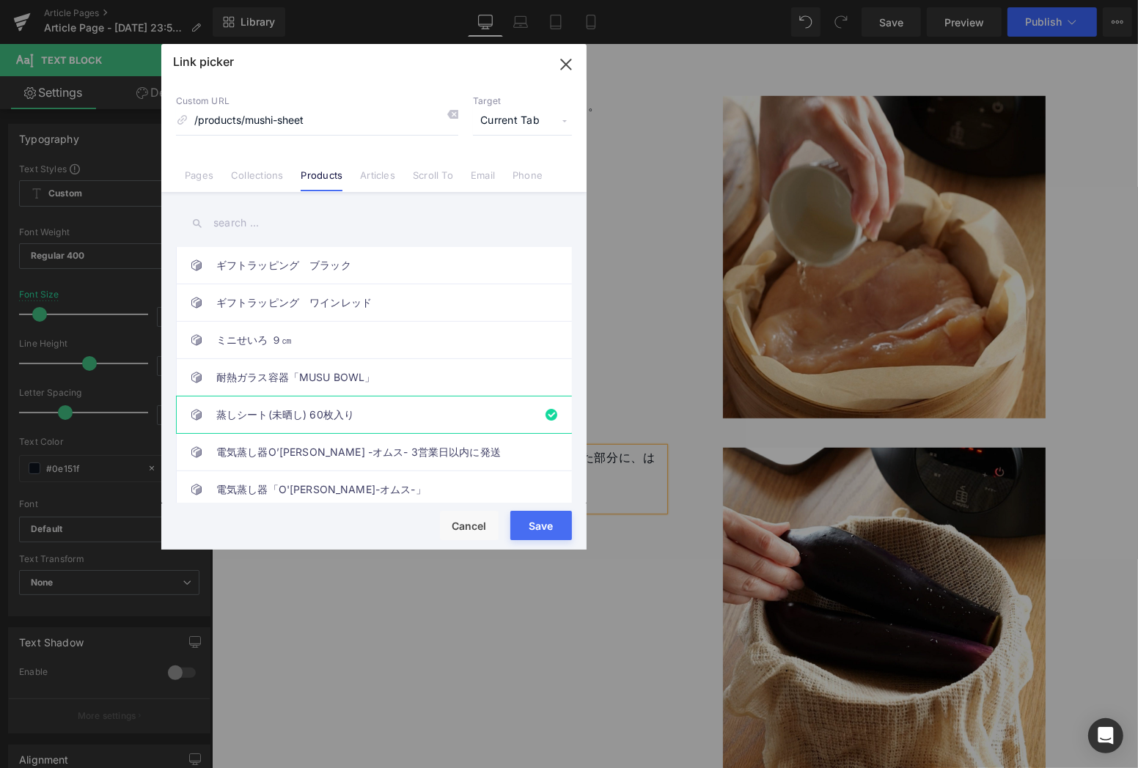
click at [533, 529] on button "Save" at bounding box center [541, 525] width 62 height 29
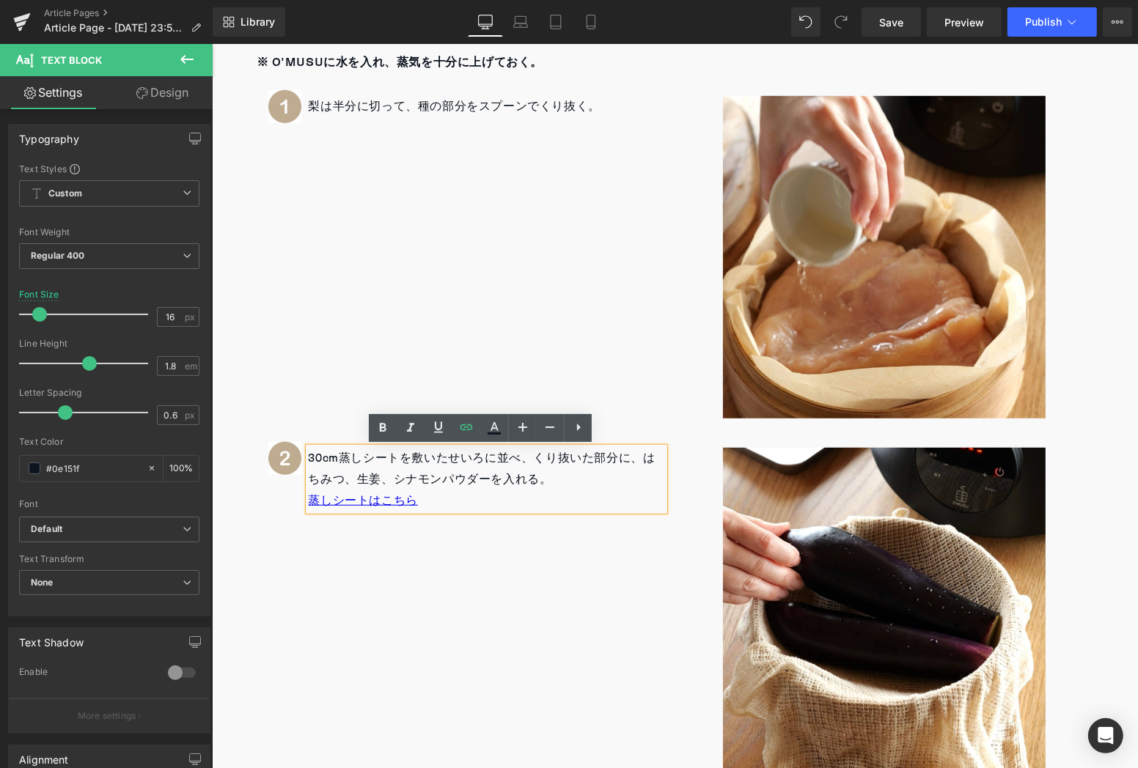
click at [494, 500] on p "蒸しシートはこちら" at bounding box center [486, 500] width 356 height 21
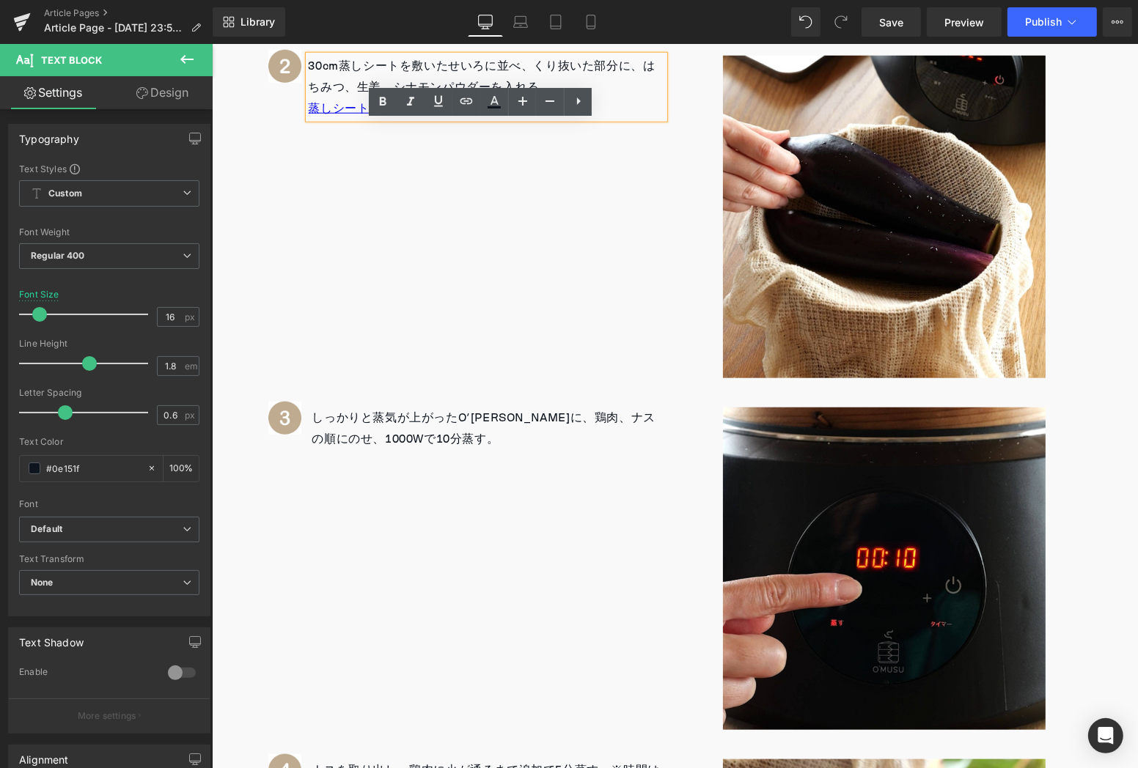
scroll to position [1300, 0]
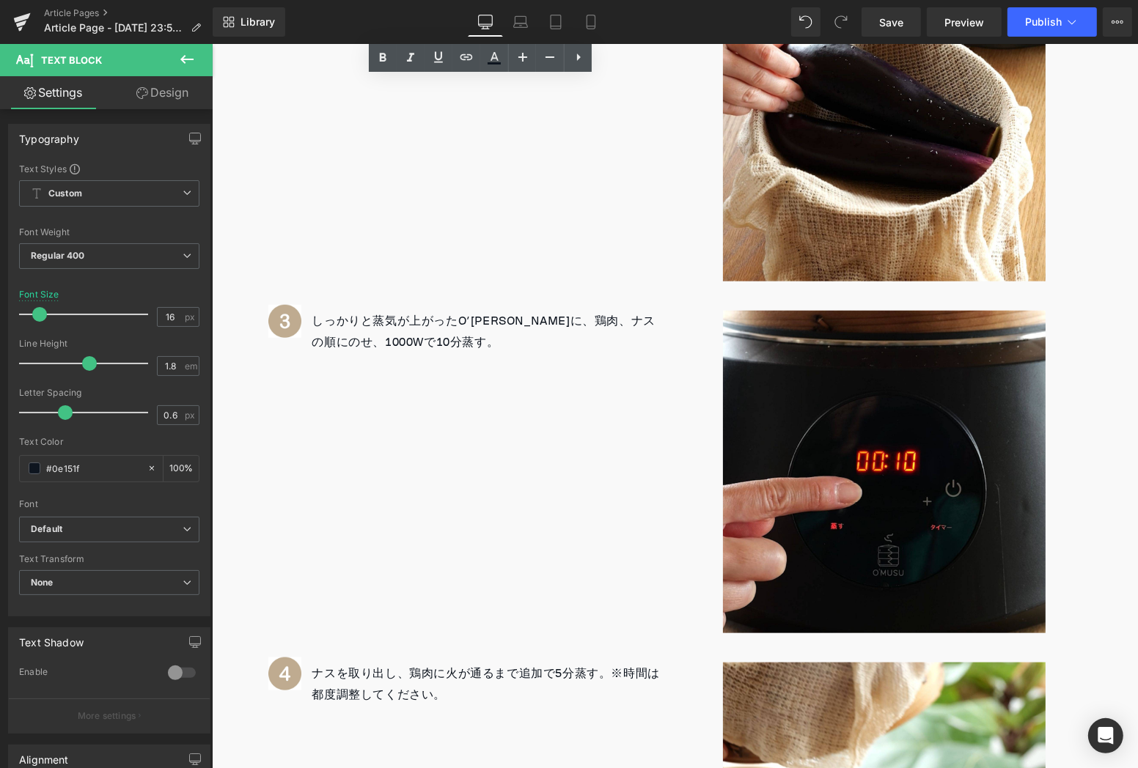
click at [425, 346] on p "しっかりと蒸気が上がったO’[PERSON_NAME]に、鶏肉、ナスの順にのせ、1000Wで10分蒸す。" at bounding box center [488, 331] width 352 height 43
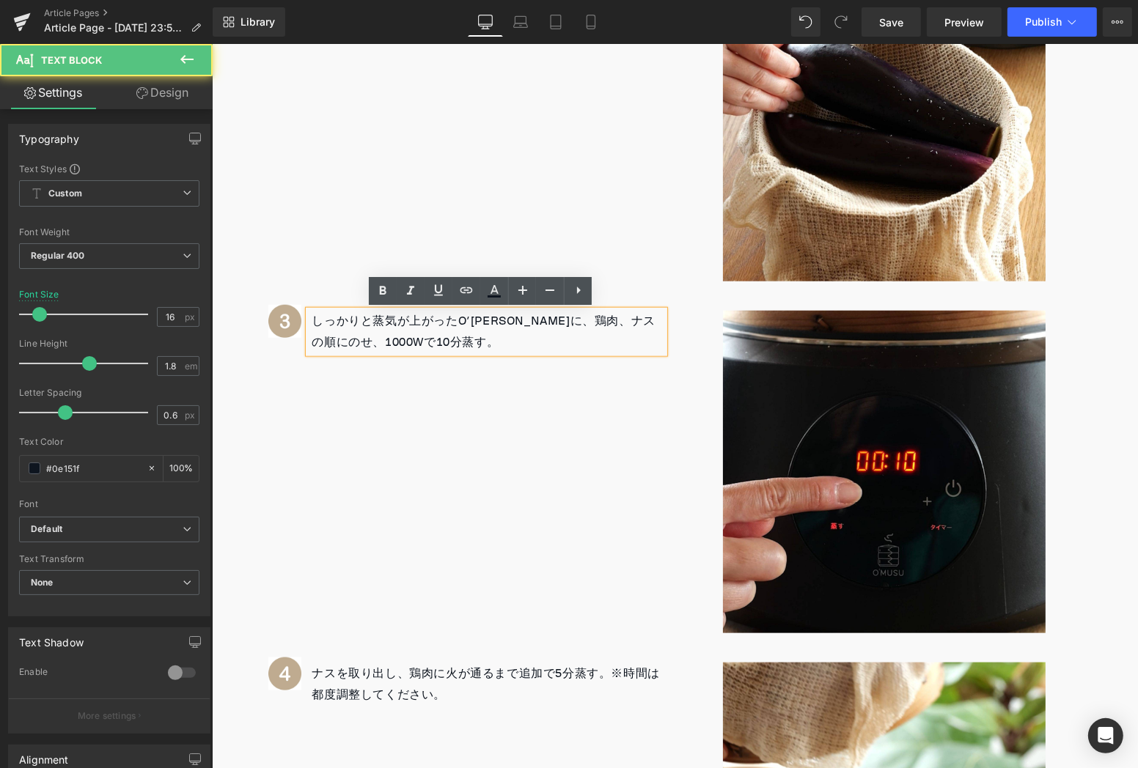
click at [440, 342] on p "しっかりと蒸気が上がったO’[PERSON_NAME]に、鶏肉、ナスの順にのせ、1000Wで10分蒸す。" at bounding box center [488, 331] width 352 height 43
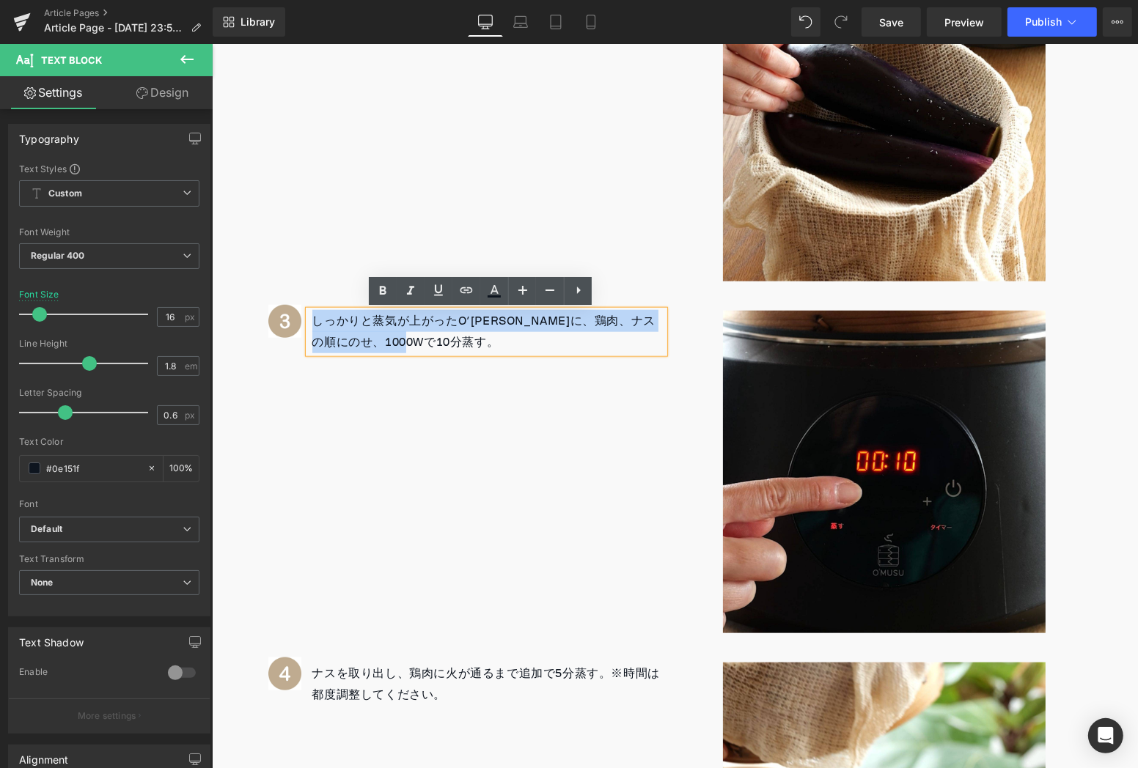
drag, startPoint x: 440, startPoint y: 342, endPoint x: 295, endPoint y: 312, distance: 148.4
click at [295, 312] on div "しっかりと蒸気が上がったO’[PERSON_NAME]に、鶏肉、ナスの順にのせ、1000Wで10分蒸す。 Text Block" at bounding box center [466, 331] width 396 height 43
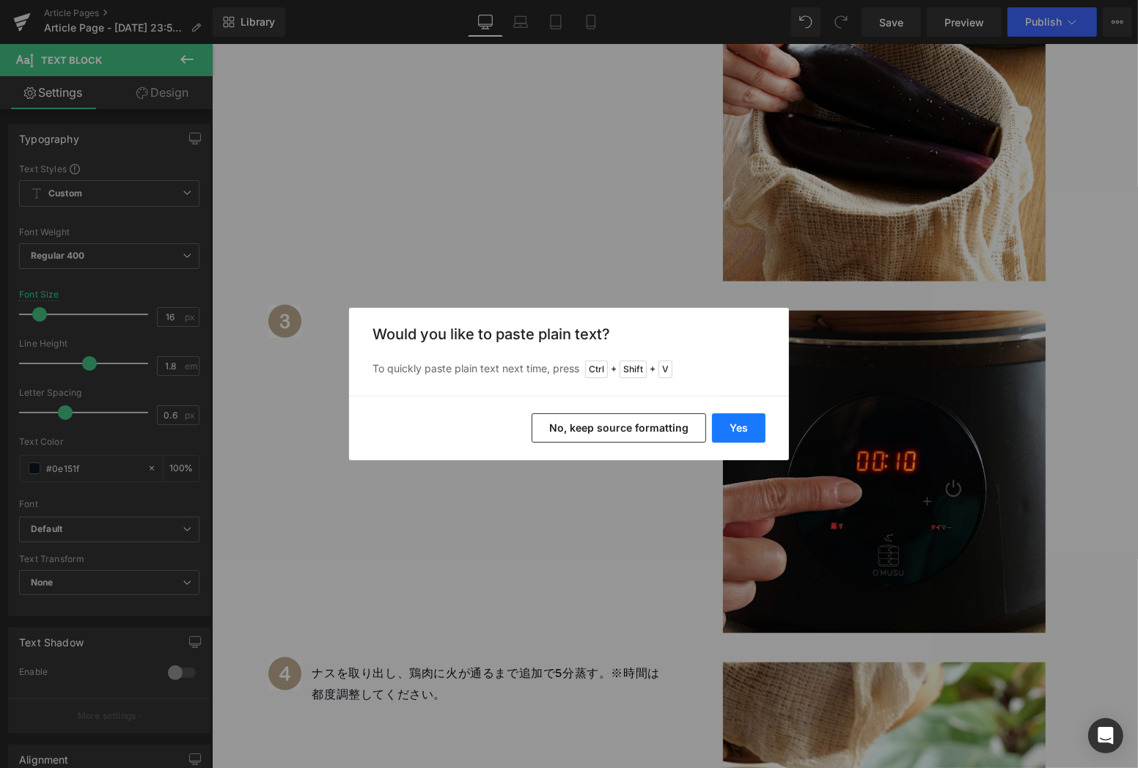
click at [751, 426] on button "Yes" at bounding box center [739, 427] width 54 height 29
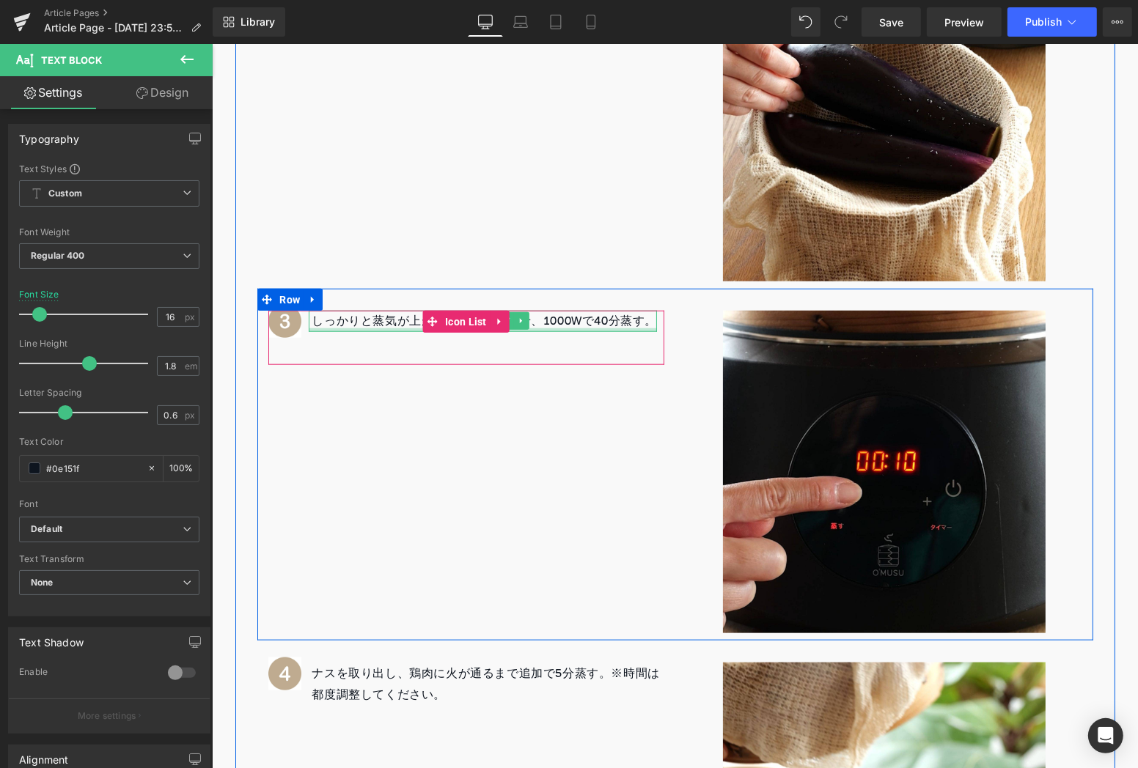
click at [527, 328] on div at bounding box center [482, 330] width 349 height 4
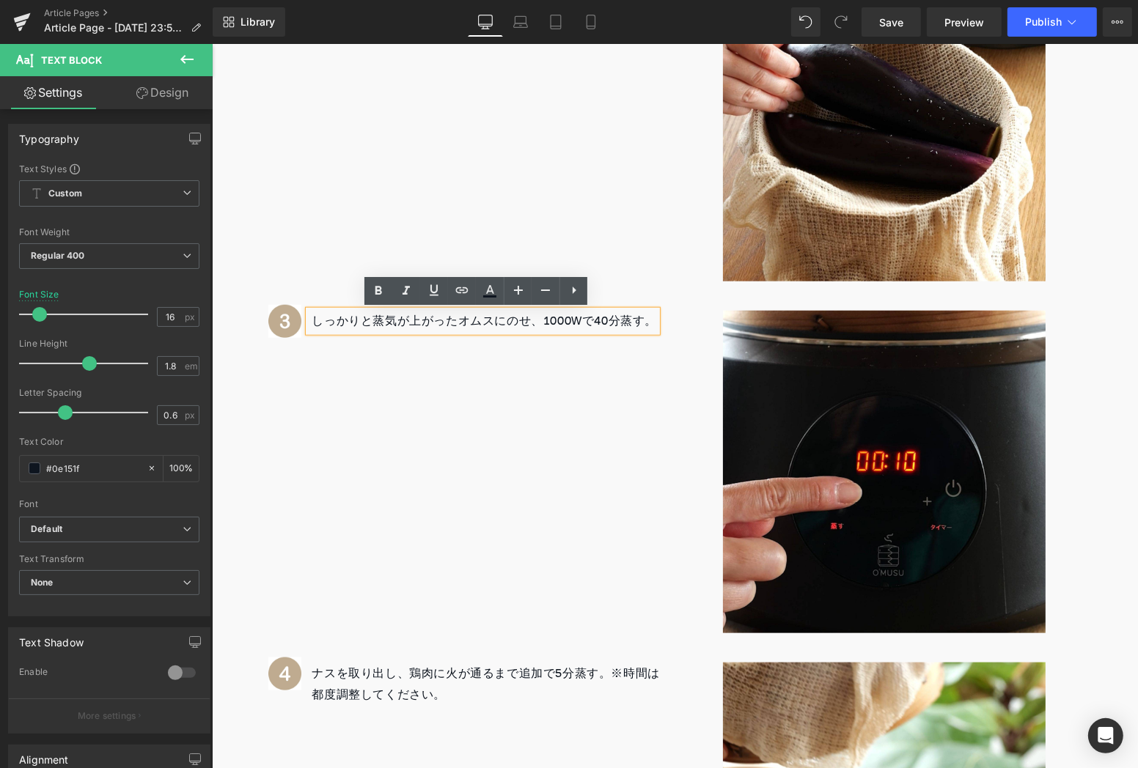
click at [589, 326] on p "しっかりと蒸気が上がったオムスにのせ、1000Wで40分蒸す。" at bounding box center [484, 320] width 345 height 21
click at [486, 317] on p "しっかりと蒸気が上がったオムスにのせ、1000Wで40分蒸す。" at bounding box center [484, 320] width 345 height 21
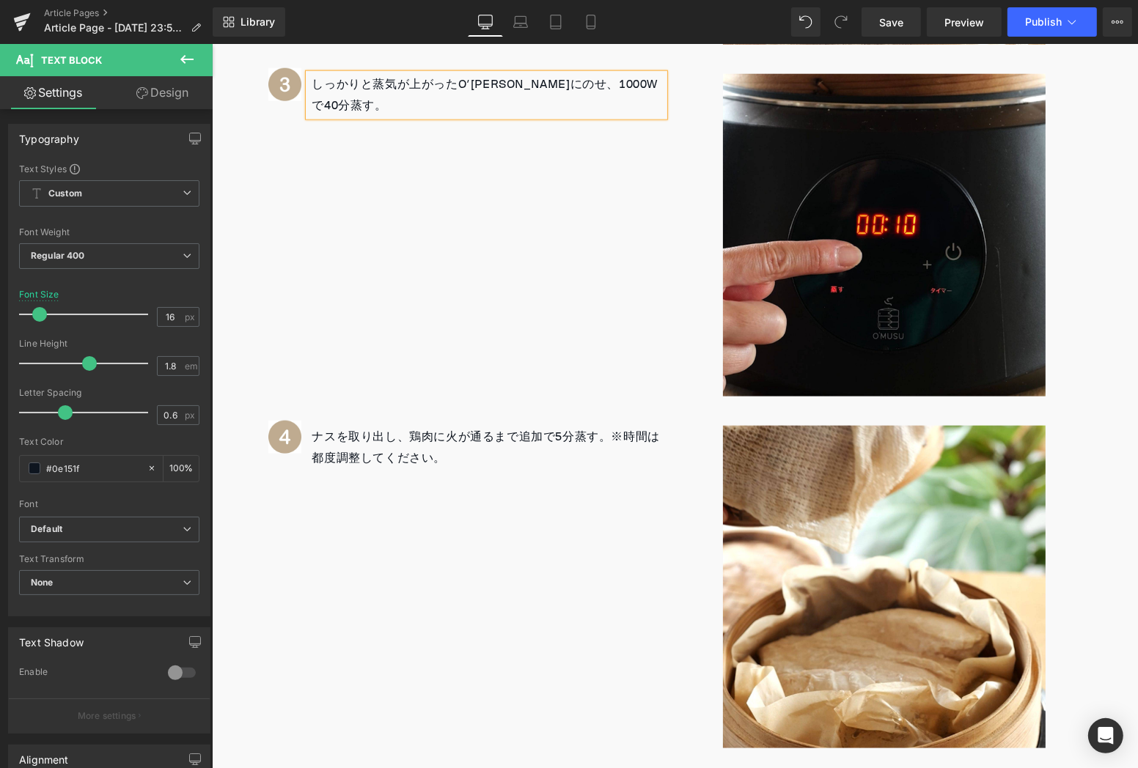
scroll to position [1544, 0]
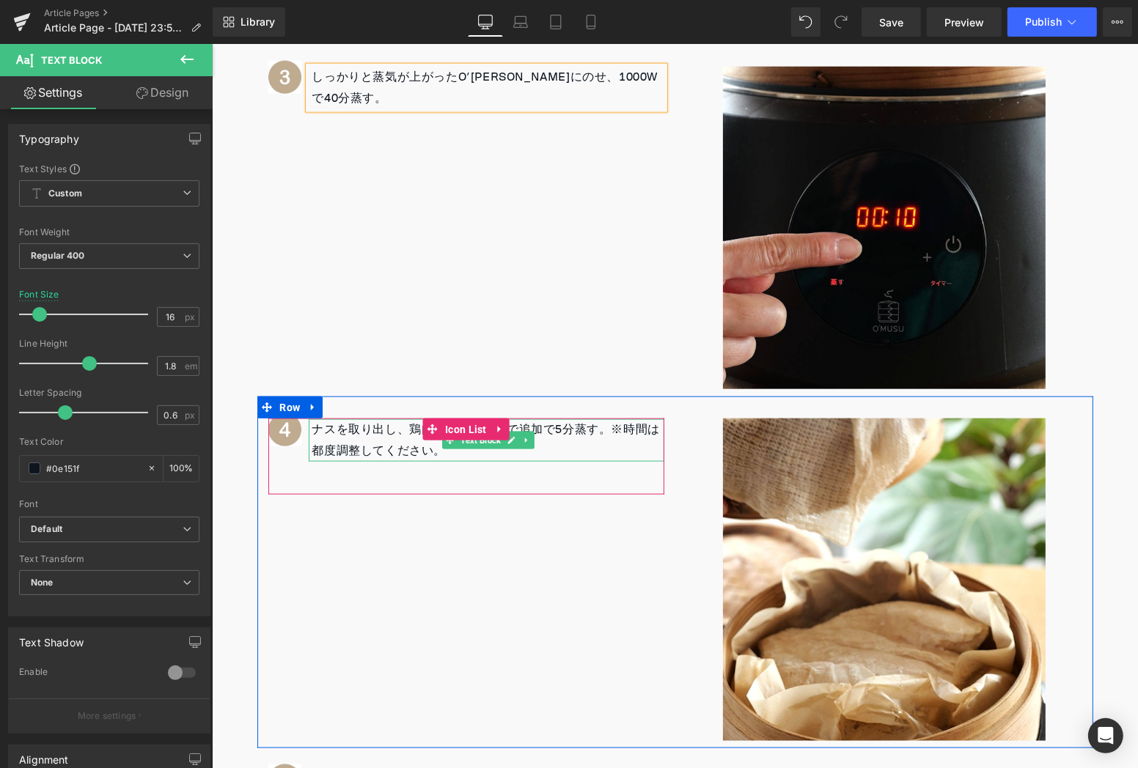
click at [395, 443] on p "ナスを取り出し、鶏肉に火が通るまで追加で5分蒸す。※時間は都度調整してください。" at bounding box center [488, 440] width 352 height 43
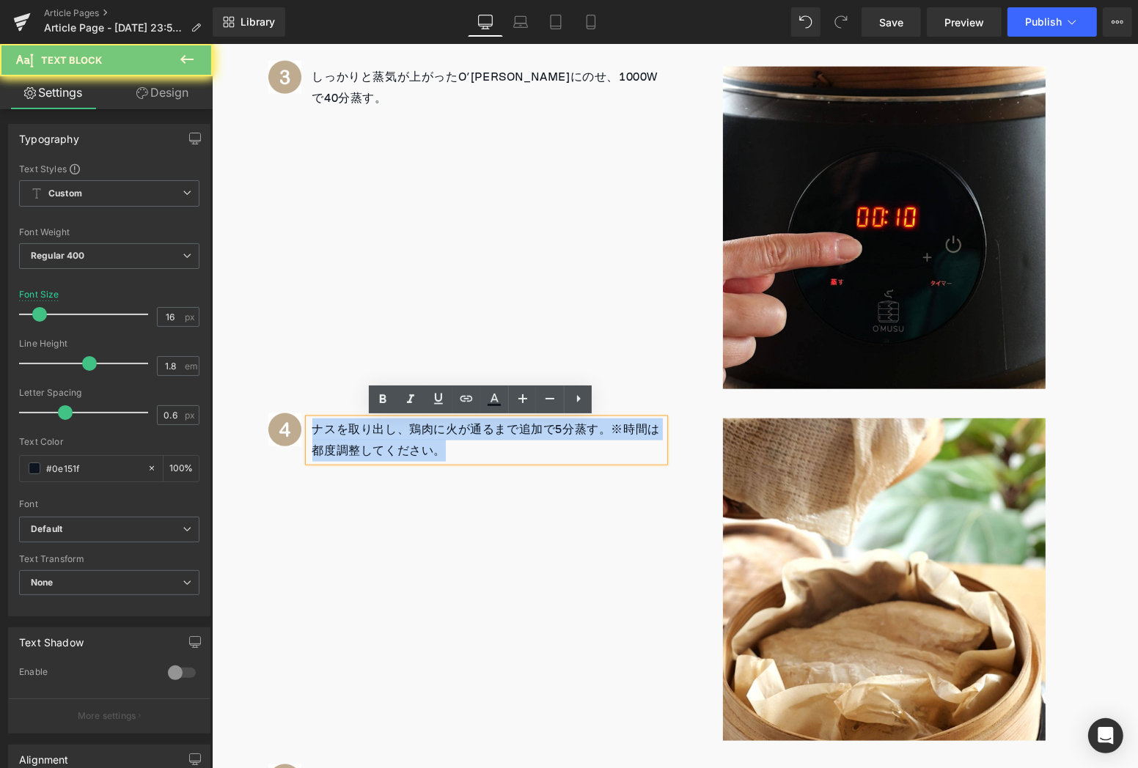
click at [395, 443] on p "ナスを取り出し、鶏肉に火が通るまで追加で5分蒸す。※時間は都度調整してください。" at bounding box center [488, 440] width 352 height 43
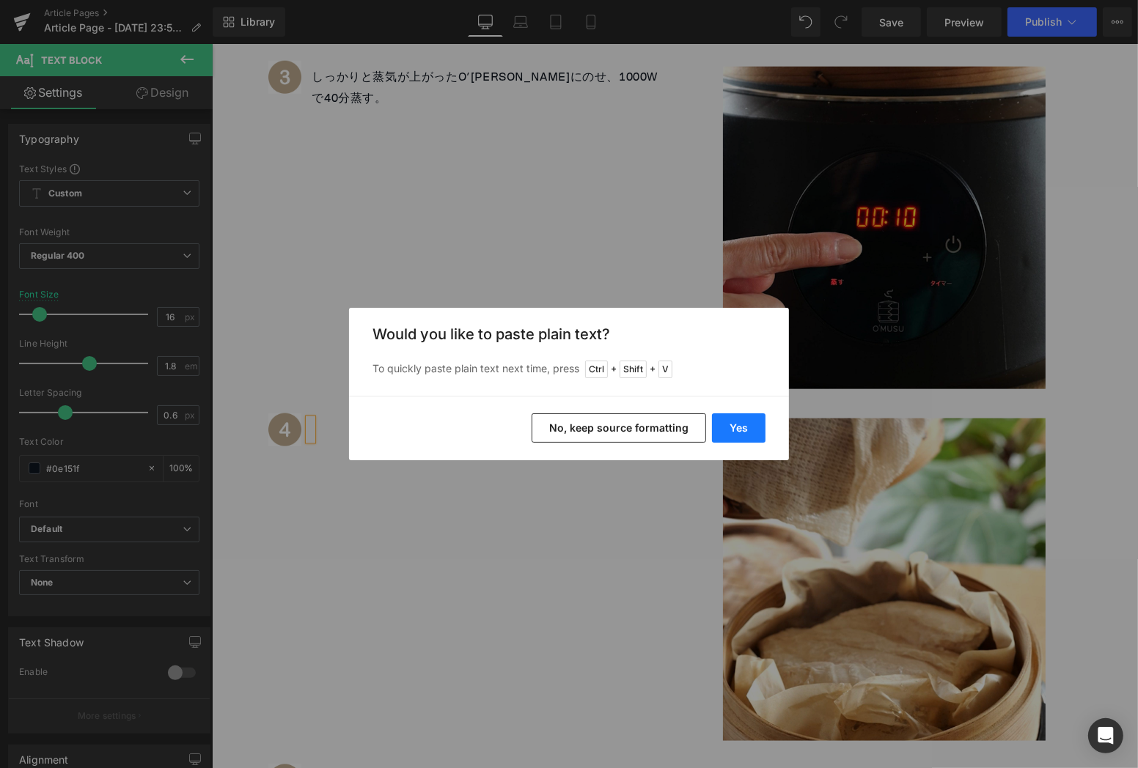
click at [729, 426] on button "Yes" at bounding box center [739, 427] width 54 height 29
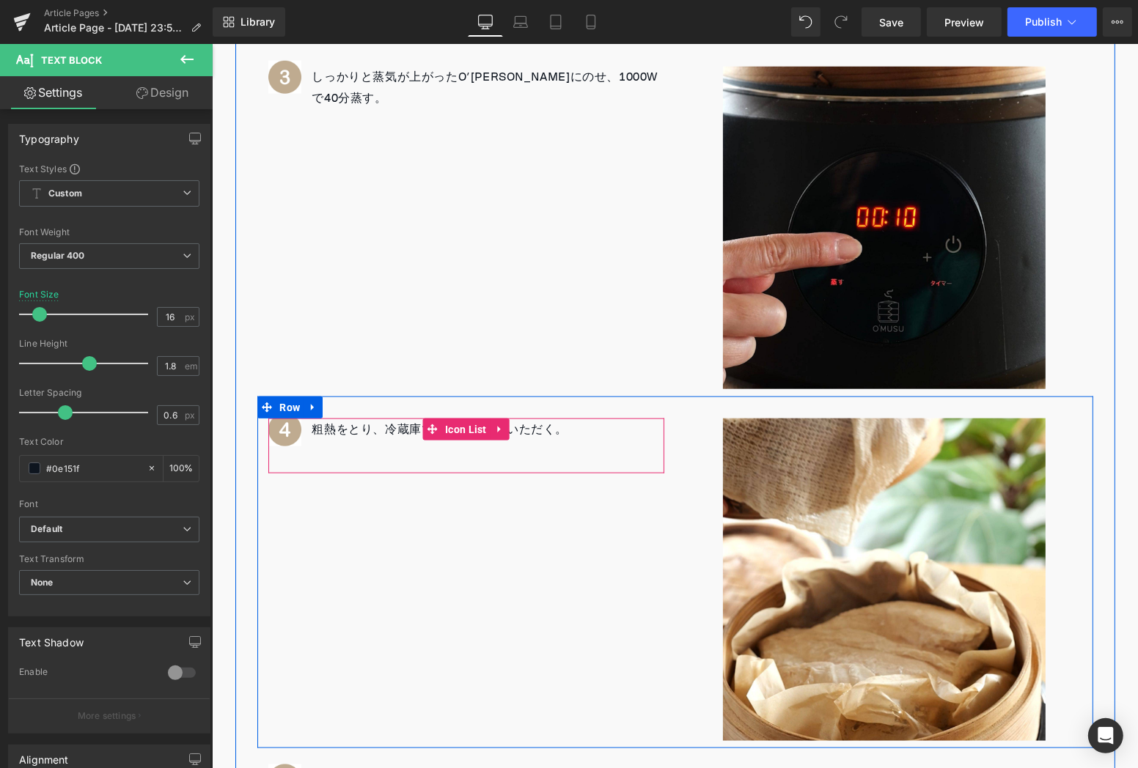
click at [363, 446] on ul "Image 粗熱をとり、冷蔵庫で冷やしてからいただく。 Text Block" at bounding box center [418, 435] width 300 height 32
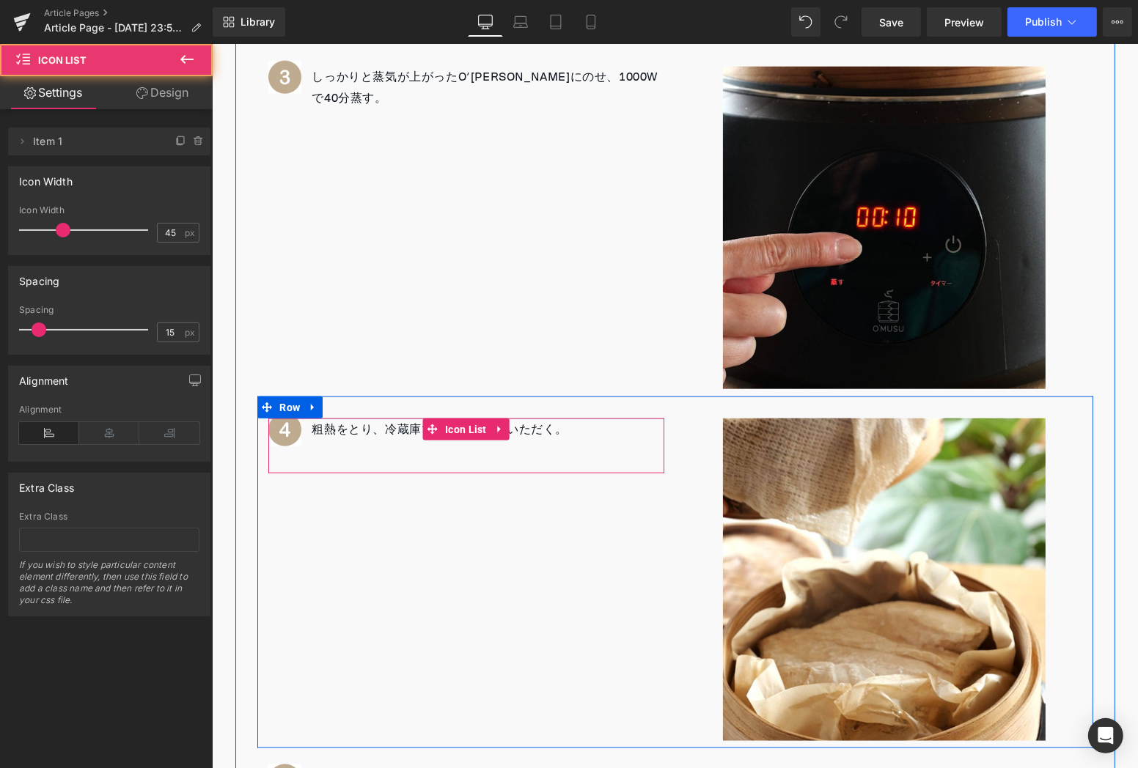
click at [368, 419] on div "Image 粗熱をとり、冷蔵庫で冷やしてからいただく。 Text Block Icon List" at bounding box center [466, 445] width 396 height 55
click at [369, 428] on p "粗熱をとり、冷蔵庫で冷やしてからいただく。" at bounding box center [440, 429] width 256 height 21
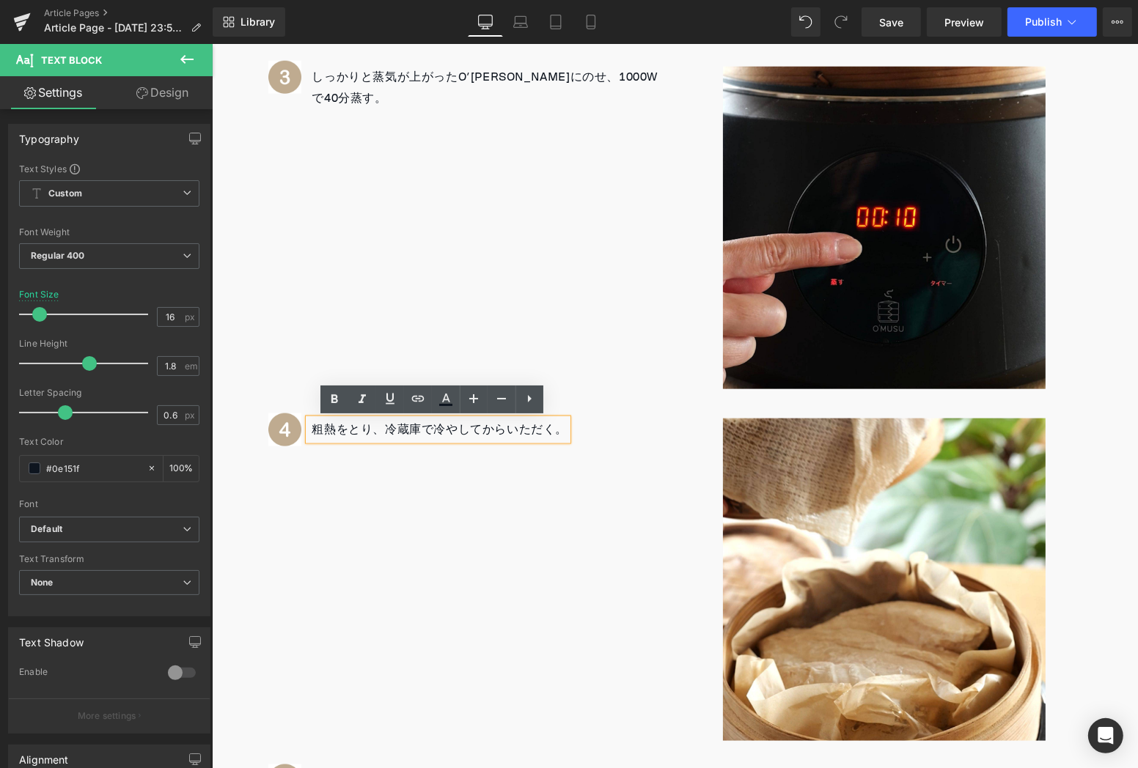
click at [554, 430] on p "粗熱をとり、冷蔵庫で冷やしてからいただく。" at bounding box center [440, 429] width 256 height 21
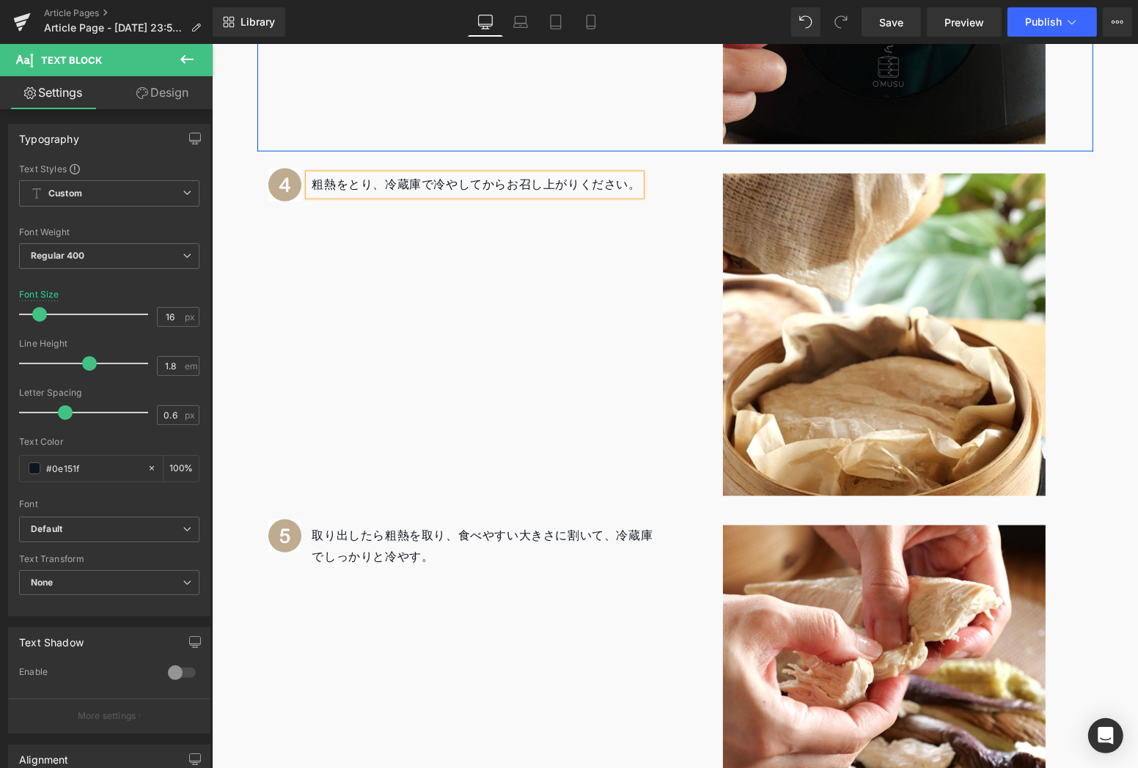
scroll to position [2114, 0]
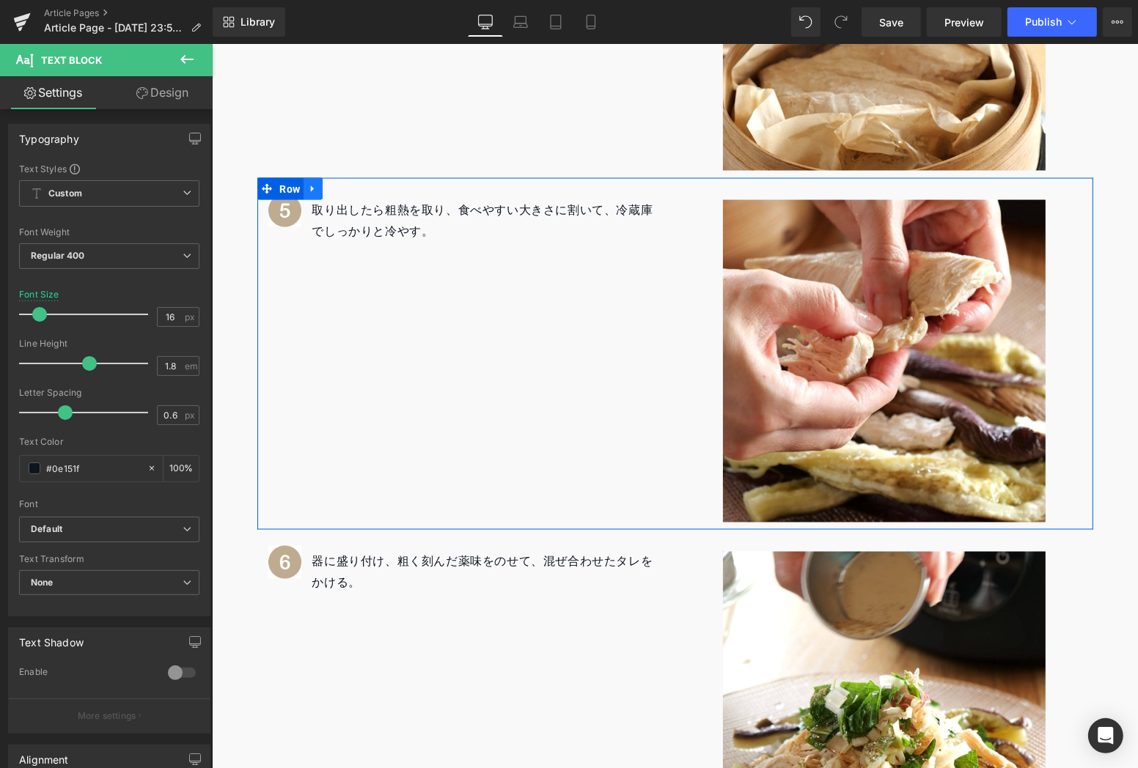
click at [313, 191] on link at bounding box center [312, 188] width 19 height 22
click at [349, 194] on link at bounding box center [350, 188] width 19 height 22
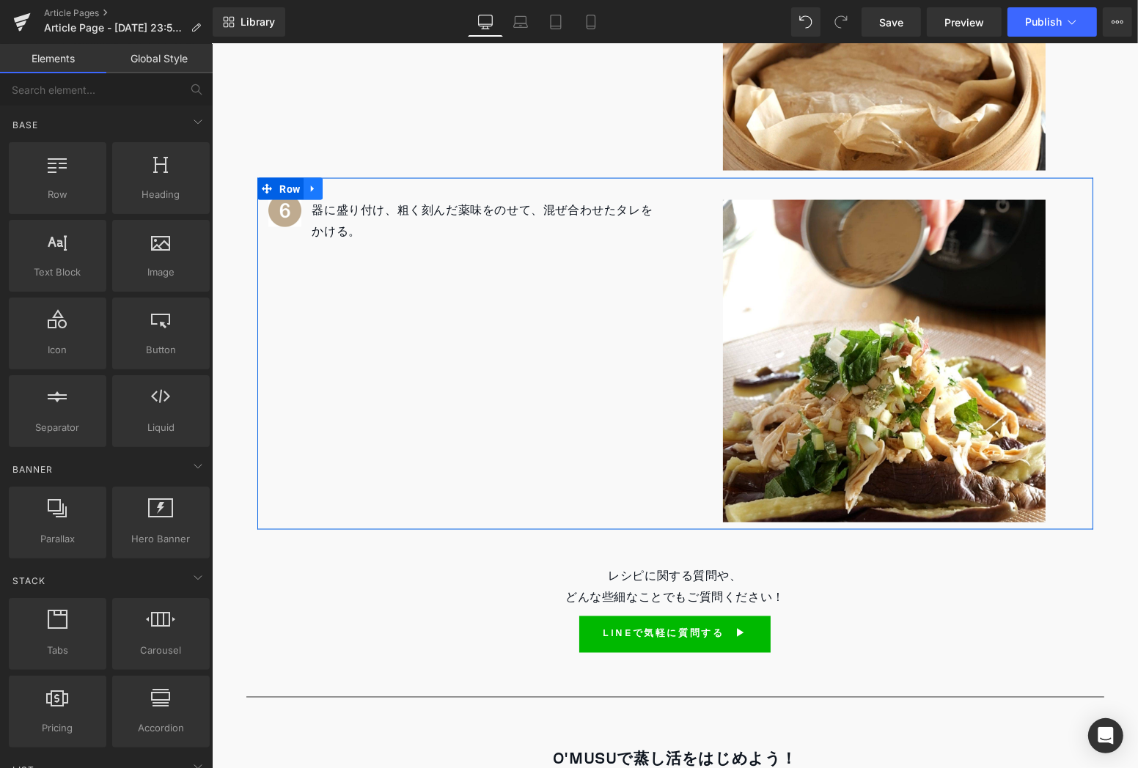
click at [307, 187] on icon at bounding box center [312, 188] width 10 height 11
click at [345, 192] on icon at bounding box center [350, 188] width 10 height 10
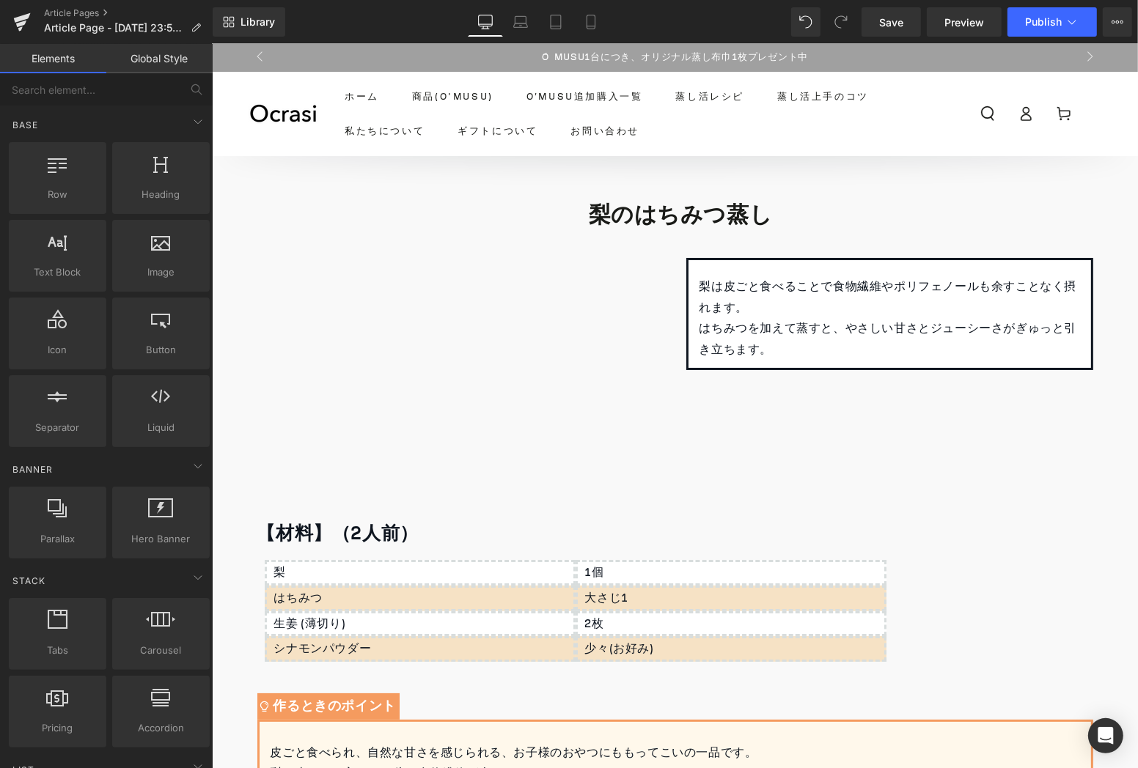
scroll to position [0, 0]
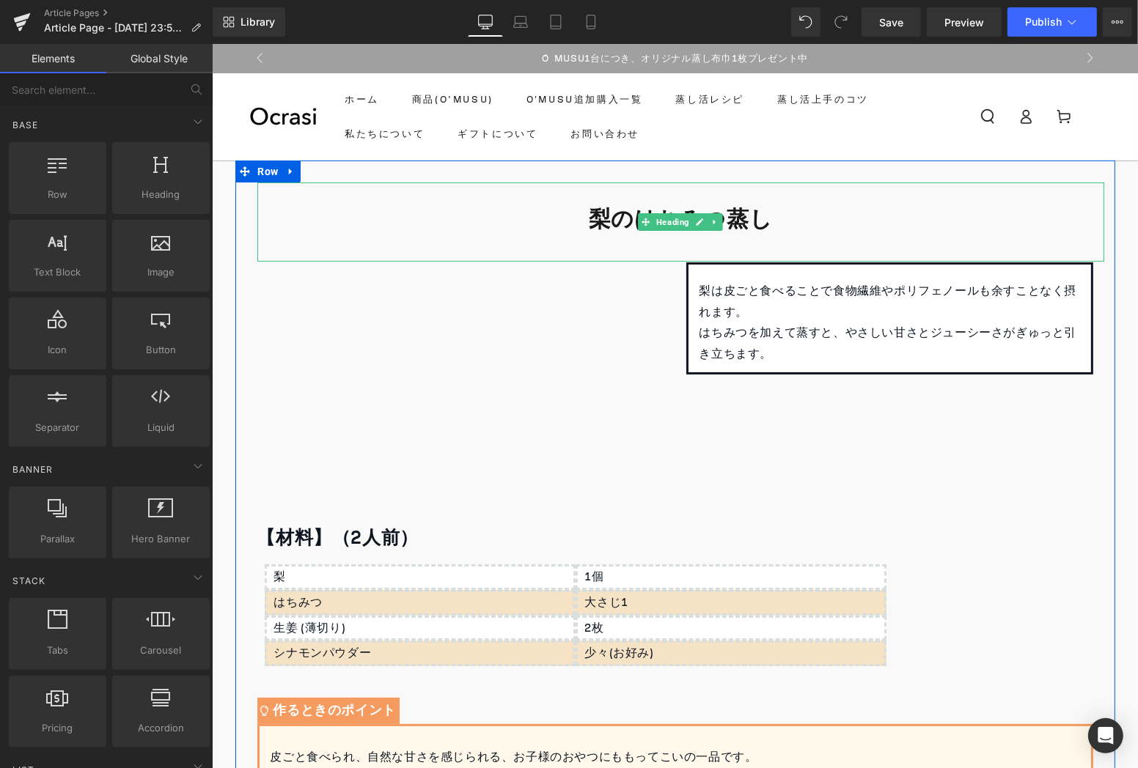
click at [610, 217] on b "梨のはちみつ蒸し" at bounding box center [680, 218] width 184 height 43
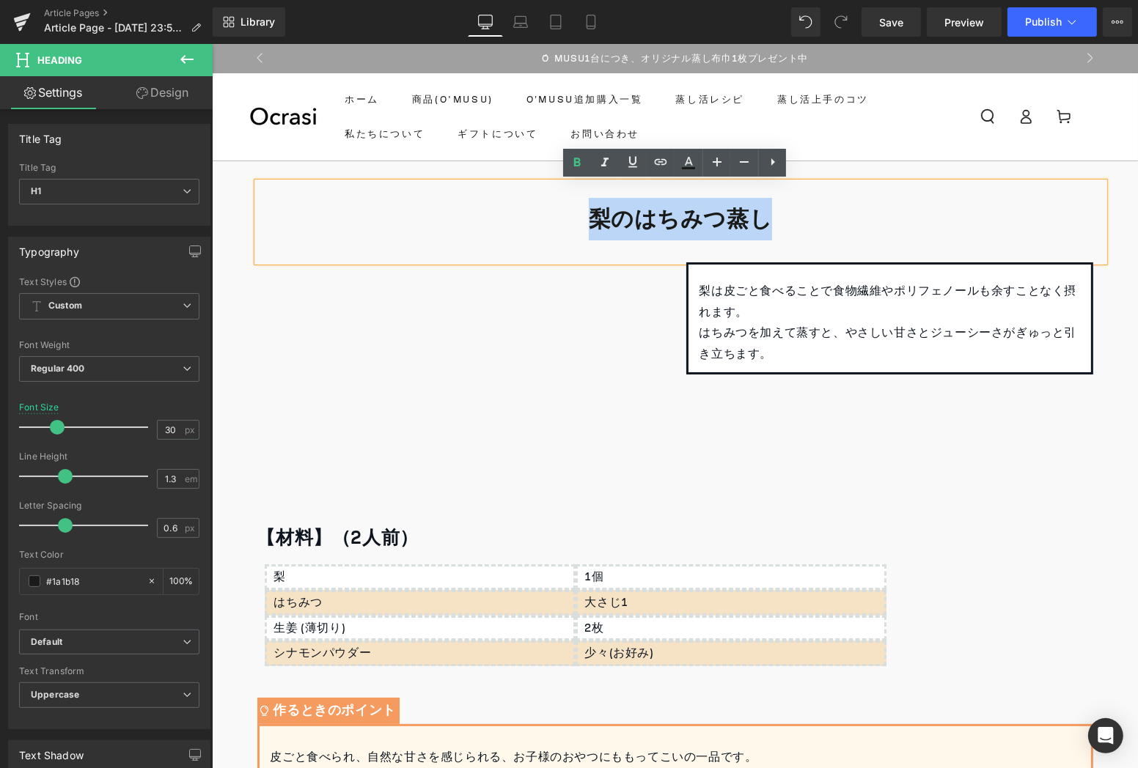
copy b "梨のはちみつ蒸し"
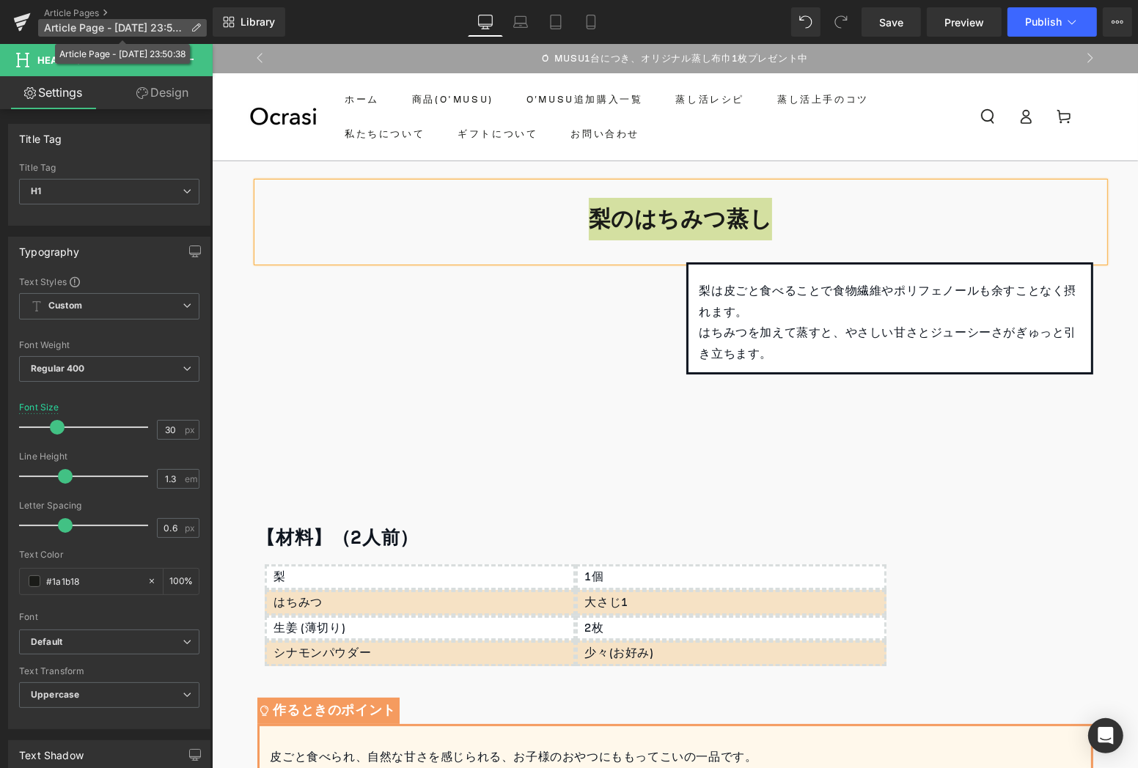
click at [199, 32] on icon at bounding box center [196, 28] width 10 height 10
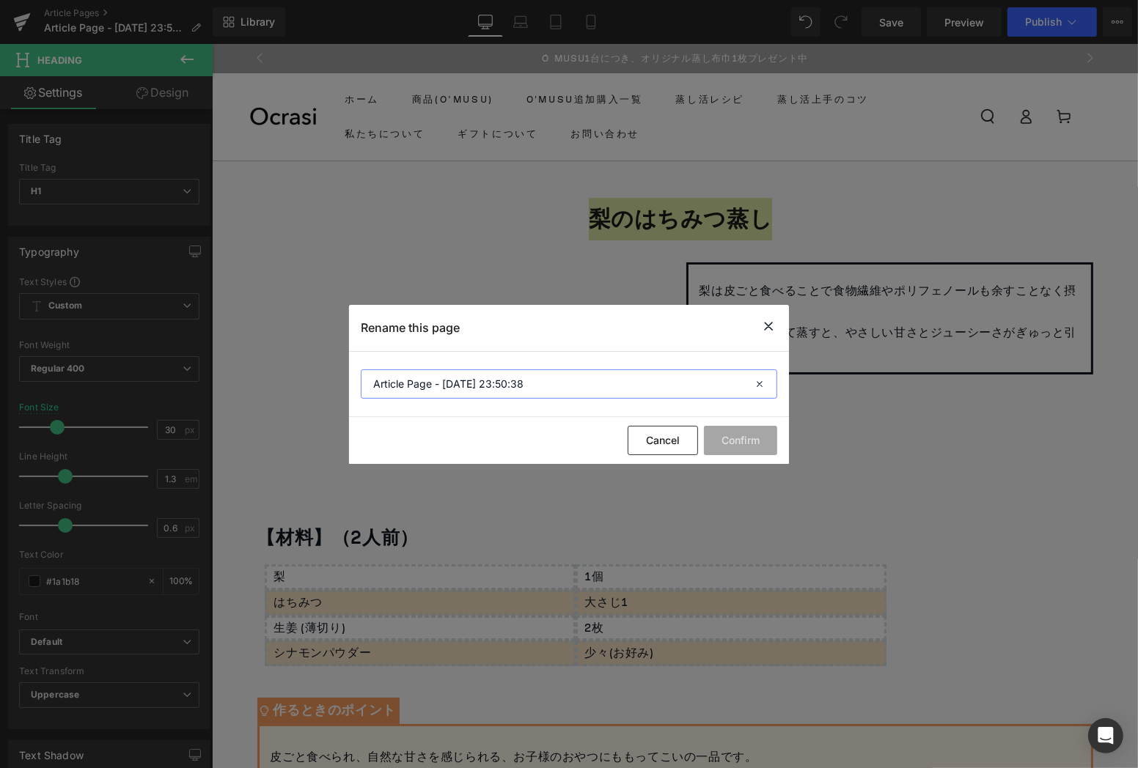
drag, startPoint x: 574, startPoint y: 387, endPoint x: 185, endPoint y: 375, distance: 388.7
click at [185, 375] on div "Rename this page Article Page - [DATE] 23:50:38 Cancel Confirm" at bounding box center [569, 384] width 1138 height 768
paste input "梨のはちみつ蒸し"
type input "梨のはちみつ蒸し"
click at [762, 444] on button "Confirm" at bounding box center [740, 440] width 73 height 29
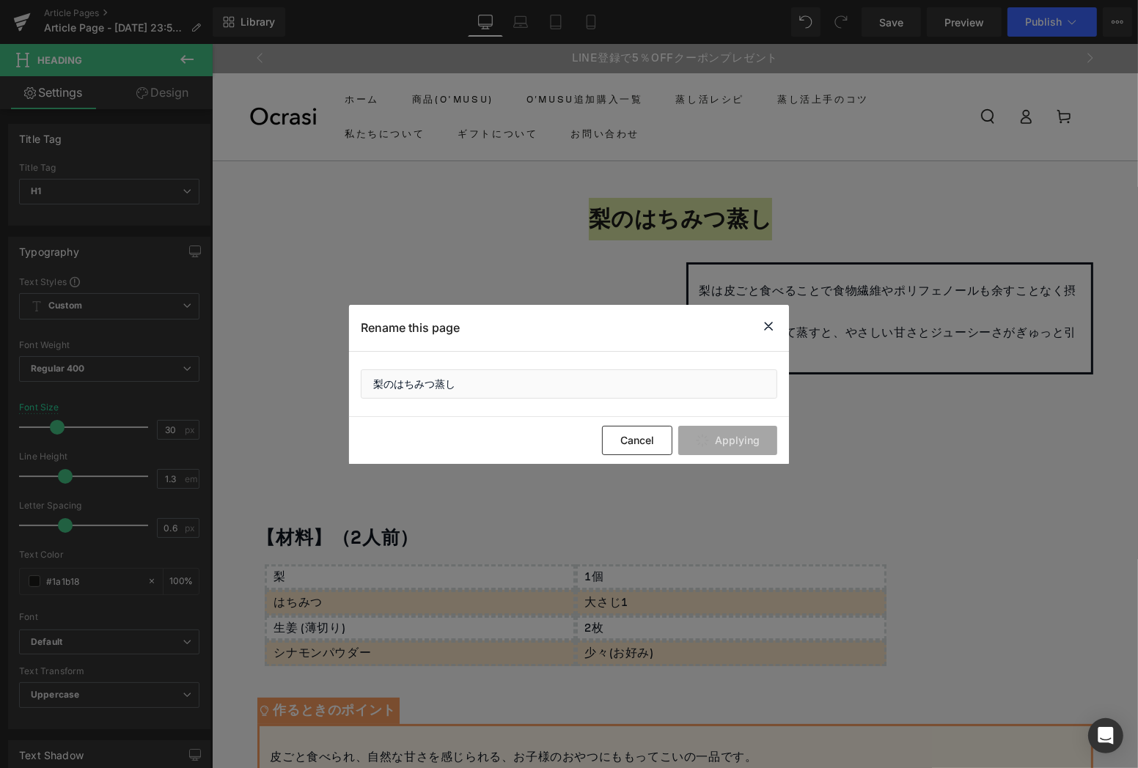
click at [766, 324] on icon at bounding box center [769, 326] width 18 height 18
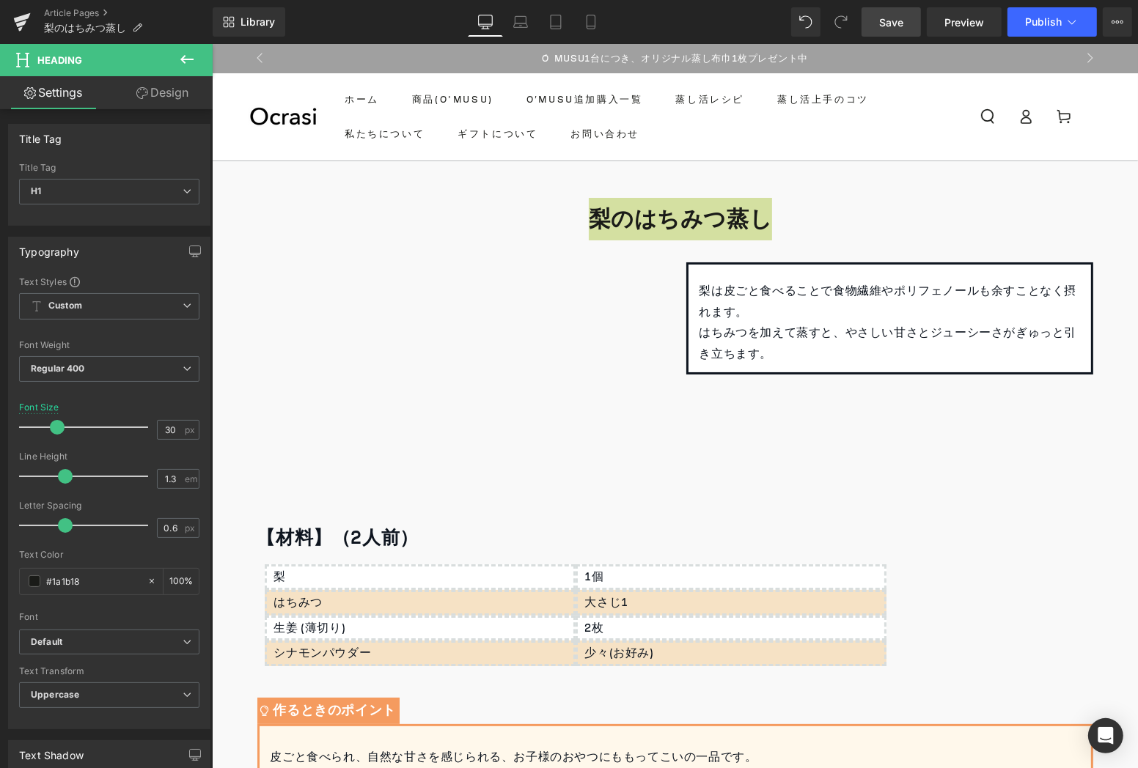
click at [883, 23] on span "Save" at bounding box center [891, 22] width 24 height 15
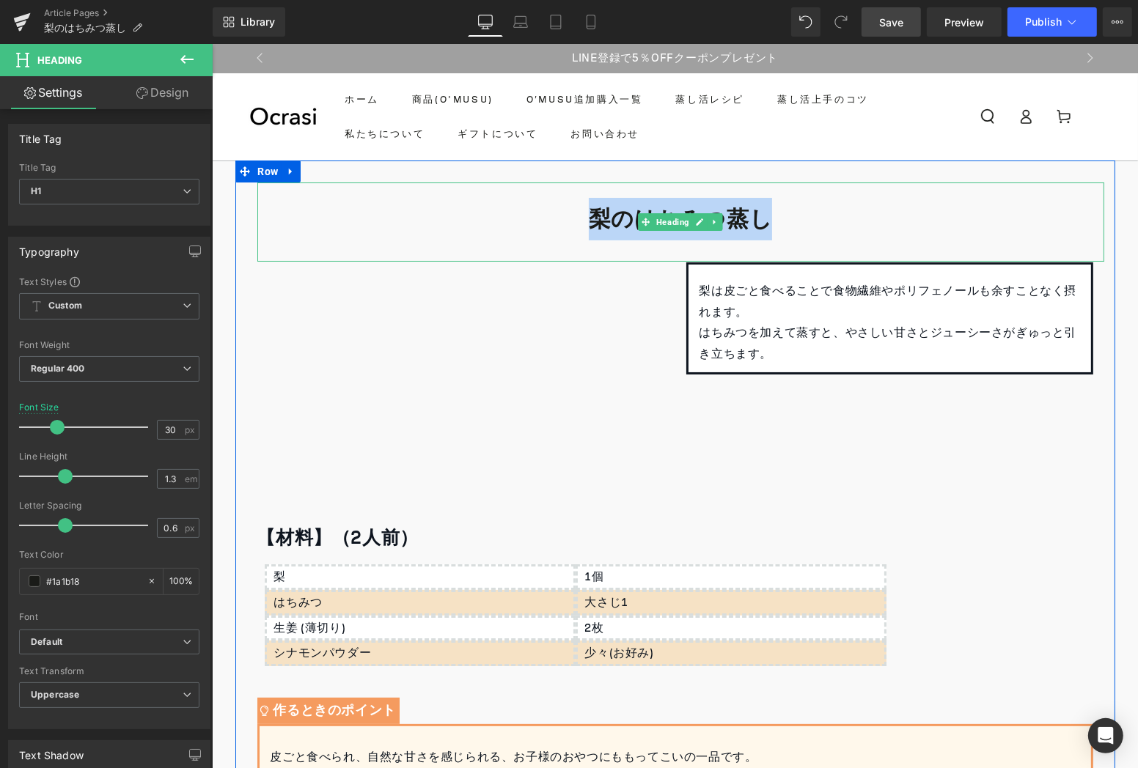
click at [882, 213] on h1 "梨のはちみつ蒸し" at bounding box center [680, 219] width 847 height 29
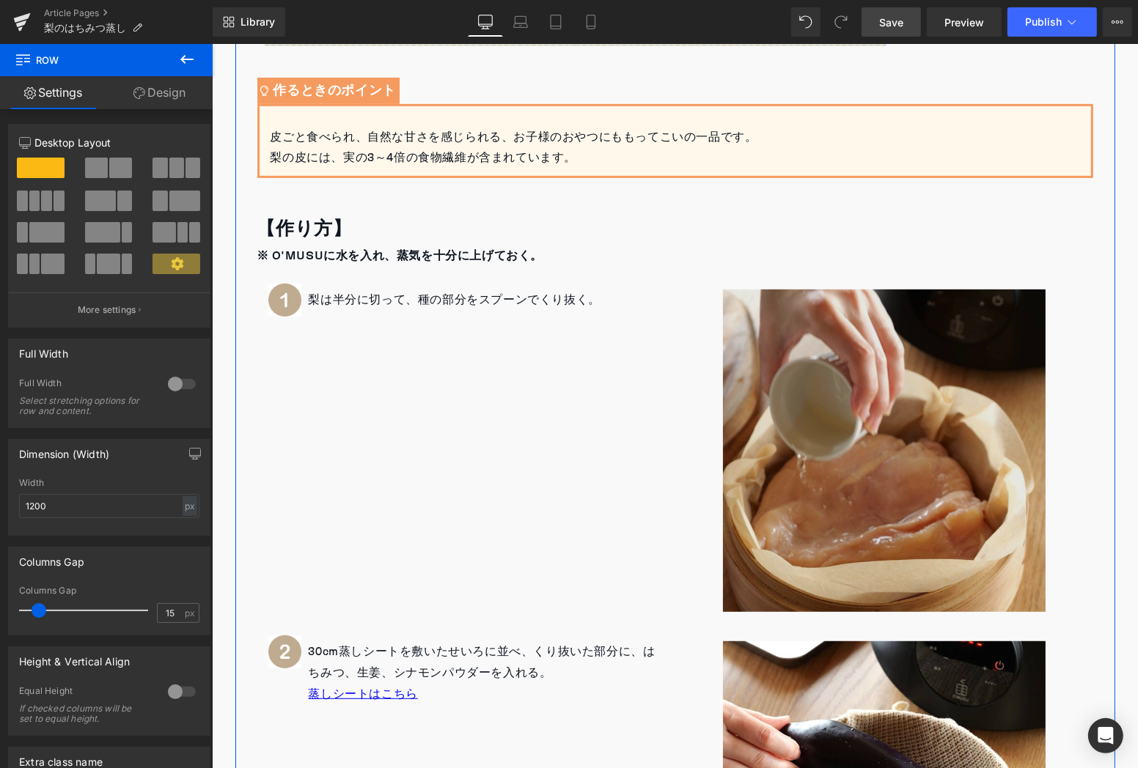
scroll to position [567, 0]
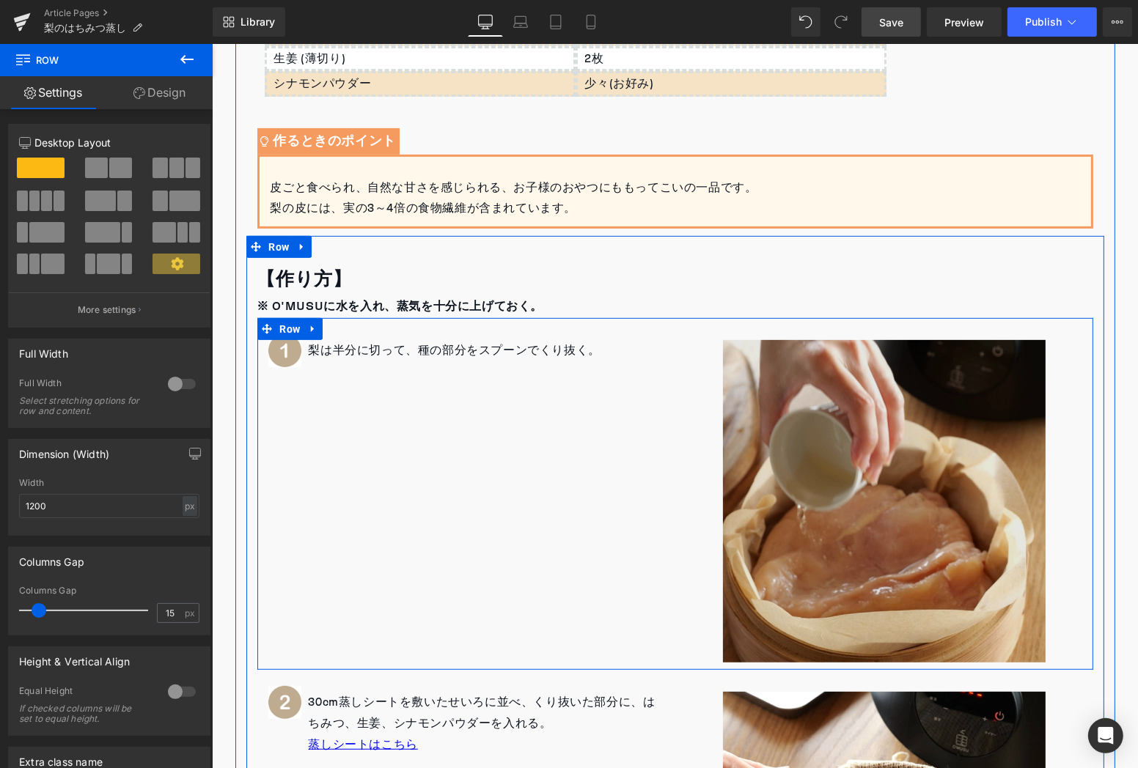
click at [791, 450] on img at bounding box center [883, 500] width 323 height 323
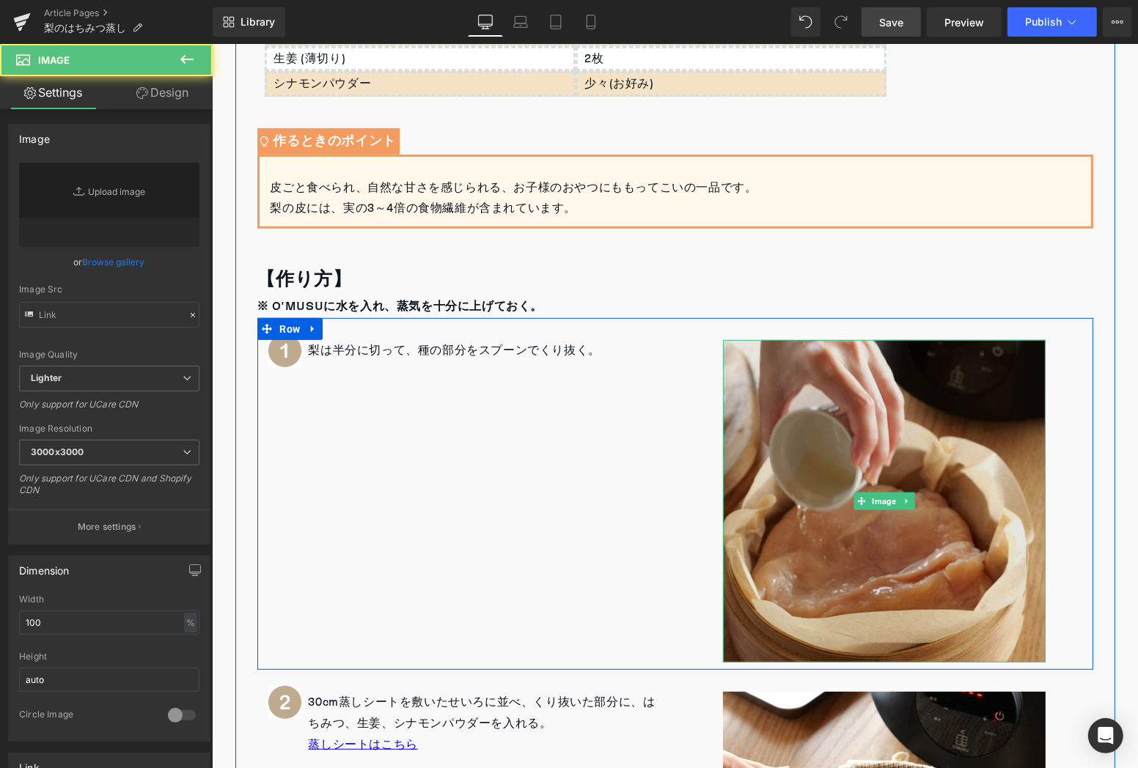
type input "[URL][DOMAIN_NAME]"
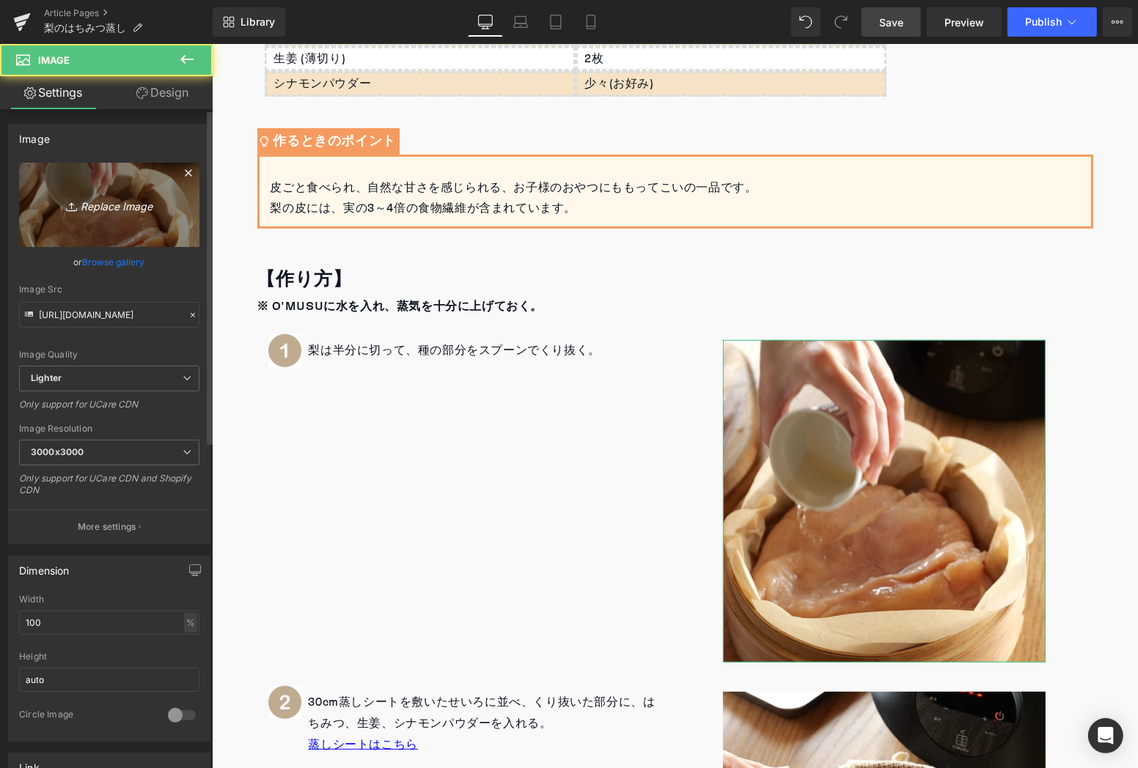
click at [91, 199] on icon "Replace Image" at bounding box center [109, 205] width 117 height 18
type input "C:\fakepath\1.jpg"
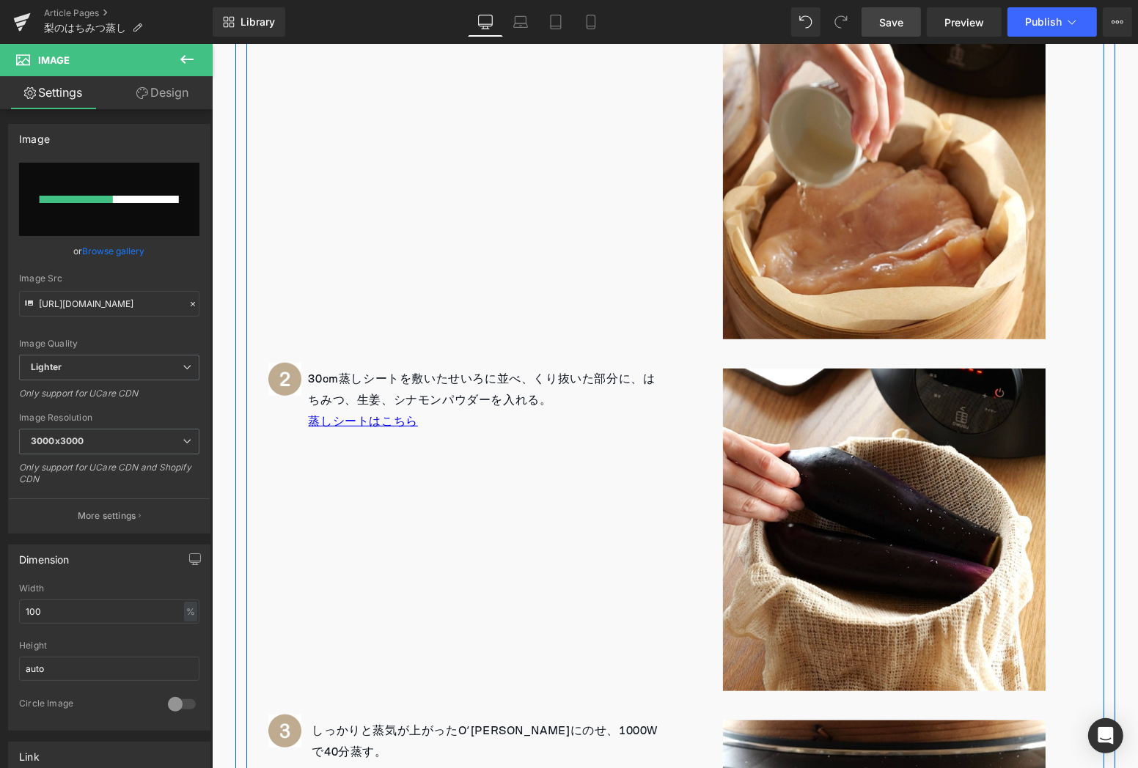
scroll to position [892, 0]
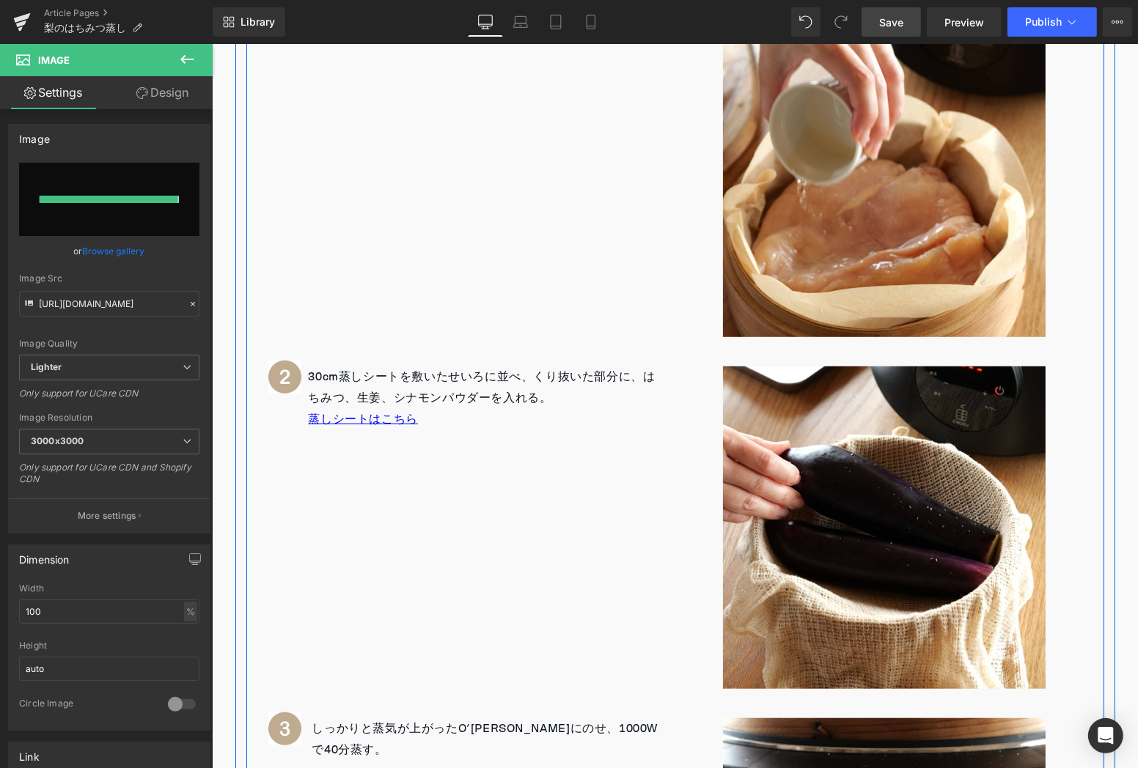
type input "[URL][DOMAIN_NAME]"
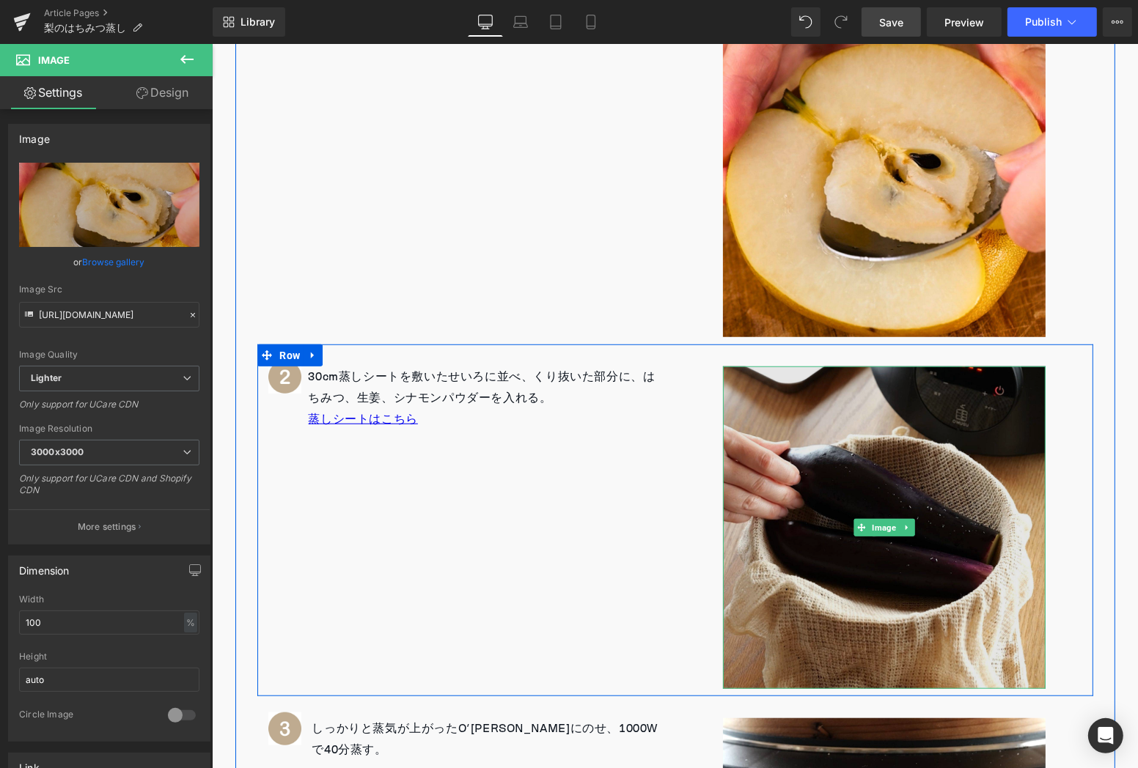
click at [863, 451] on img at bounding box center [883, 527] width 323 height 323
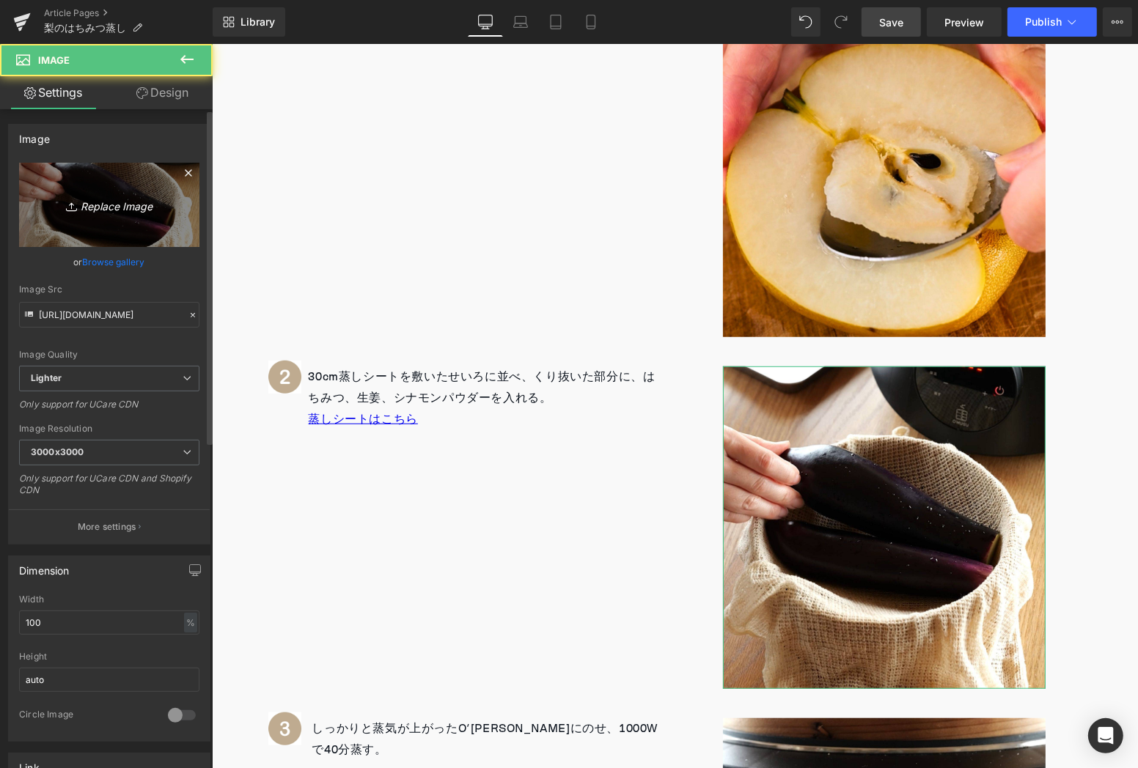
click at [114, 216] on link "Replace Image" at bounding box center [109, 205] width 180 height 84
type input "C:\fakepath\2.jpg"
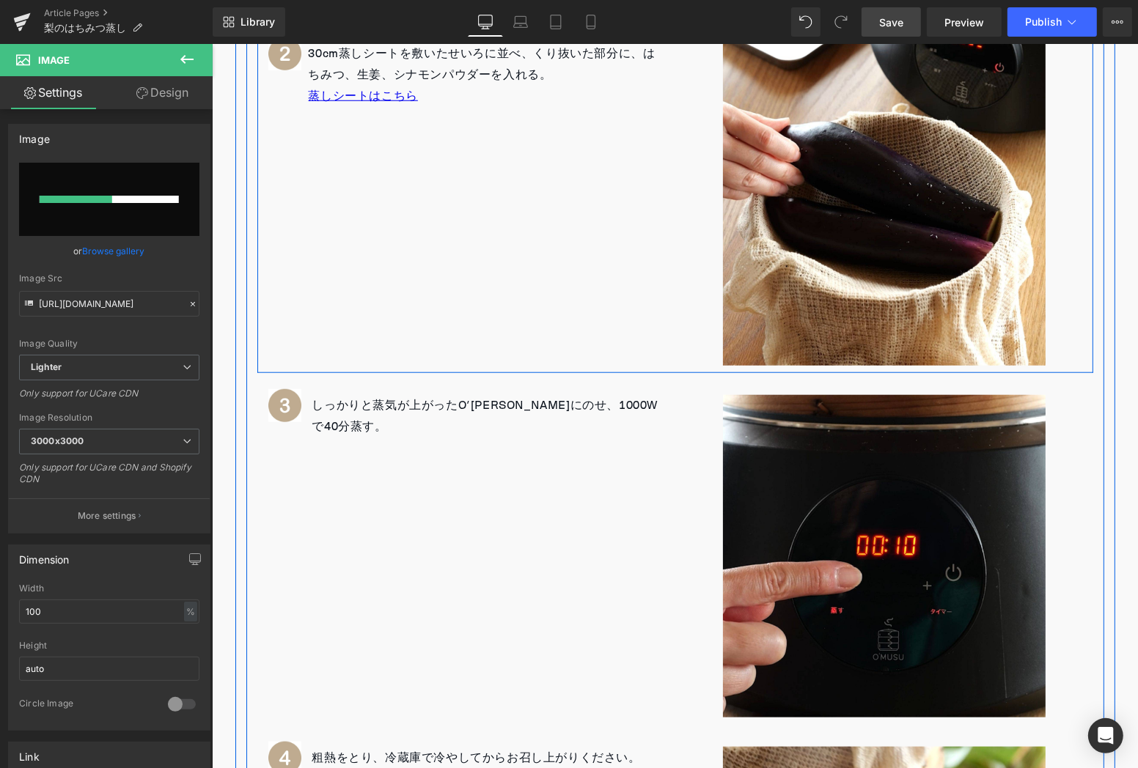
scroll to position [1218, 0]
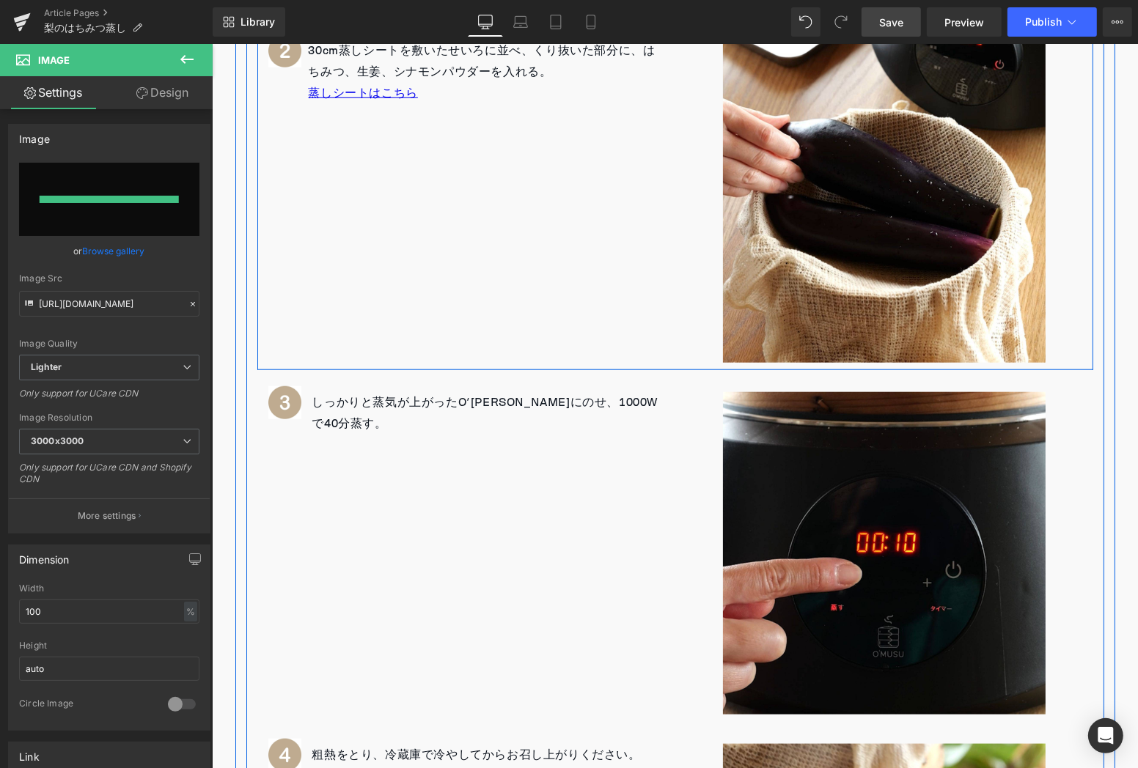
type input "[URL][DOMAIN_NAME]"
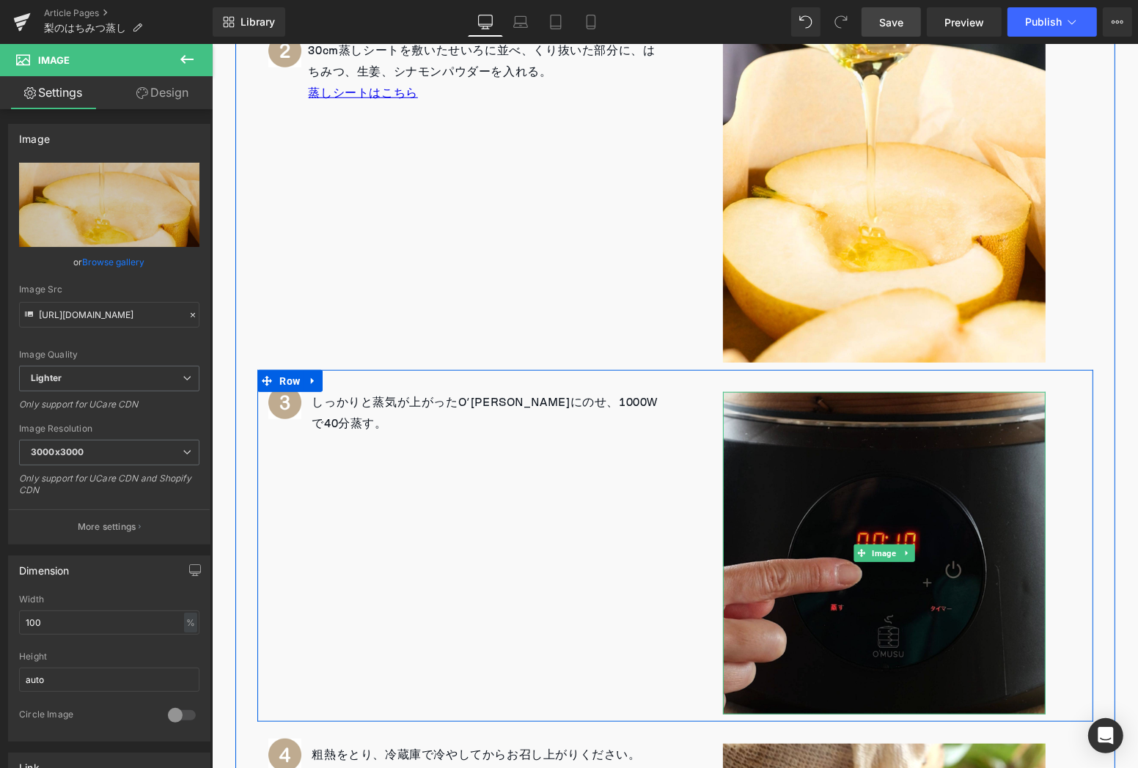
click at [963, 532] on img at bounding box center [883, 552] width 323 height 323
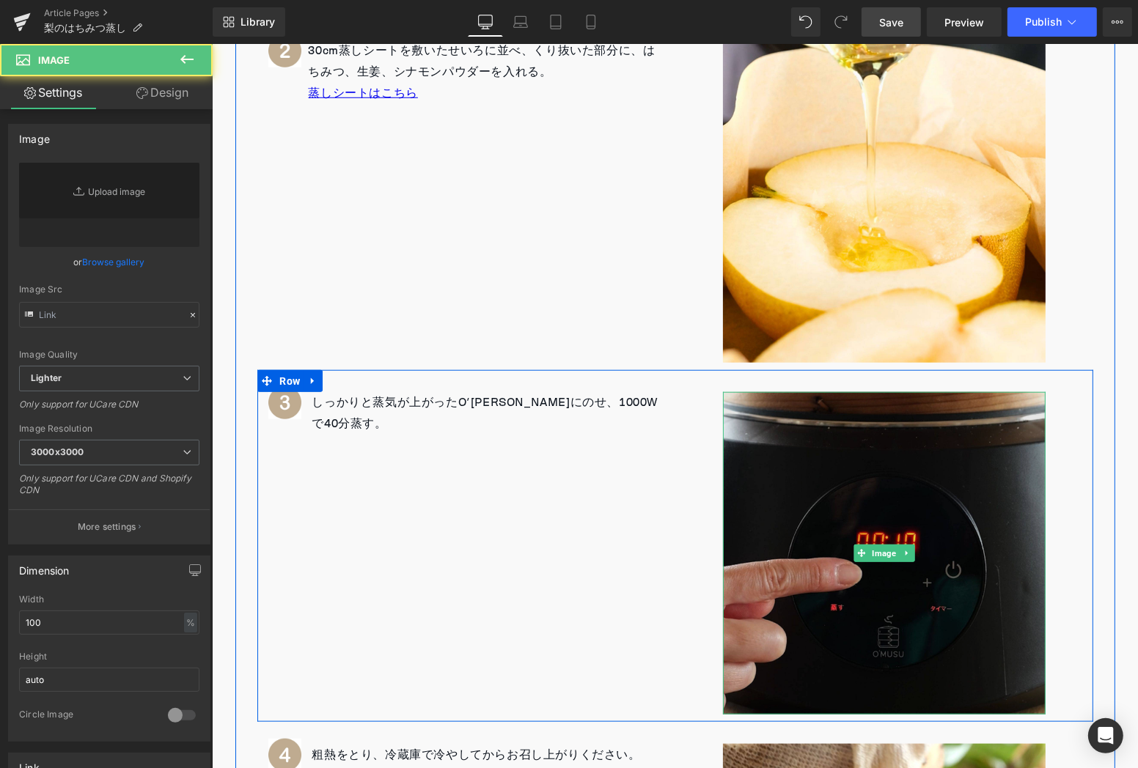
type input "[URL][DOMAIN_NAME]"
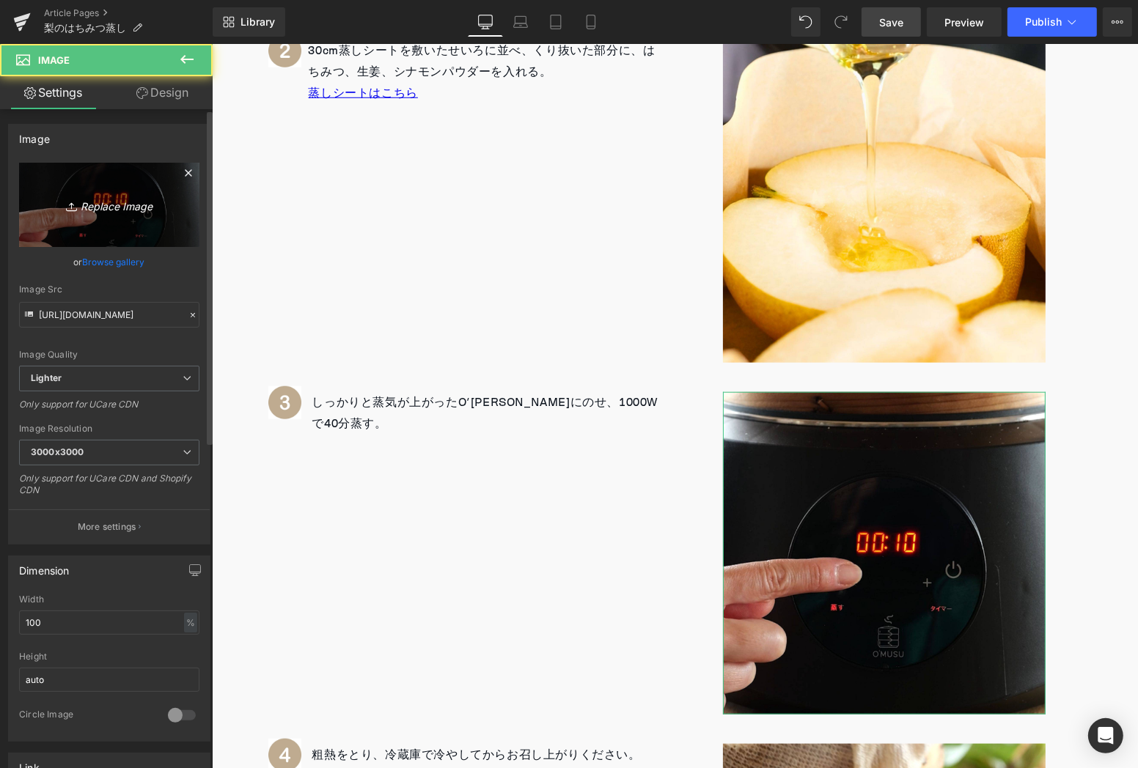
click at [145, 224] on link "Replace Image" at bounding box center [109, 205] width 180 height 84
type input "C:\fakepath\3.jpg"
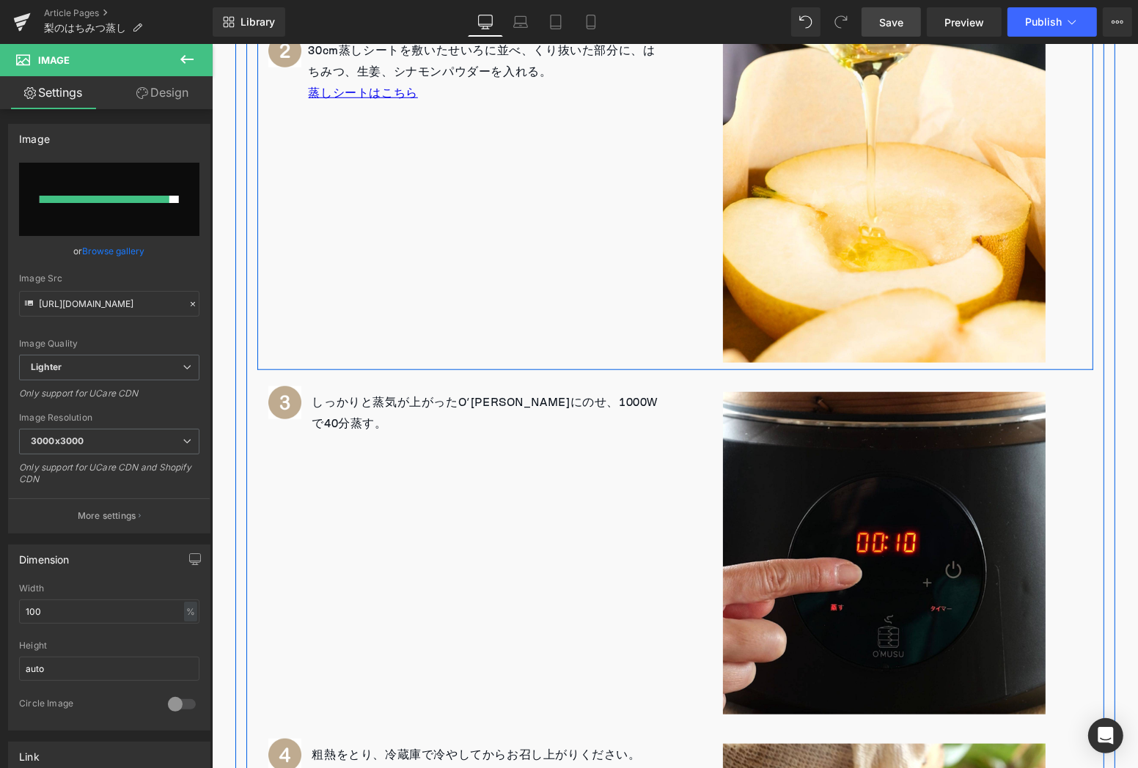
type input "[URL][DOMAIN_NAME]"
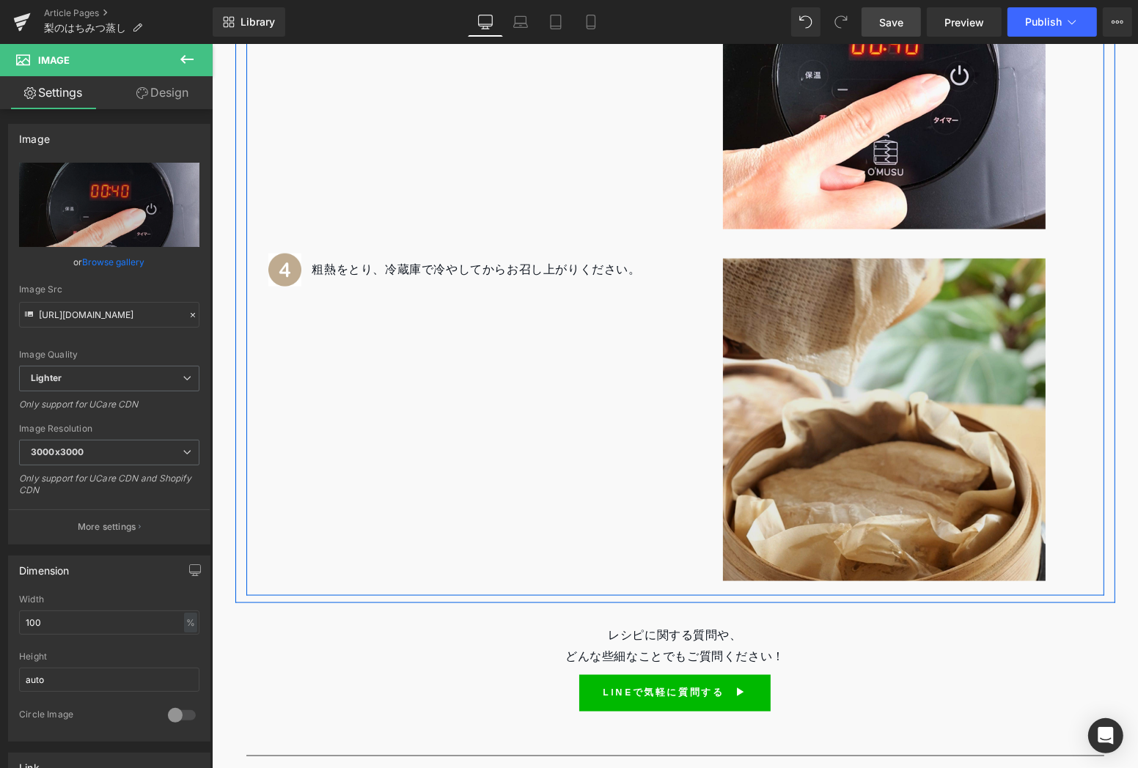
scroll to position [1707, 0]
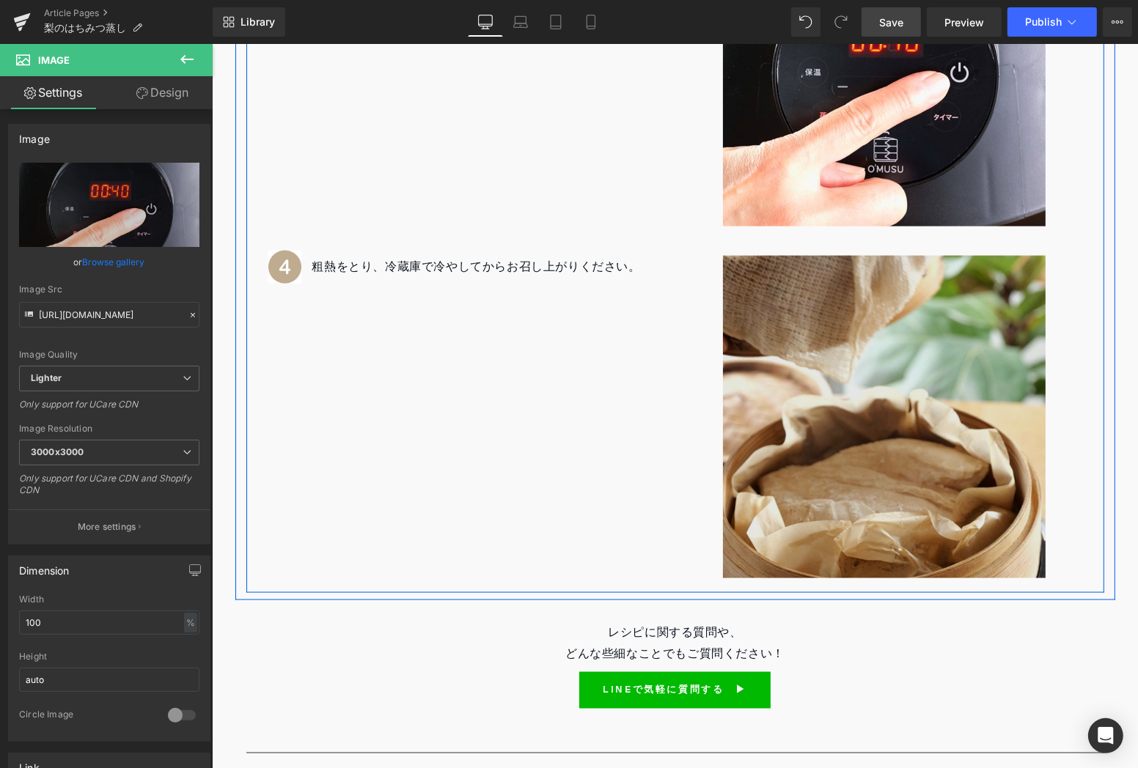
click at [789, 378] on img at bounding box center [883, 416] width 323 height 323
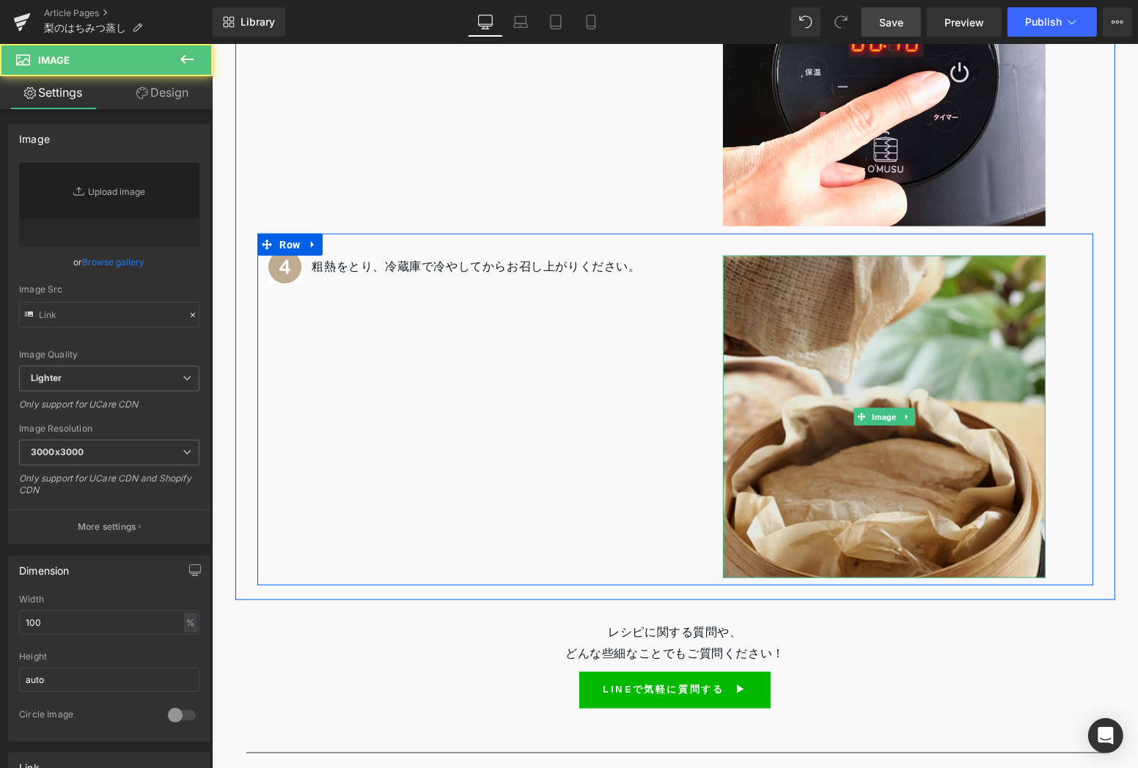
type input "[URL][DOMAIN_NAME]"
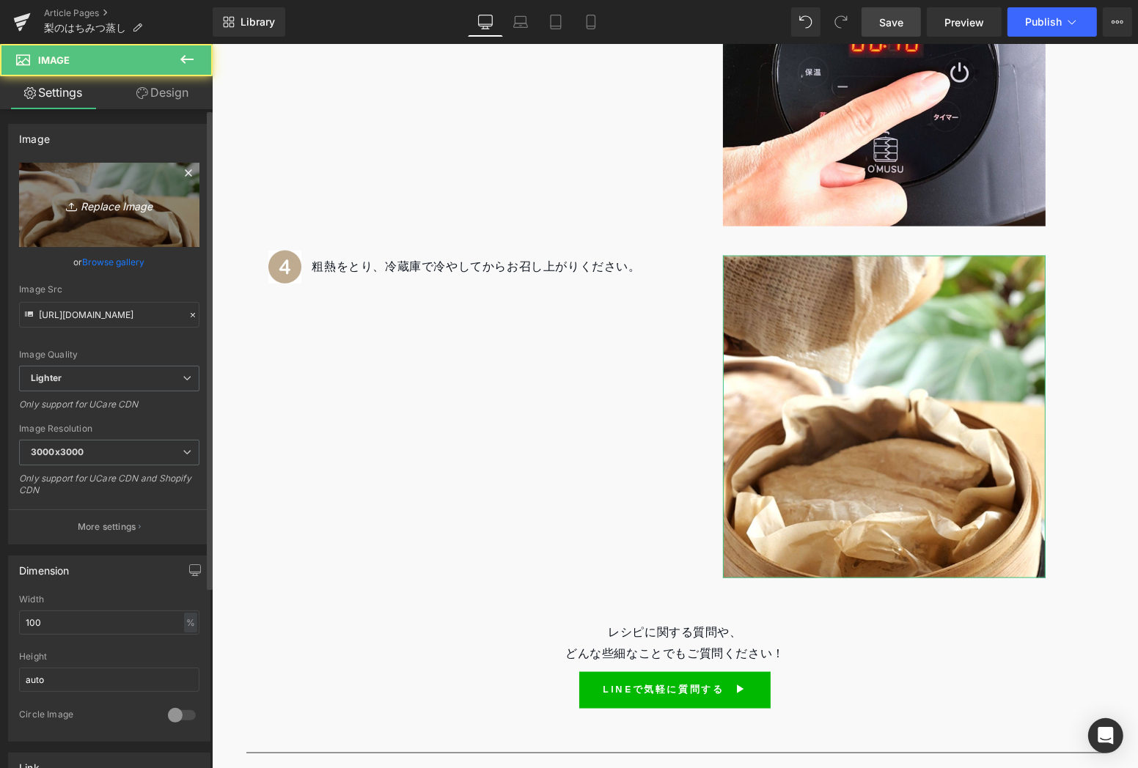
click at [103, 202] on icon "Replace Image" at bounding box center [109, 205] width 117 height 18
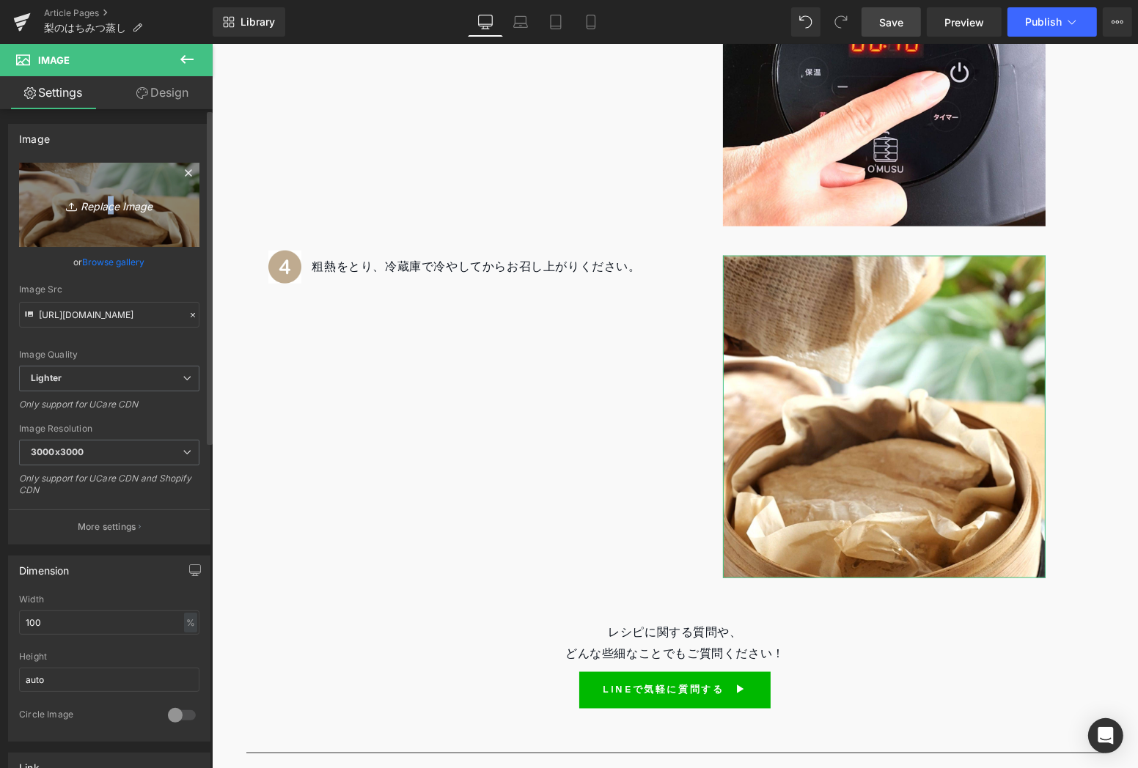
type input "C:\fakepath\5.jpg"
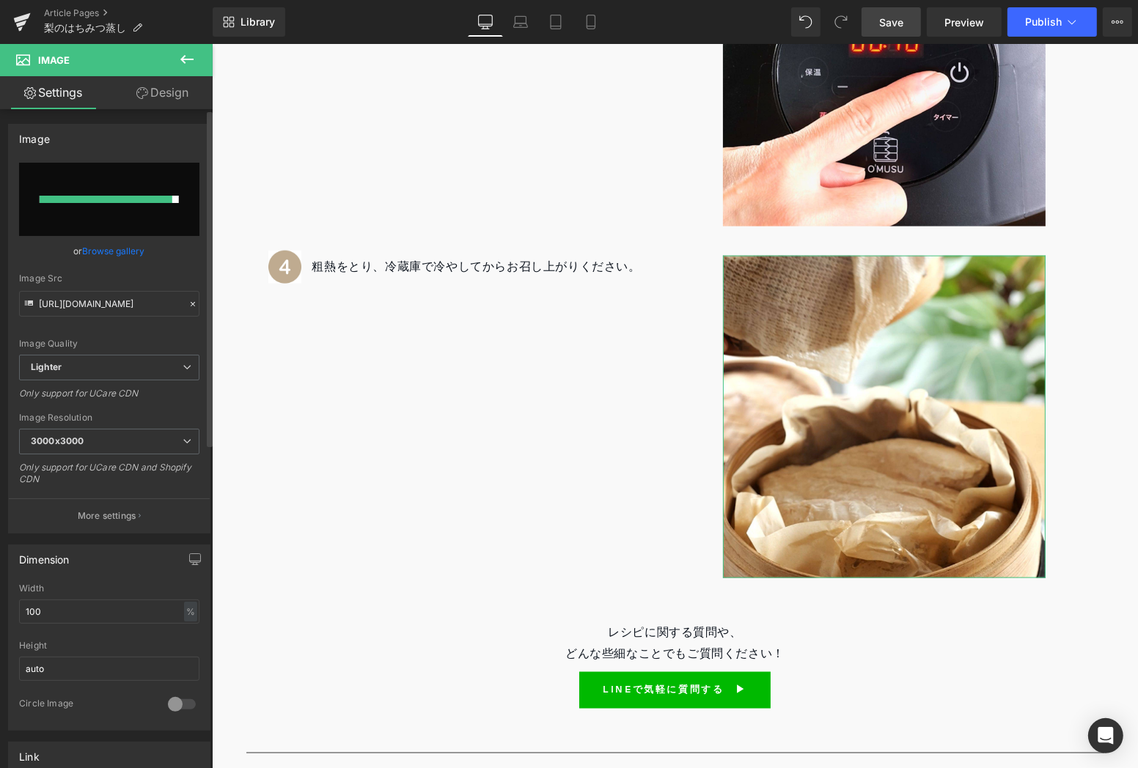
type input "[URL][DOMAIN_NAME]"
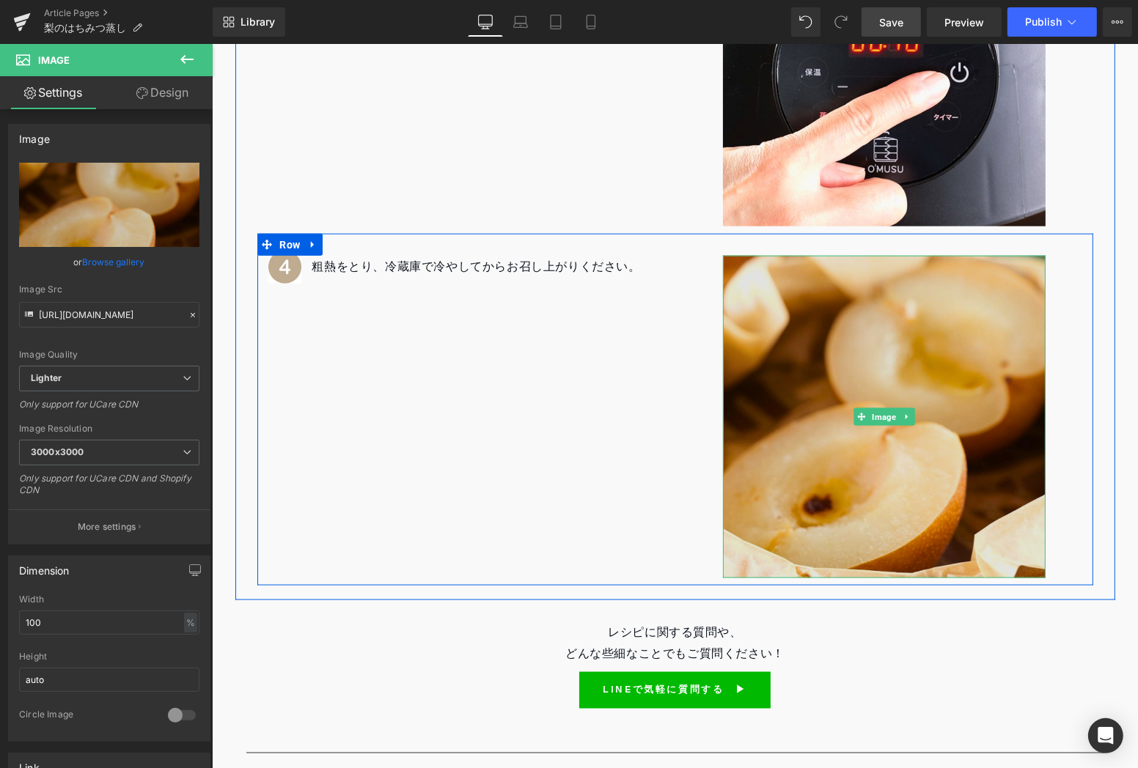
click at [949, 323] on img at bounding box center [883, 416] width 323 height 323
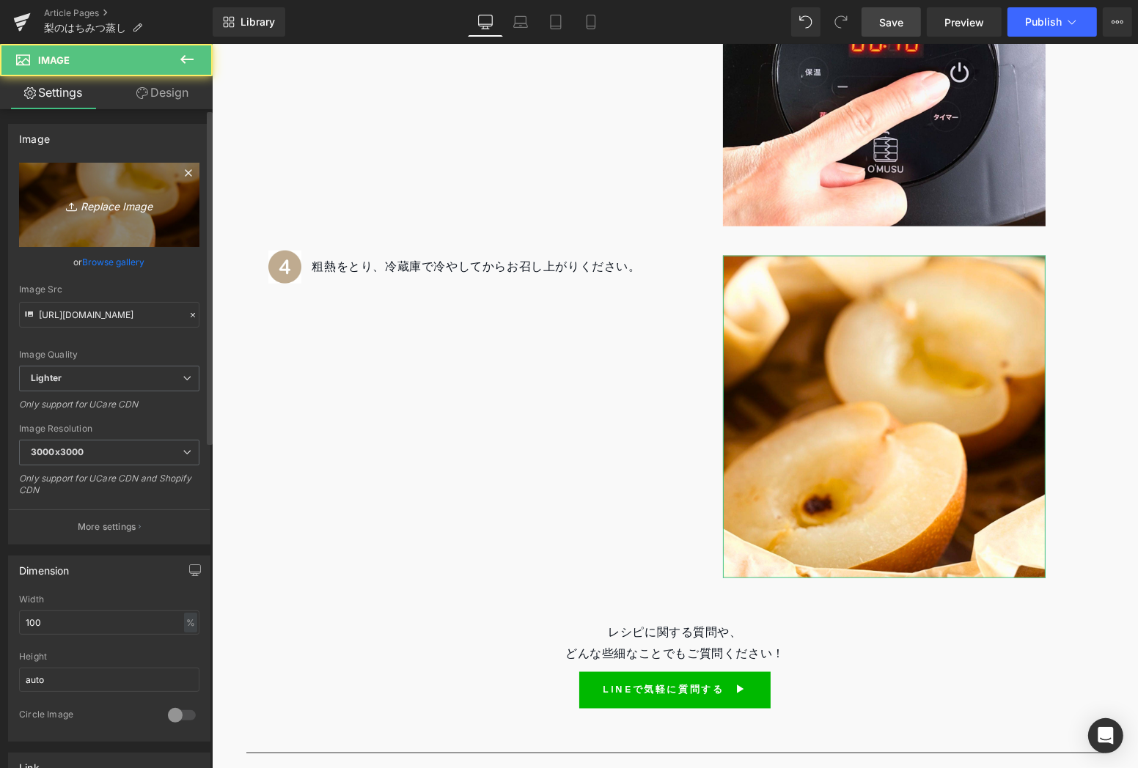
click at [145, 227] on link "Replace Image" at bounding box center [109, 205] width 180 height 84
type input "C:\fakepath\4.jpg"
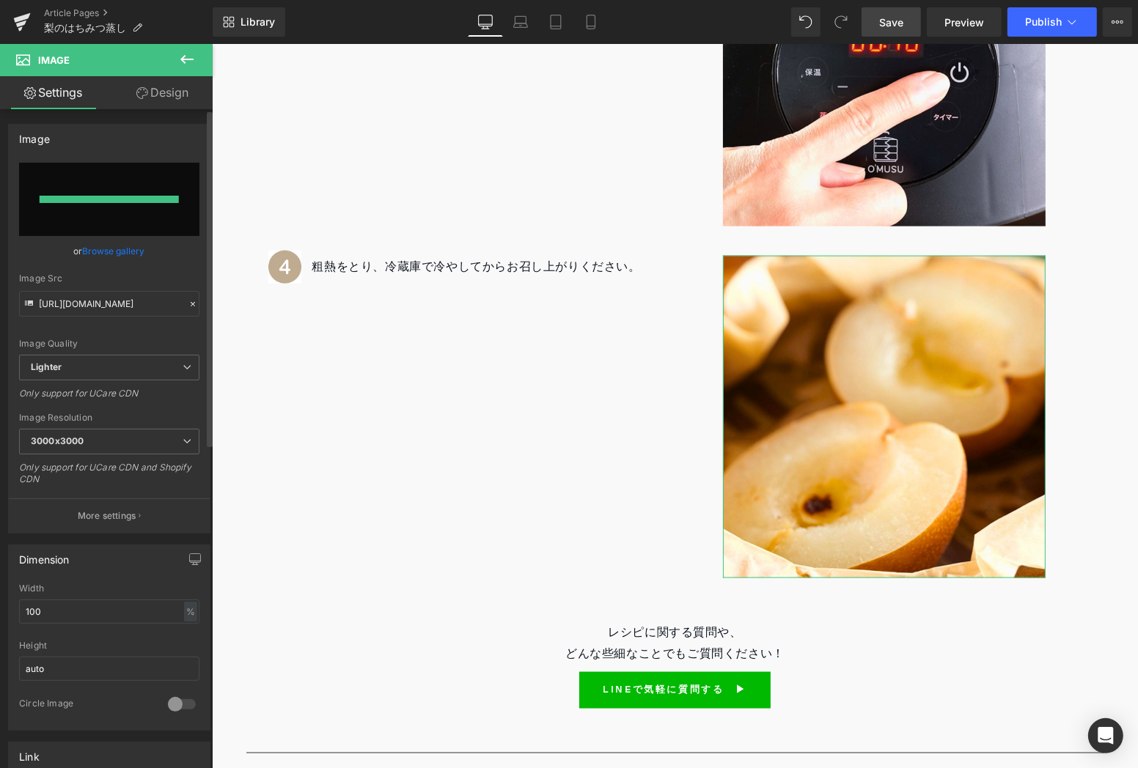
type input "[URL][DOMAIN_NAME]"
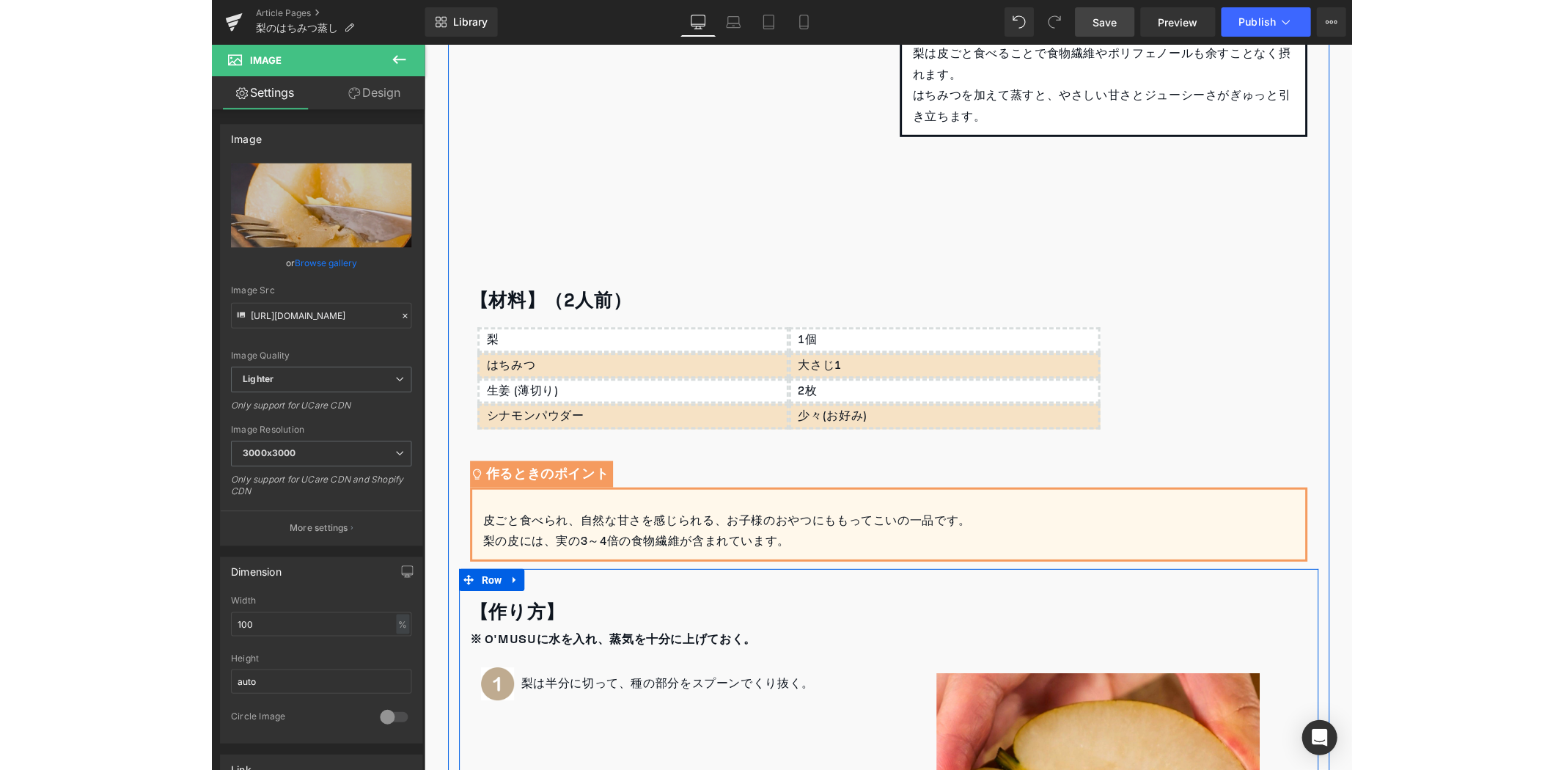
scroll to position [78, 0]
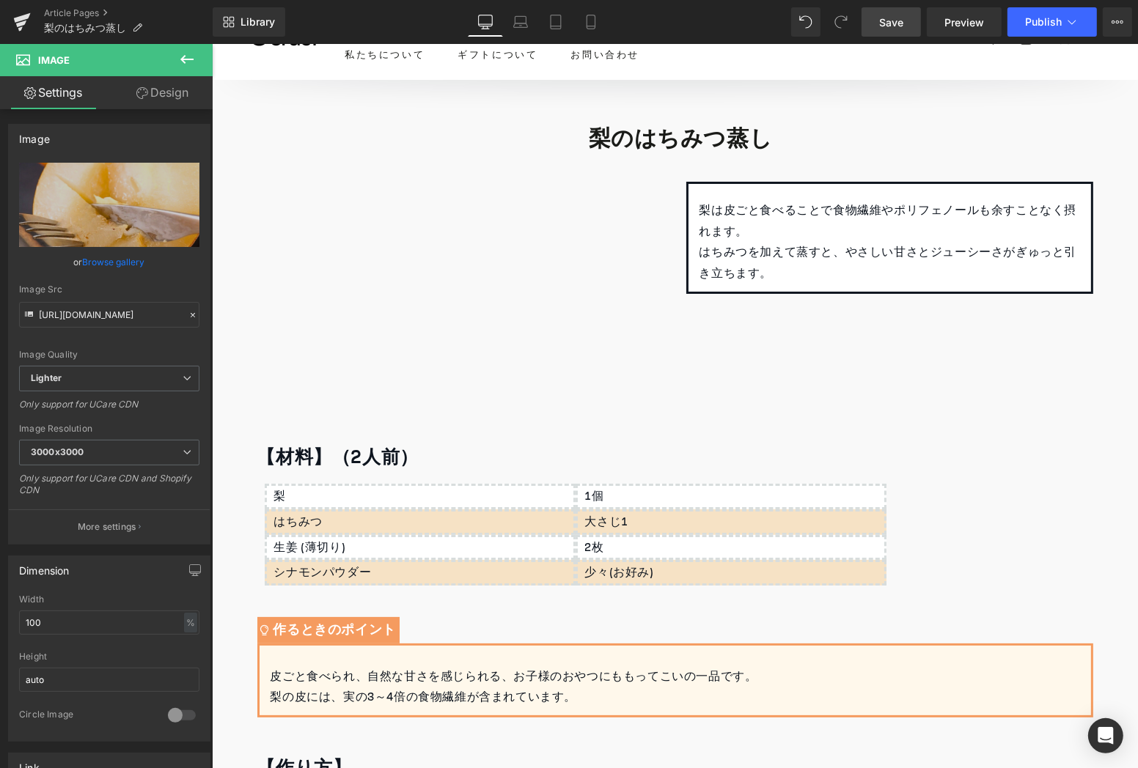
click at [903, 23] on span "Save" at bounding box center [891, 22] width 24 height 15
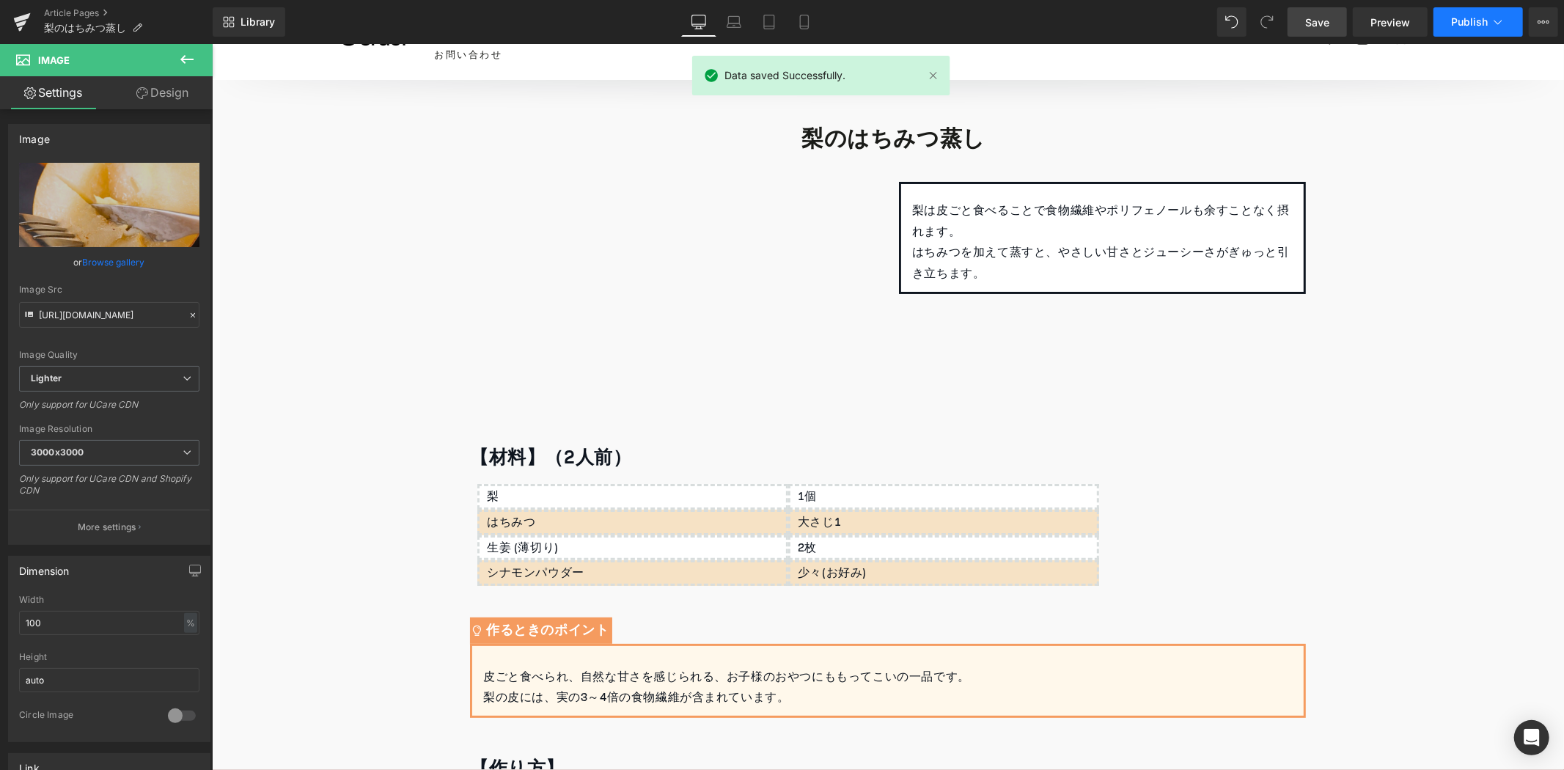
click at [1479, 21] on span "Publish" at bounding box center [1469, 22] width 37 height 12
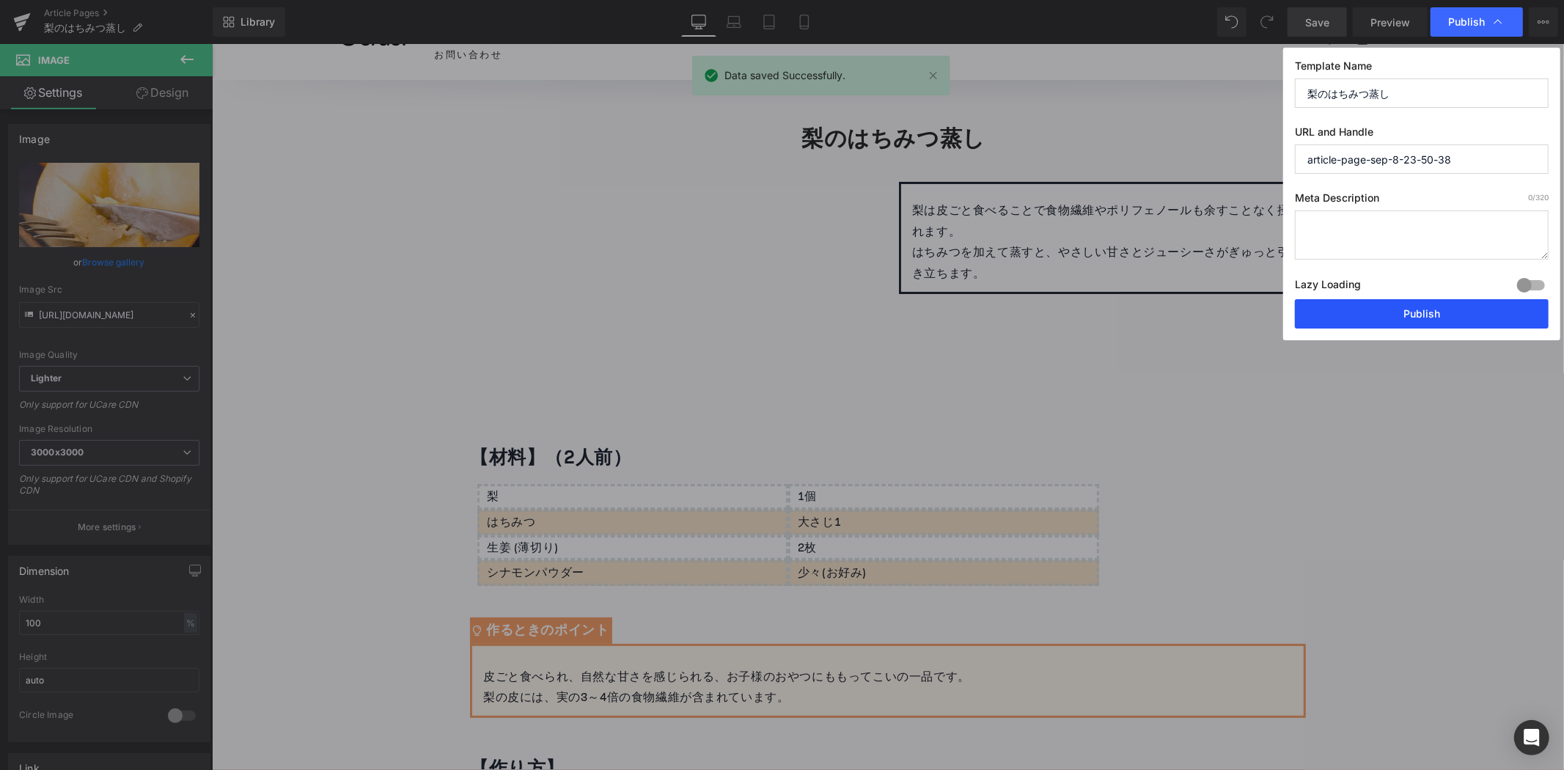
click at [1370, 323] on button "Publish" at bounding box center [1422, 313] width 254 height 29
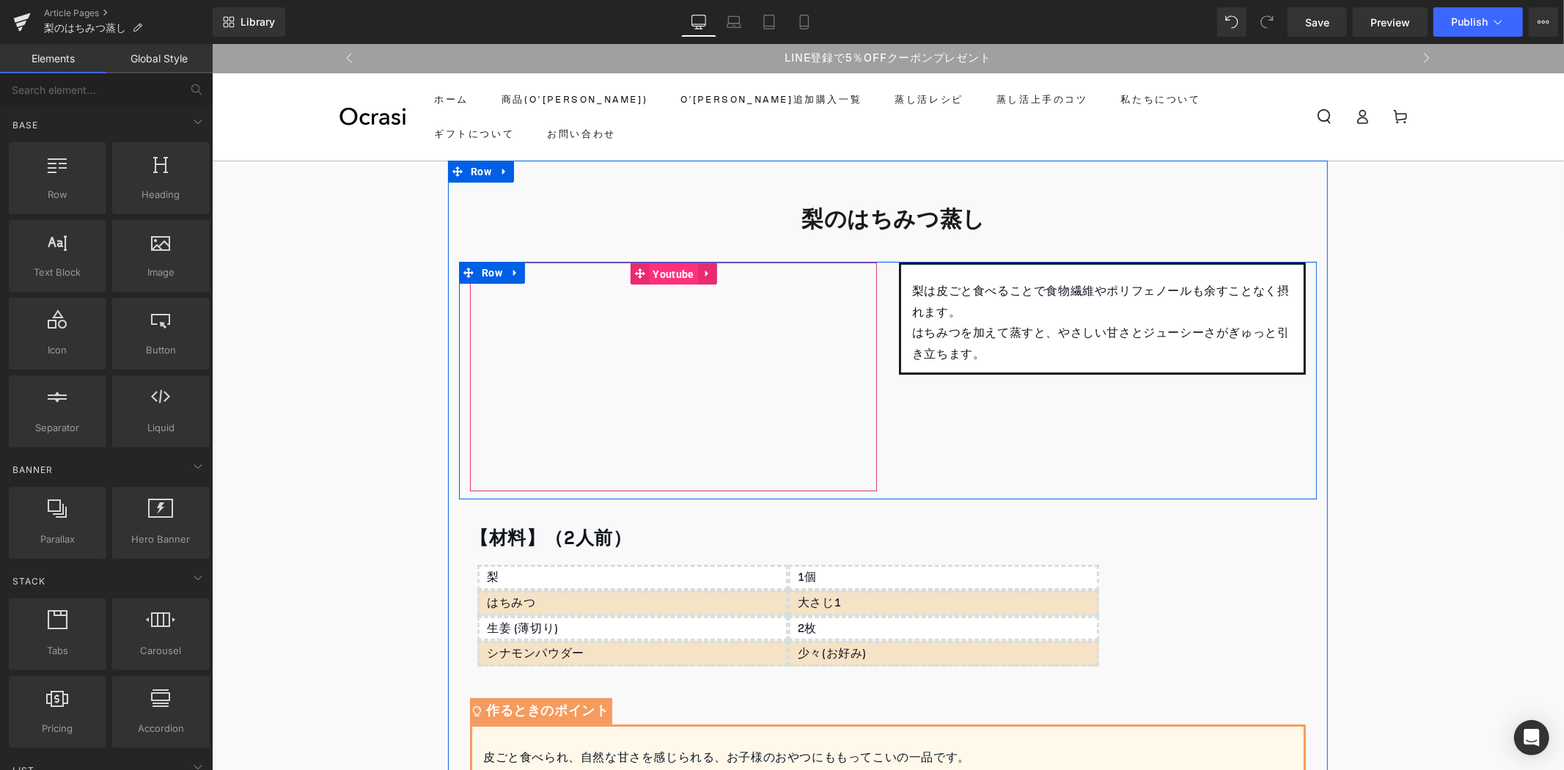
click at [663, 271] on span "Youtube" at bounding box center [672, 273] width 48 height 22
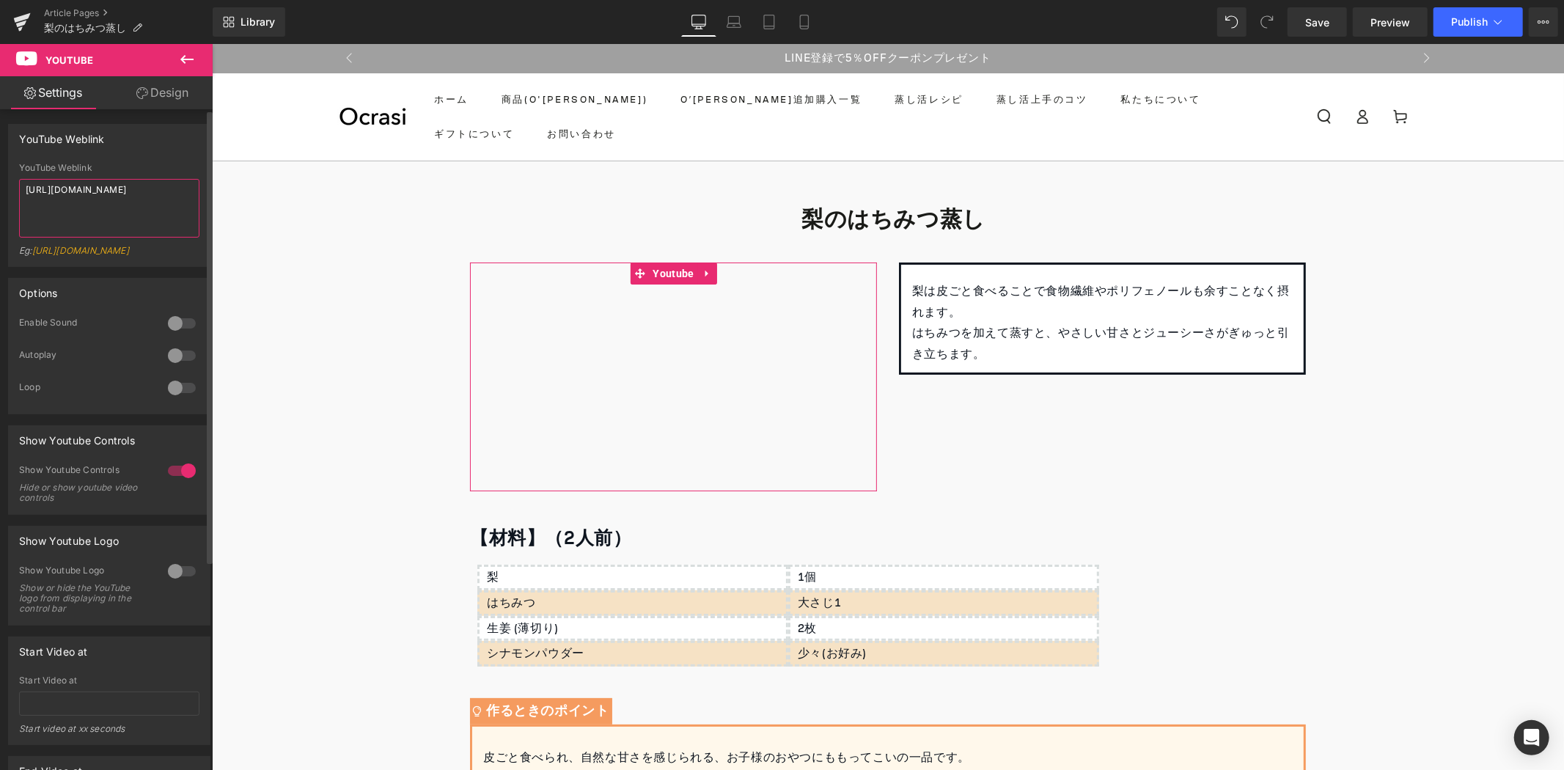
drag, startPoint x: 170, startPoint y: 194, endPoint x: 0, endPoint y: 214, distance: 171.3
click at [0, 214] on div "YouTube Weblink YouTube Weblink https://youtu.be/yoEg1faDnhw Eg: https://www.yo…" at bounding box center [109, 190] width 219 height 154
paste textarea "N9ymQJB6QYQ"
type textarea "https://youtu.be/N9ymQJB6QYQ"
click at [1323, 26] on span "Save" at bounding box center [1317, 22] width 24 height 15
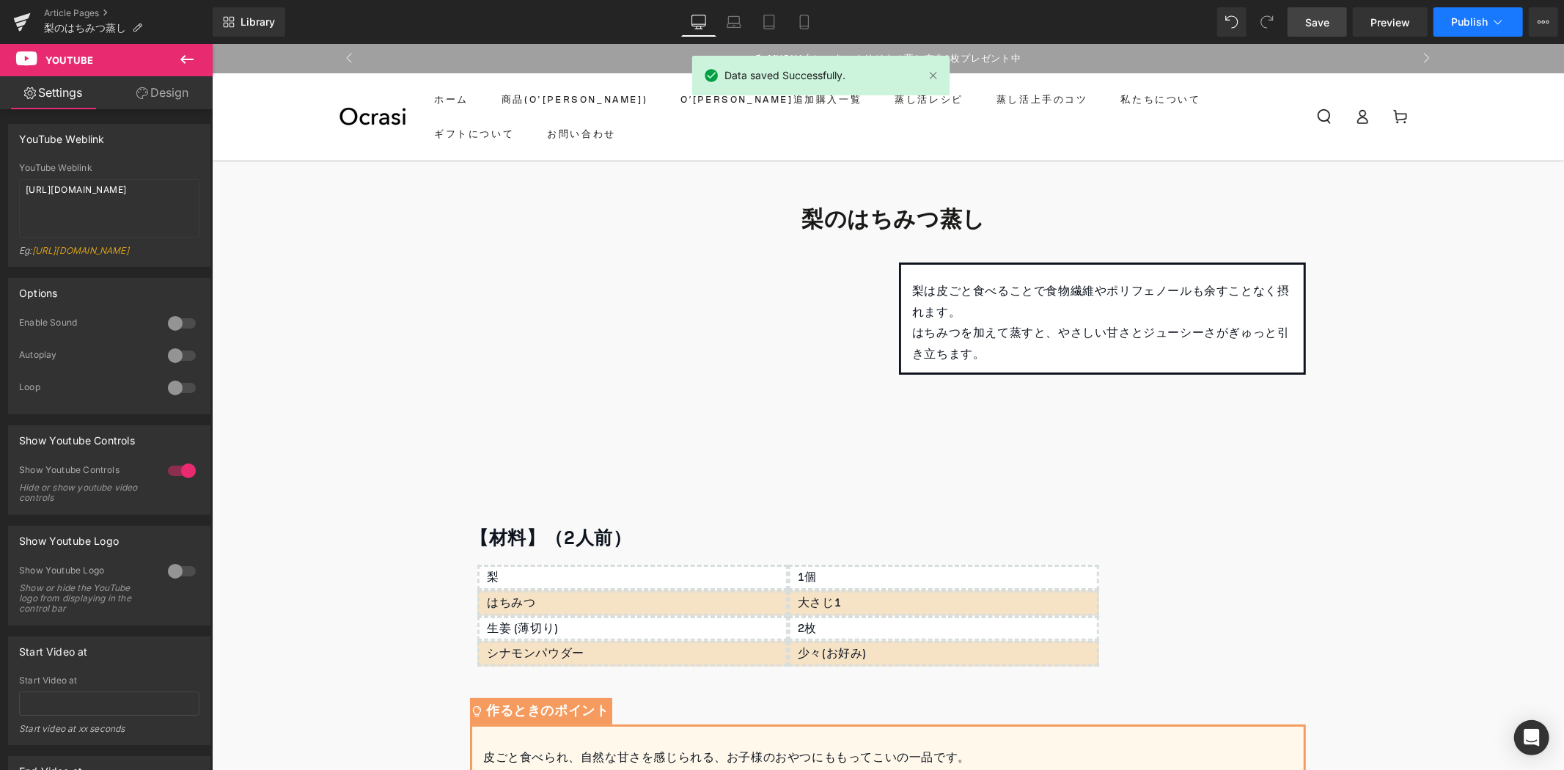
click at [1485, 26] on button "Publish" at bounding box center [1477, 21] width 89 height 29
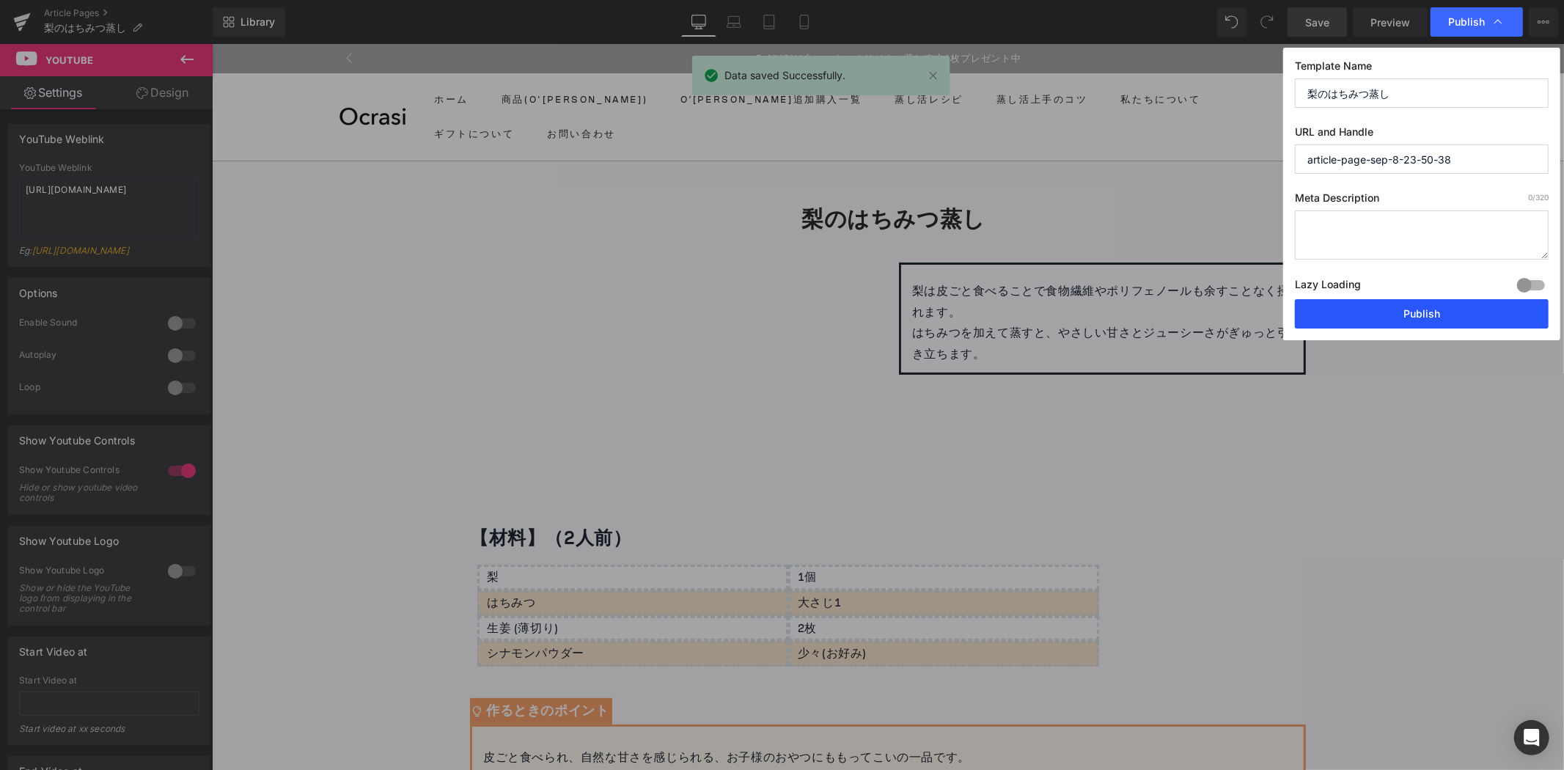
drag, startPoint x: 1454, startPoint y: 317, endPoint x: 1020, endPoint y: 231, distance: 442.6
click at [1454, 317] on button "Publish" at bounding box center [1422, 313] width 254 height 29
